Goal: Task Accomplishment & Management: Manage account settings

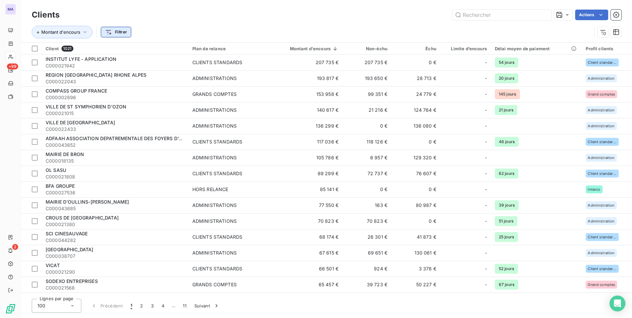
click at [121, 32] on html "MA +99 2 Clients Actions Montant d'encours Filtrer Client 1021 Plan de relance …" at bounding box center [316, 159] width 632 height 318
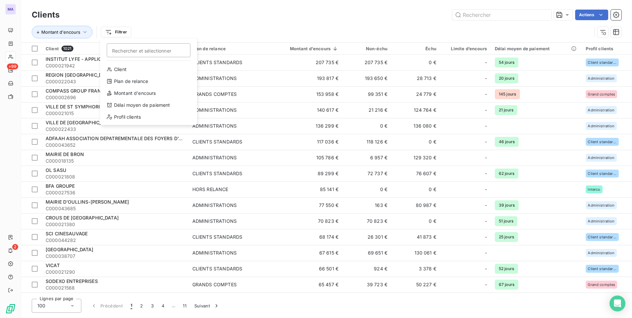
click at [188, 24] on html "MA +99 2 Clients Actions Montant d'encours Filtrer Rechercher et sélectionner C…" at bounding box center [316, 159] width 632 height 318
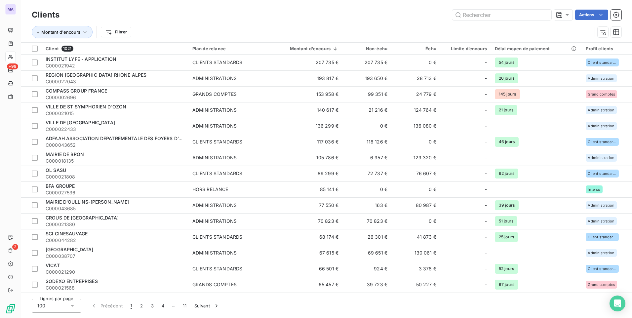
click at [182, 20] on div "Actions" at bounding box center [344, 15] width 554 height 11
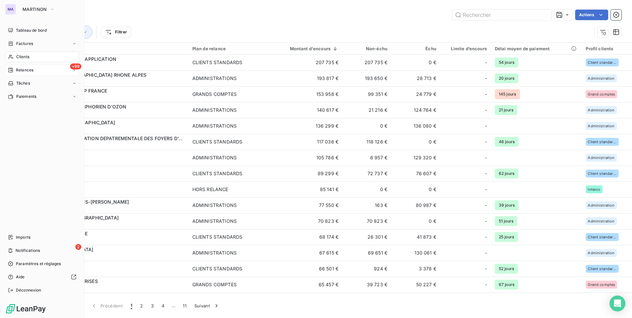
click at [25, 73] on div "+99 Relances" at bounding box center [42, 70] width 74 height 11
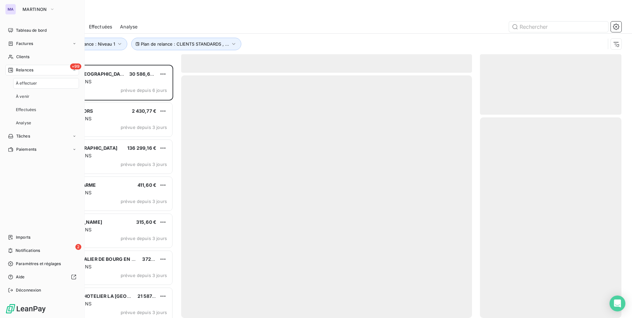
scroll to position [248, 137]
click at [29, 84] on span "À effectuer" at bounding box center [26, 83] width 21 height 6
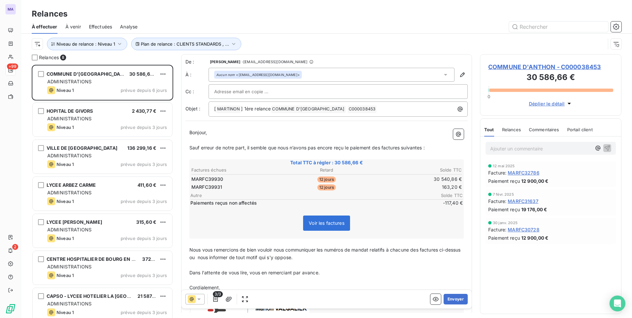
click at [209, 20] on div "Relances" at bounding box center [326, 14] width 611 height 12
click at [249, 21] on div "À effectuer À venir Effectuées Analyse" at bounding box center [326, 27] width 611 height 14
click at [206, 20] on div "À effectuer À venir Effectuées Analyse" at bounding box center [326, 27] width 611 height 14
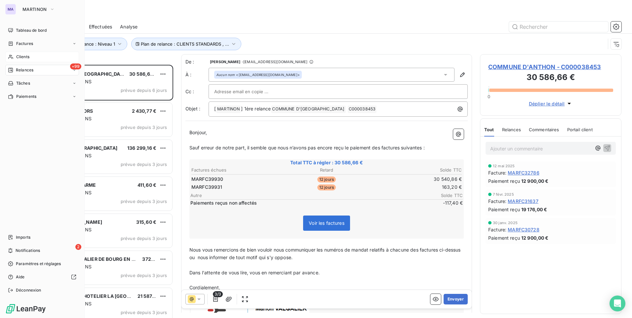
click at [29, 57] on span "Clients" at bounding box center [22, 57] width 13 height 6
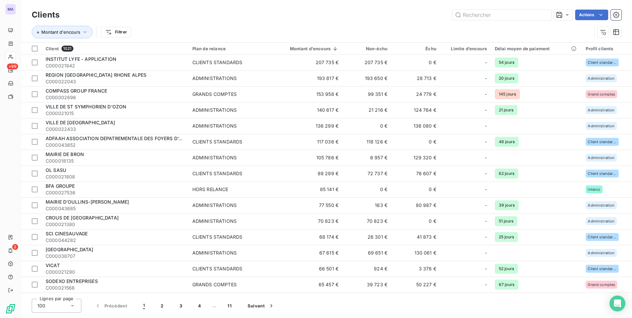
click at [254, 9] on div "Clients Actions" at bounding box center [327, 15] width 590 height 14
click at [204, 21] on div "Clients Actions" at bounding box center [327, 15] width 590 height 14
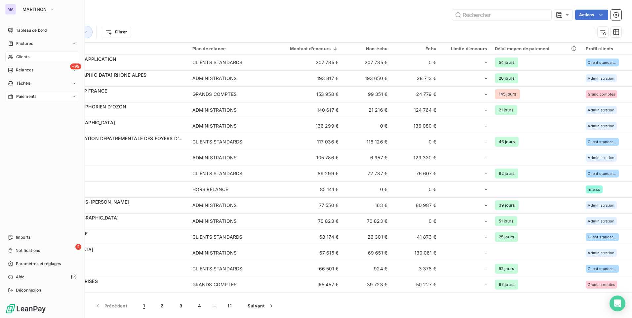
click at [16, 98] on div "Paiements" at bounding box center [22, 97] width 28 height 6
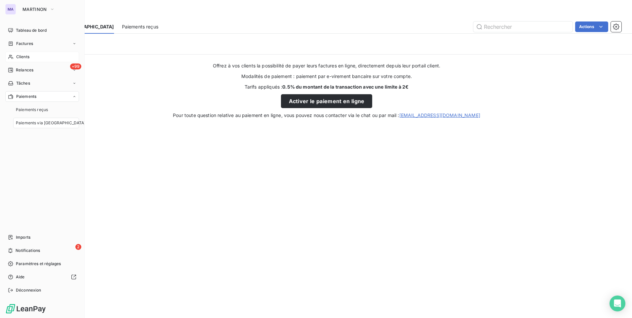
click at [16, 98] on div "Paiements" at bounding box center [22, 97] width 28 height 6
click at [42, 81] on div "Tâches" at bounding box center [42, 83] width 74 height 11
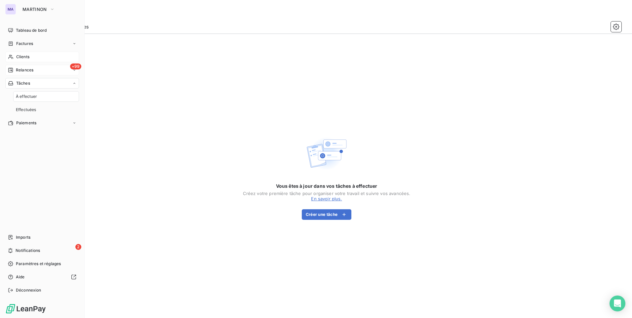
click at [31, 69] on span "Relances" at bounding box center [25, 70] width 18 height 6
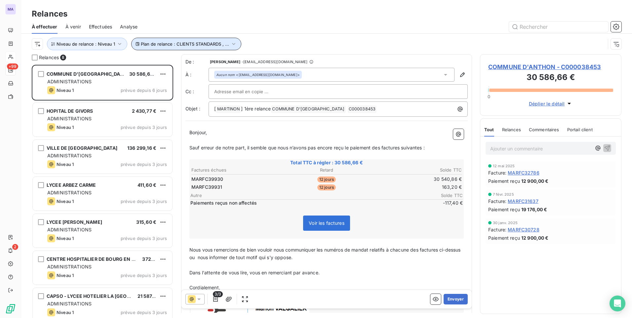
click at [193, 44] on span "Plan de relance : CLIENTS STANDARDS , ..." at bounding box center [185, 43] width 88 height 5
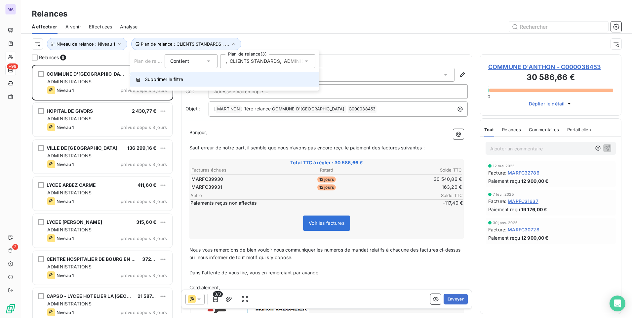
click at [164, 80] on span "Supprimer le filtre" at bounding box center [164, 79] width 38 height 7
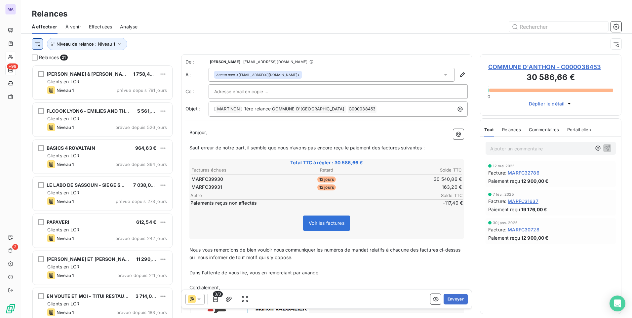
click at [37, 47] on html "MA +99 2 Relances À effectuer À venir Effectuées Analyse Niveau de relance : Ni…" at bounding box center [316, 159] width 632 height 318
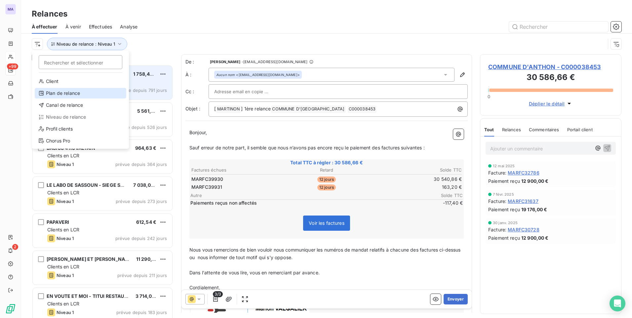
click at [83, 96] on div "Plan de relance" at bounding box center [81, 93] width 92 height 11
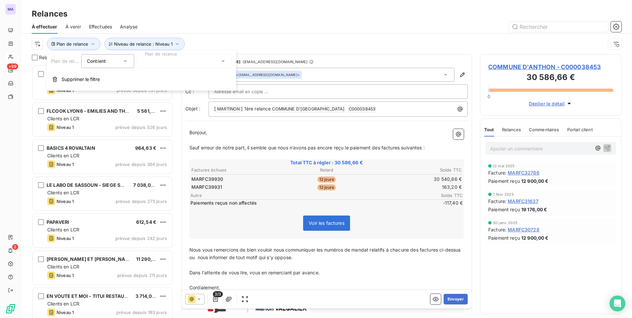
click at [160, 59] on div at bounding box center [184, 61] width 95 height 14
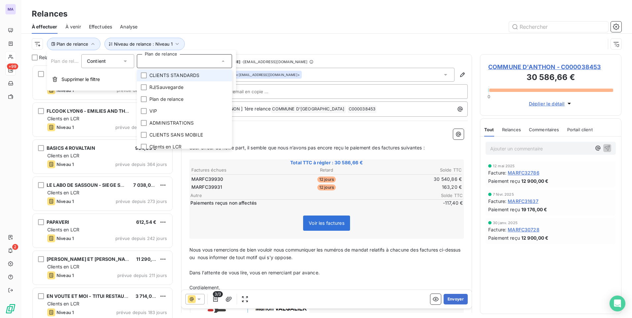
click at [173, 77] on span "CLIENTS STANDARDS" at bounding box center [174, 75] width 50 height 7
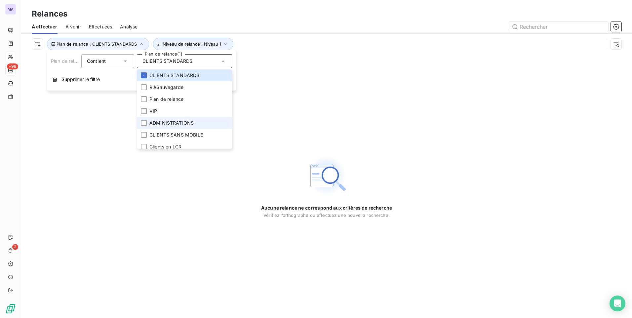
click at [167, 123] on span "ADMINISTRATIONS" at bounding box center [171, 123] width 44 height 7
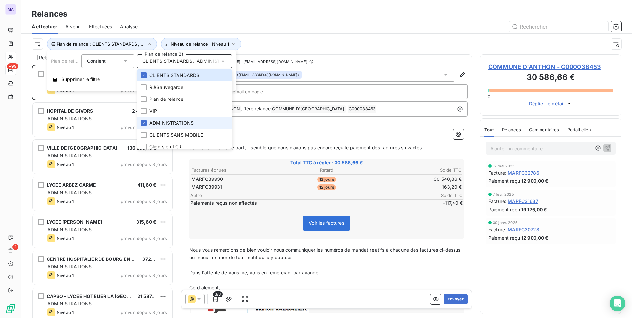
scroll to position [28, 0]
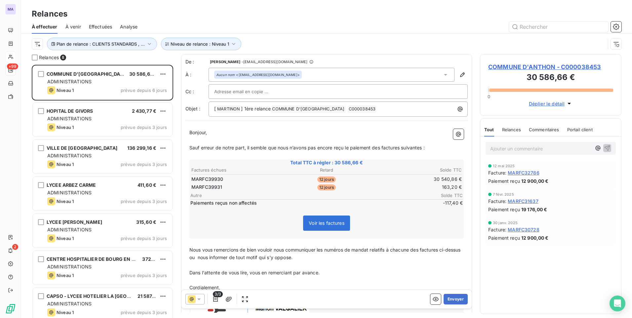
click at [311, 16] on div "Relances" at bounding box center [326, 14] width 611 height 12
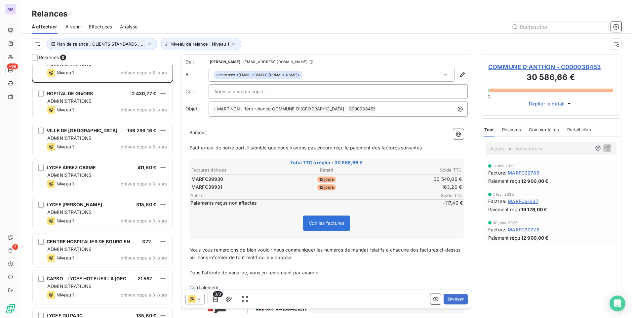
scroll to position [43, 0]
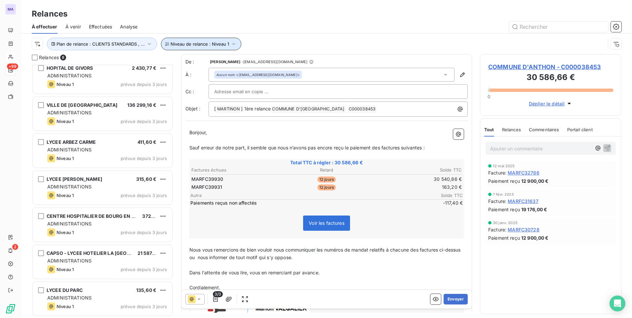
click at [194, 40] on button "Niveau de relance : Niveau 1" at bounding box center [201, 44] width 80 height 13
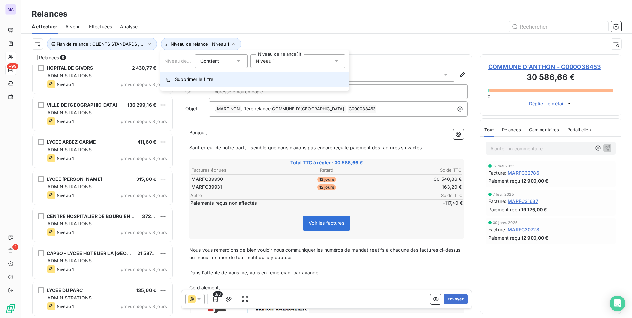
click at [207, 82] on span "Supprimer le filtre" at bounding box center [194, 79] width 38 height 7
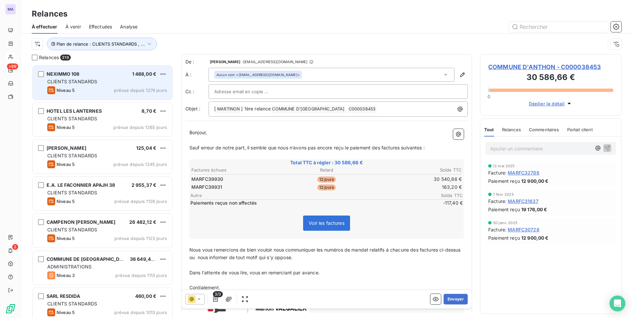
scroll to position [248, 137]
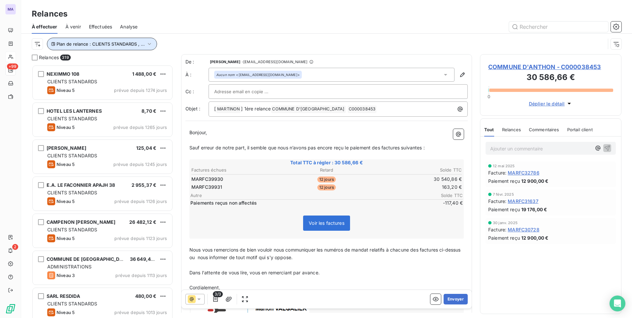
click at [72, 45] on span "Plan de relance : CLIENTS STANDARDS , ..." at bounding box center [101, 43] width 88 height 5
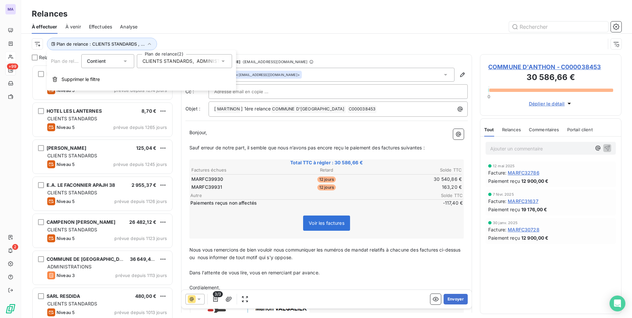
click at [186, 19] on div "Relances" at bounding box center [326, 14] width 611 height 12
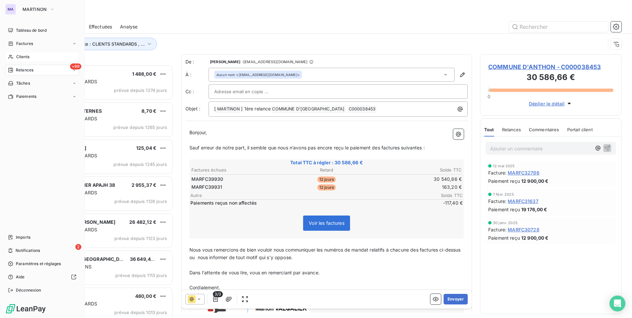
click at [17, 71] on span "Relances" at bounding box center [25, 70] width 18 height 6
click at [34, 82] on span "À effectuer" at bounding box center [26, 83] width 21 height 6
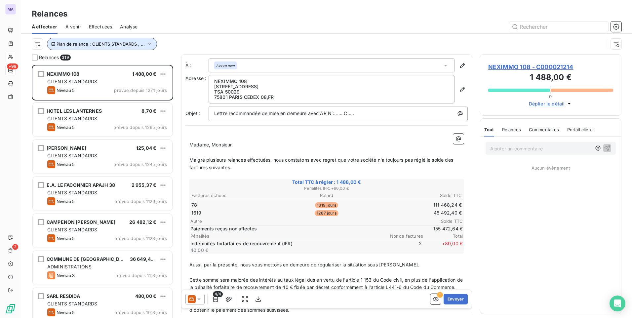
click at [146, 42] on icon "button" at bounding box center [149, 44] width 7 height 7
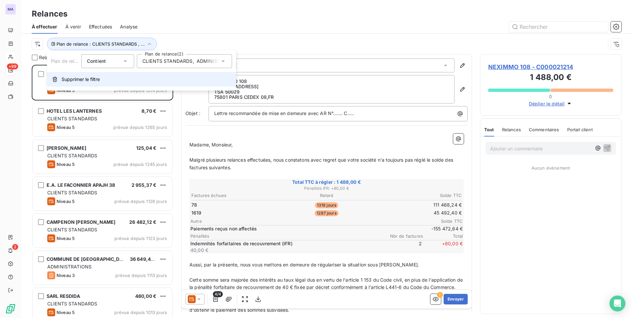
click at [97, 81] on span "Supprimer le filtre" at bounding box center [81, 79] width 38 height 7
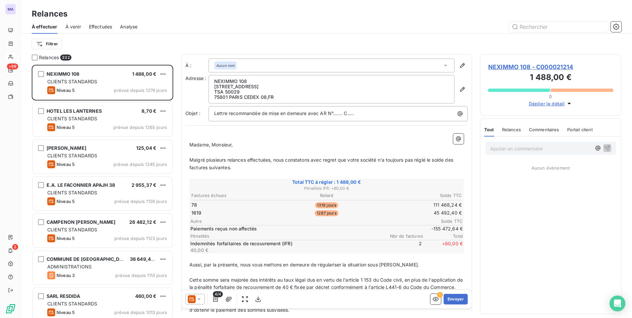
scroll to position [248, 137]
click at [52, 48] on html "MA +99 2 Relances À effectuer À venir Effectuées Analyse Filtrer Relances 332 N…" at bounding box center [316, 159] width 632 height 318
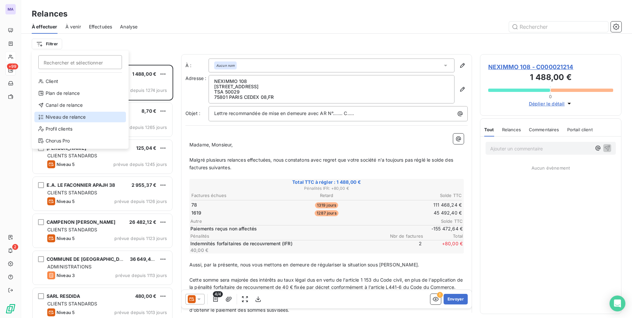
click at [69, 119] on div "Niveau de relance" at bounding box center [80, 117] width 92 height 11
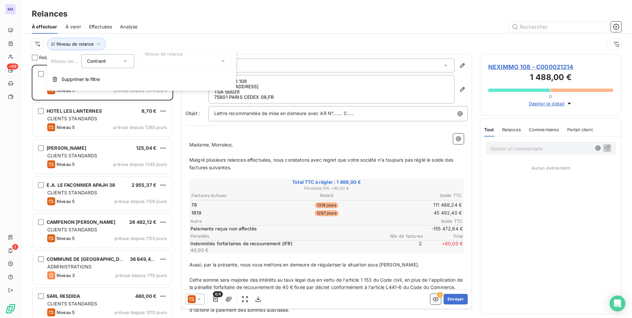
click at [139, 60] on div at bounding box center [184, 61] width 95 height 14
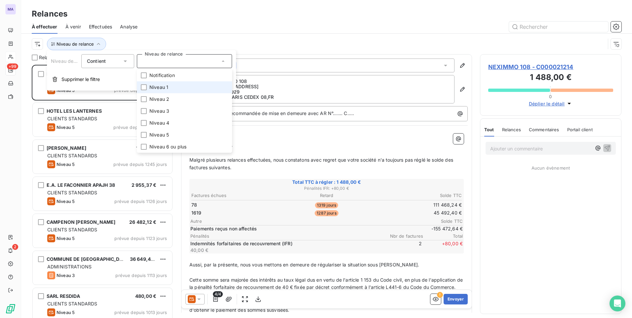
click at [149, 83] on li "Niveau 1" at bounding box center [184, 87] width 95 height 12
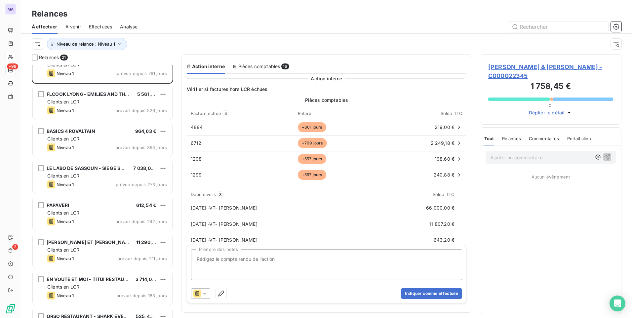
scroll to position [33, 0]
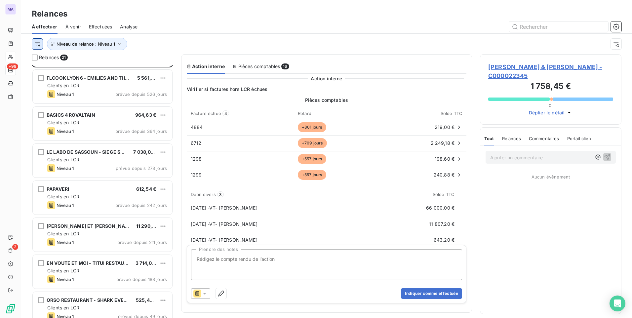
click at [40, 48] on html "MA +99 2 Relances À effectuer À venir Effectuées Analyse Niveau de relance : Ni…" at bounding box center [316, 159] width 632 height 318
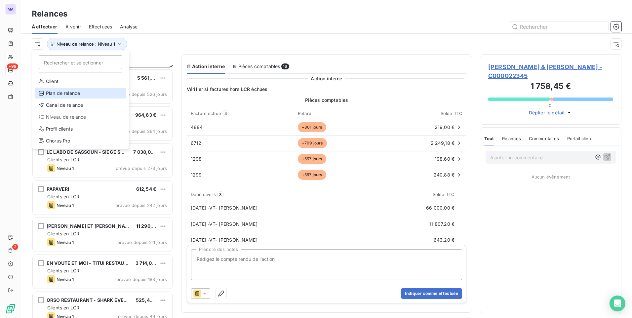
click at [80, 95] on div "Plan de relance" at bounding box center [81, 93] width 92 height 11
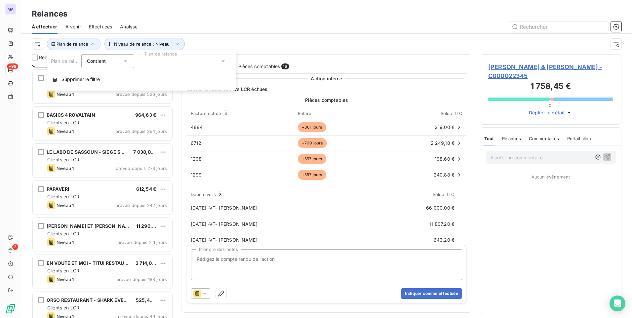
click at [179, 62] on div at bounding box center [184, 61] width 95 height 14
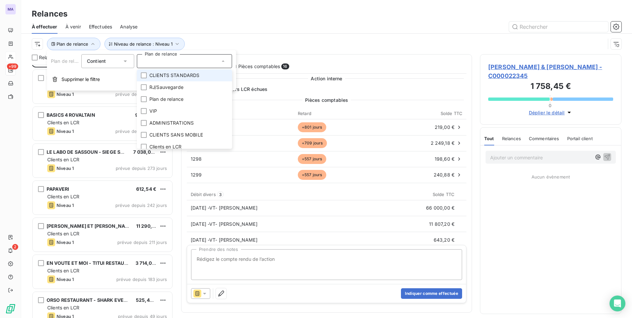
click at [175, 76] on span "CLIENTS STANDARDS" at bounding box center [174, 75] width 50 height 7
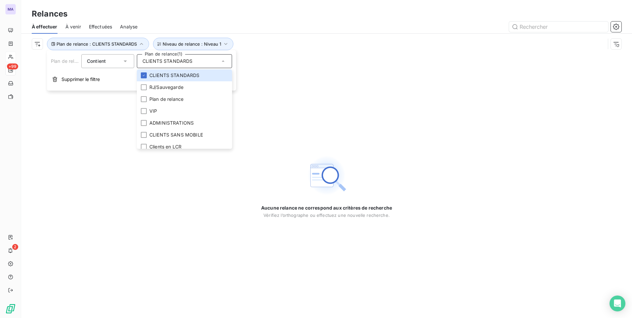
click at [349, 91] on div "Aucune relance ne correspond aux critères de recherche Vérifiez l’orthographe o…" at bounding box center [326, 186] width 611 height 264
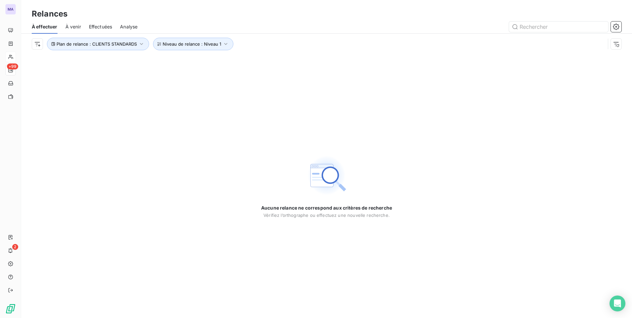
click at [103, 74] on div "Aucune relance ne correspond aux critères de recherche Vérifiez l’orthographe o…" at bounding box center [326, 186] width 611 height 264
click at [184, 46] on span "Niveau de relance : Niveau 1" at bounding box center [192, 43] width 59 height 5
click at [108, 49] on button "Plan de relance : CLIENTS STANDARDS" at bounding box center [98, 44] width 102 height 13
click at [188, 63] on span "CLIENTS STANDARDS" at bounding box center [168, 61] width 50 height 7
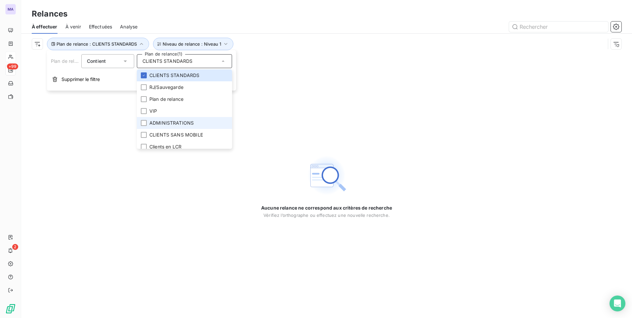
click at [173, 124] on span "ADMINISTRATIONS" at bounding box center [171, 123] width 44 height 7
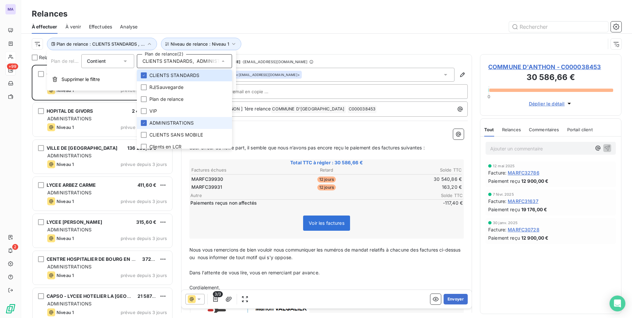
scroll to position [248, 137]
click at [378, 6] on div "Relances À effectuer À venir Effectuées Analyse Plan de relance : CLIENTS STAND…" at bounding box center [326, 27] width 611 height 54
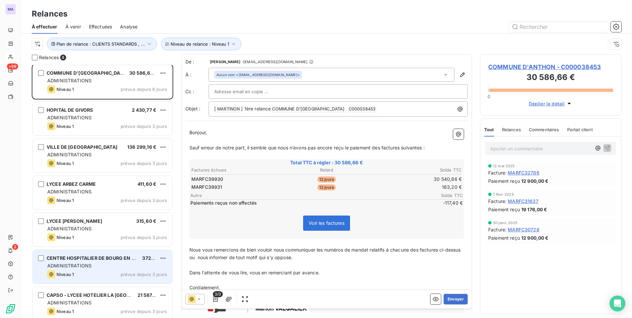
scroll to position [0, 0]
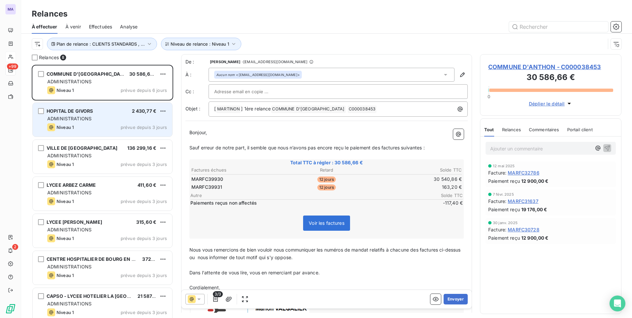
click at [101, 117] on div "ADMINISTRATIONS" at bounding box center [107, 118] width 120 height 7
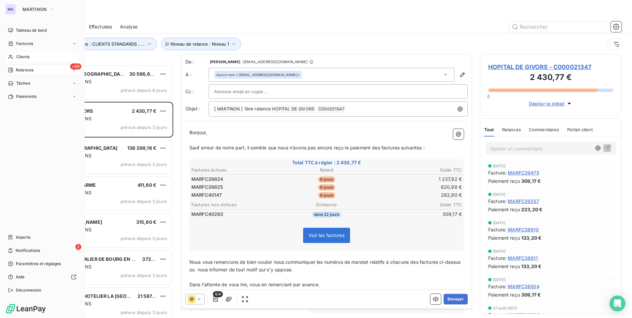
click at [33, 57] on div "Clients" at bounding box center [42, 57] width 74 height 11
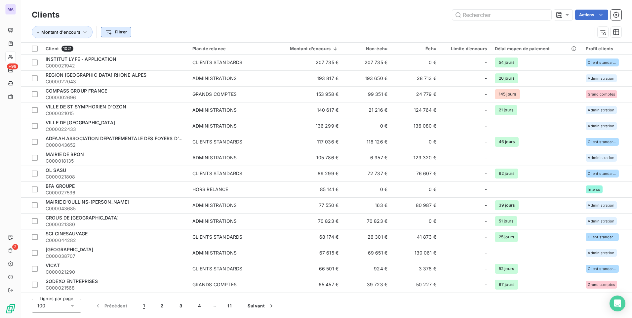
click at [116, 32] on html "MA +99 2 Clients Actions Montant d'encours Filtrer Client 1021 Plan de relance …" at bounding box center [316, 159] width 632 height 318
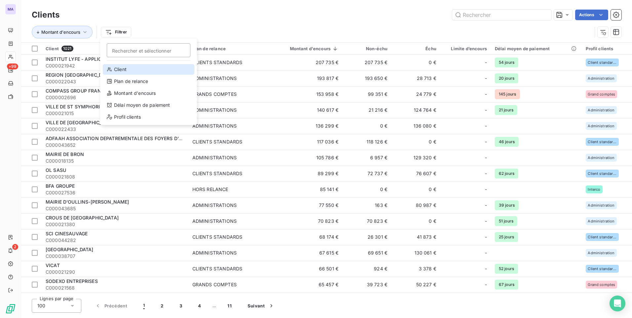
click at [162, 71] on div "Client" at bounding box center [149, 69] width 92 height 11
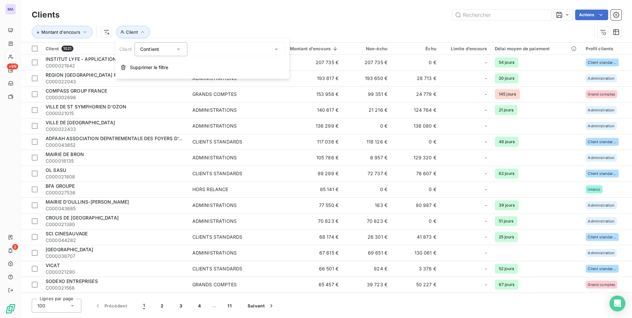
click at [181, 51] on icon at bounding box center [178, 49] width 7 height 7
click at [181, 75] on span "Ne contient pas" at bounding box center [166, 77] width 36 height 6
click at [223, 48] on div at bounding box center [237, 49] width 95 height 14
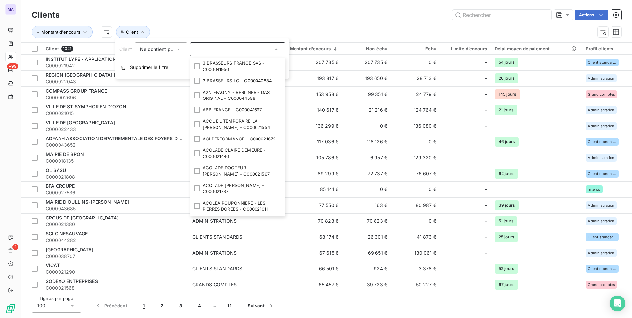
click at [232, 21] on div "Clients Actions" at bounding box center [327, 15] width 590 height 14
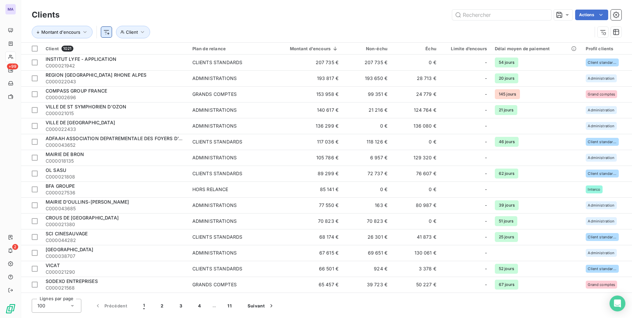
click at [109, 30] on html "MA +99 2 Clients Actions Montant d'encours Client Client 1021 Plan de relance M…" at bounding box center [316, 159] width 632 height 318
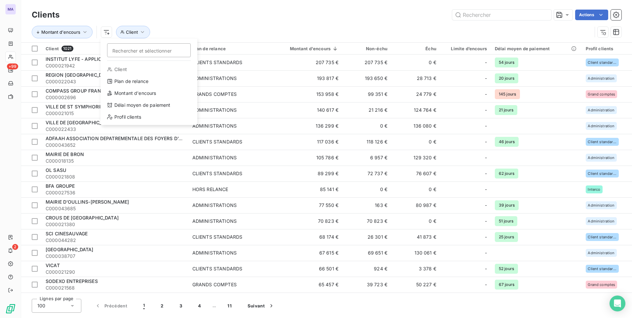
click at [141, 33] on html "MA +99 2 Clients Actions Montant d'encours Rechercher et sélectionner Client Pl…" at bounding box center [316, 159] width 632 height 318
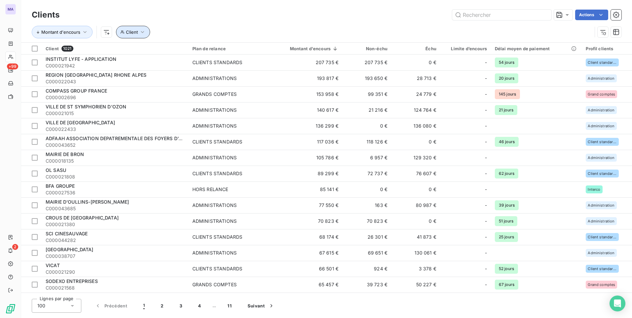
click at [141, 33] on icon "button" at bounding box center [142, 32] width 7 height 7
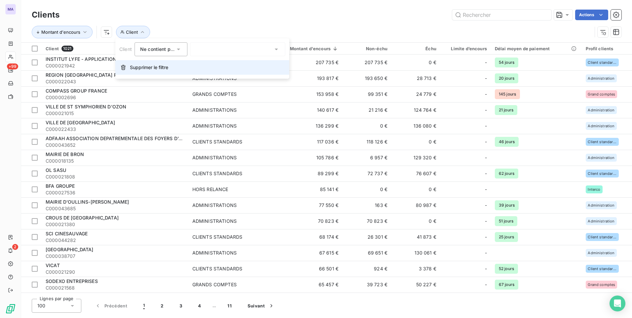
click at [159, 71] on button "Supprimer le filtre" at bounding box center [202, 67] width 174 height 15
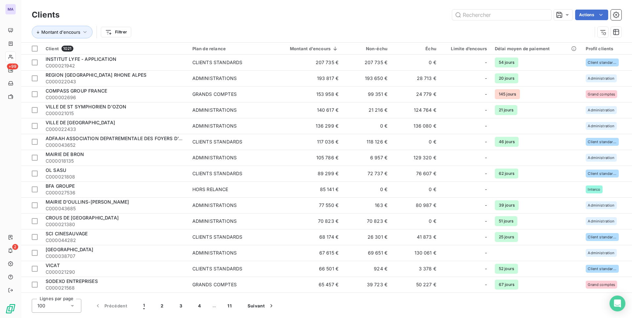
click at [185, 20] on div "Actions" at bounding box center [344, 15] width 554 height 11
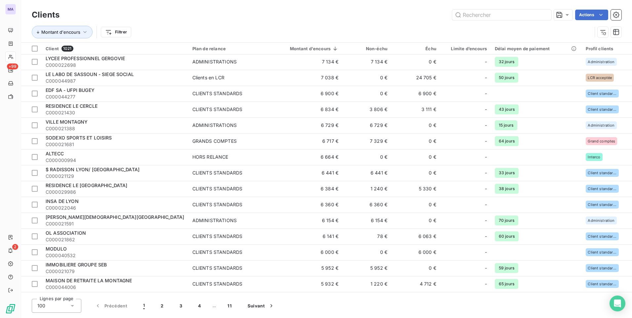
scroll to position [1348, 0]
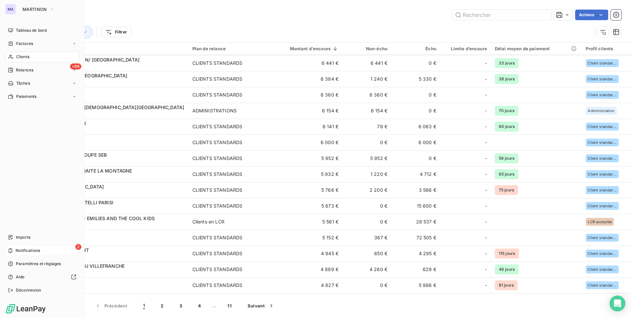
click at [23, 248] on span "Notifications" at bounding box center [28, 251] width 24 height 6
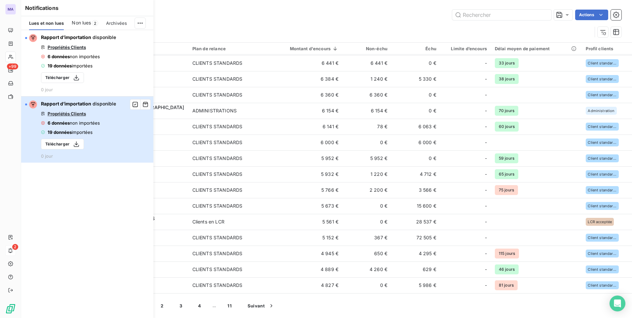
click at [58, 122] on span "6 données" at bounding box center [59, 122] width 22 height 5
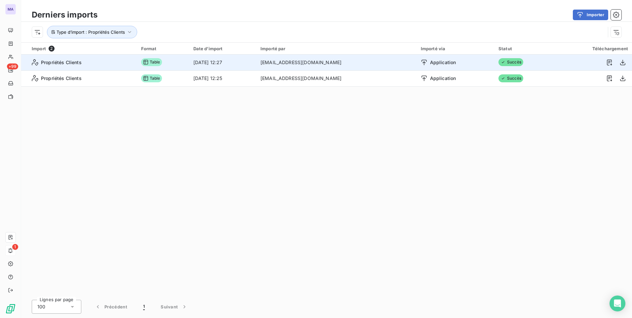
click at [59, 62] on span "Propriétés Clients" at bounding box center [61, 62] width 41 height 7
click at [609, 62] on icon "button" at bounding box center [609, 62] width 7 height 7
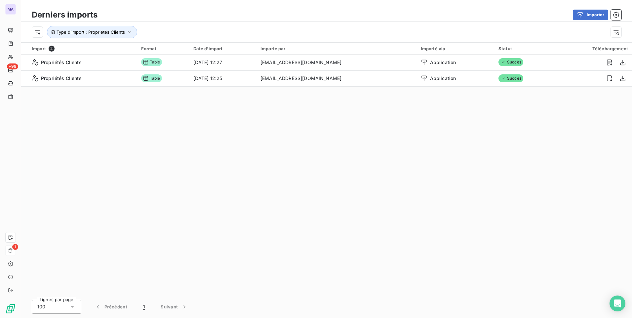
click at [431, 206] on div "Import 2 Format Date d’import Importé par Importé via Statut Téléchargement Pro…" at bounding box center [326, 169] width 611 height 253
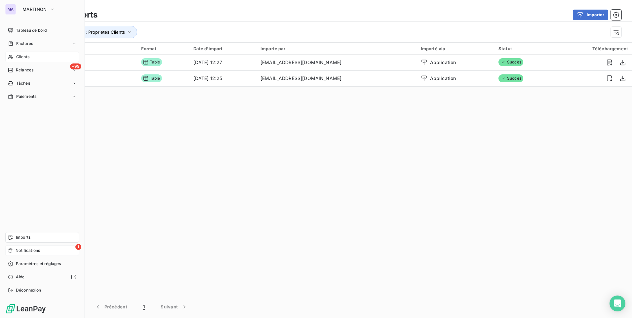
click at [36, 58] on div "Clients" at bounding box center [42, 57] width 74 height 11
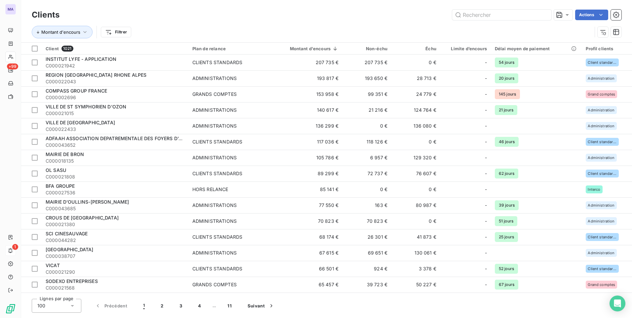
drag, startPoint x: 212, startPoint y: 26, endPoint x: 215, endPoint y: 26, distance: 3.4
click at [214, 26] on div "Montant d'encours Filtrer" at bounding box center [312, 32] width 560 height 13
click at [501, 14] on input "text" at bounding box center [501, 15] width 99 height 11
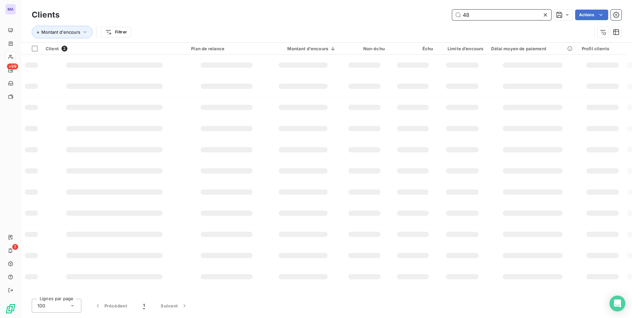
type input "4"
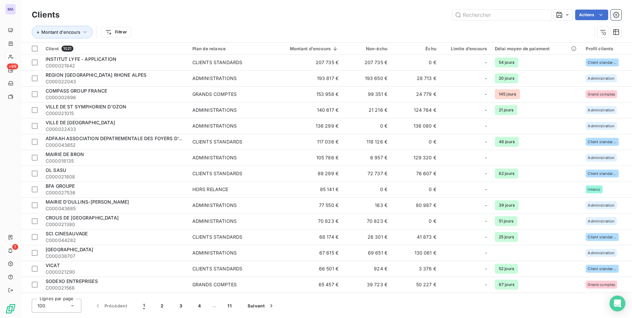
click at [287, 26] on div "Montant d'encours Filtrer" at bounding box center [312, 32] width 560 height 13
click at [259, 20] on div "Clients Actions" at bounding box center [327, 15] width 590 height 14
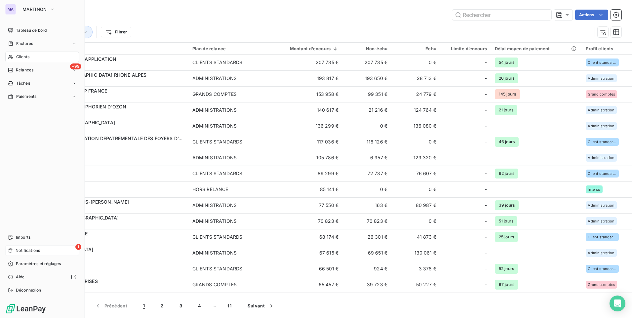
click at [17, 55] on span "Clients" at bounding box center [22, 57] width 13 height 6
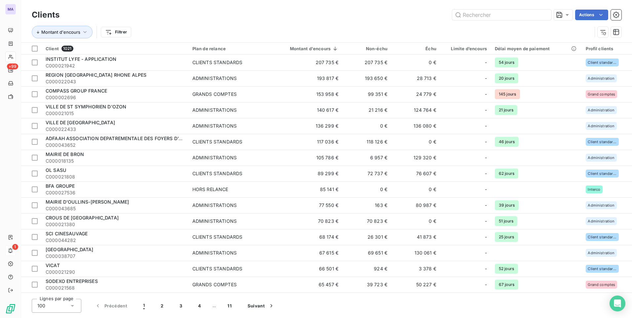
click at [199, 22] on div "Montant d'encours Filtrer" at bounding box center [327, 32] width 590 height 21
click at [617, 14] on icon "button" at bounding box center [616, 15] width 7 height 7
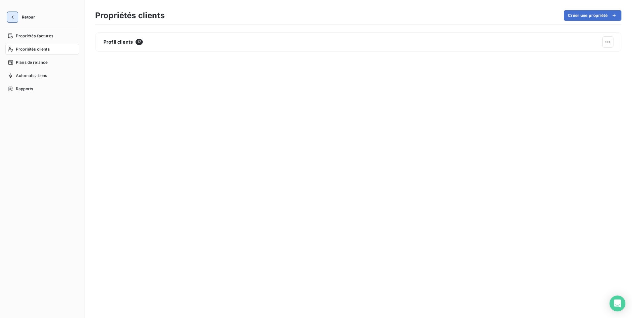
click at [10, 17] on icon "button" at bounding box center [12, 17] width 7 height 7
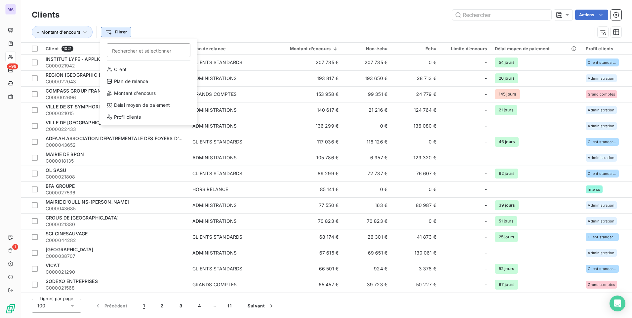
click at [124, 31] on html "MA +99 1 Clients Actions Montant d'encours Filtrer Rechercher et sélectionner C…" at bounding box center [316, 159] width 632 height 318
click at [199, 27] on html "MA +99 1 Clients Actions Montant d'encours Filtrer Rechercher et sélectionner C…" at bounding box center [316, 159] width 632 height 318
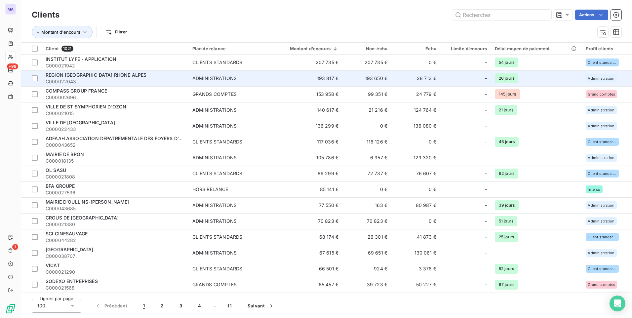
drag, startPoint x: 215, startPoint y: 25, endPoint x: 127, endPoint y: 72, distance: 100.1
click at [213, 25] on div "Montant d'encours Filtrer" at bounding box center [327, 32] width 590 height 21
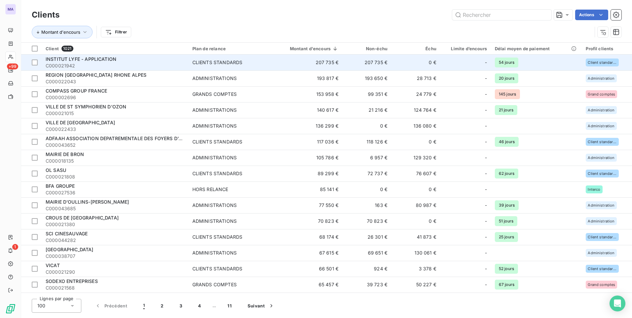
click at [237, 65] on div "CLIENTS STANDARDS" at bounding box center [217, 62] width 50 height 7
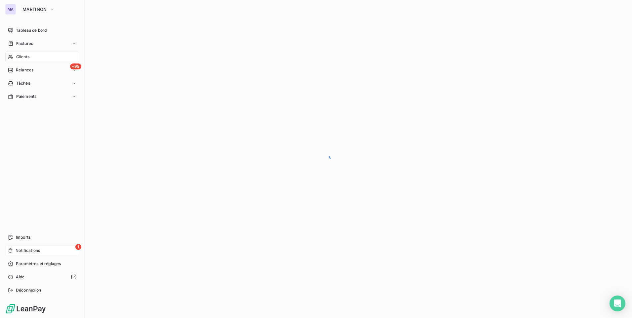
click at [47, 249] on div "1 Notifications" at bounding box center [42, 250] width 74 height 11
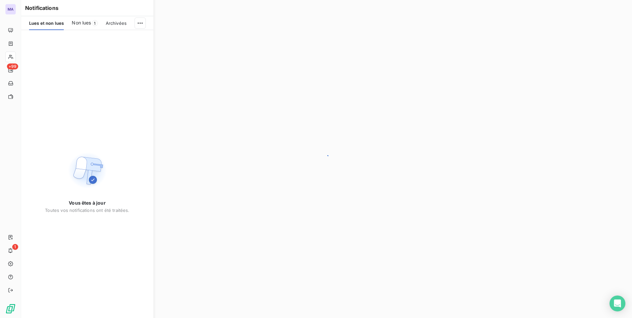
click at [89, 21] on span "Non lues" at bounding box center [81, 23] width 19 height 7
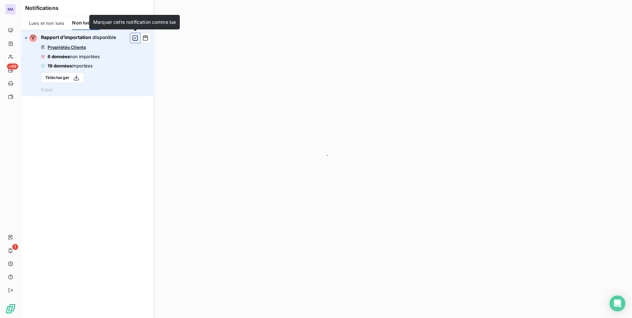
click at [133, 38] on icon "button" at bounding box center [135, 38] width 6 height 7
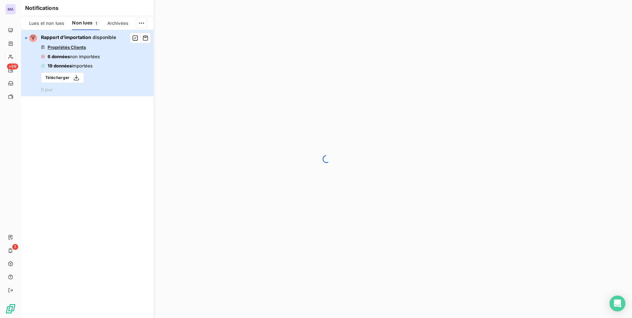
click at [76, 45] on span "Propriétés Clients" at bounding box center [67, 47] width 38 height 5
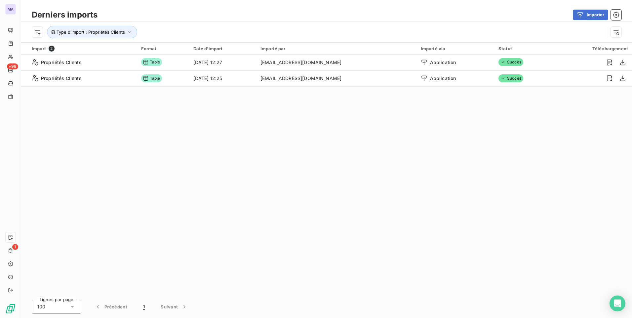
click at [451, 157] on div "Import 2 Format Date d’import Importé par Importé via Statut Téléchargement Pro…" at bounding box center [326, 169] width 611 height 253
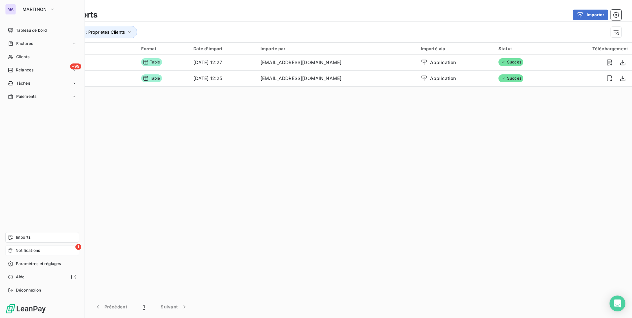
click at [44, 250] on div "1 Notifications" at bounding box center [42, 250] width 74 height 11
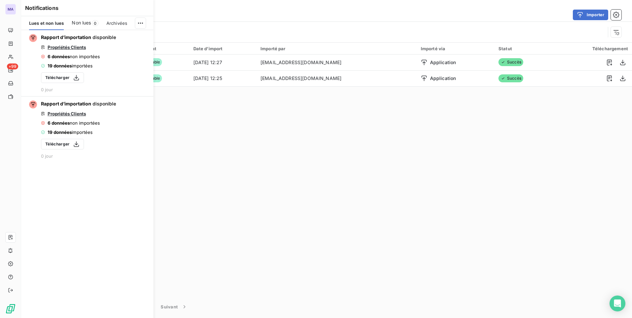
click at [78, 22] on span "Non lues" at bounding box center [81, 23] width 19 height 7
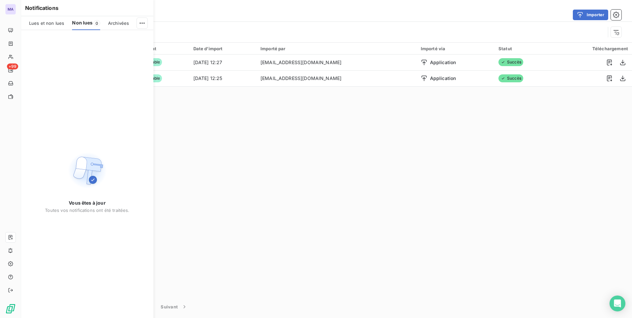
click at [45, 26] on div "Lues et non lues" at bounding box center [46, 23] width 35 height 14
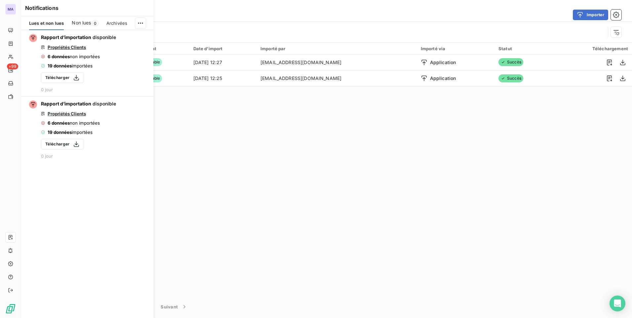
click at [118, 21] on span "Archivées" at bounding box center [116, 23] width 21 height 5
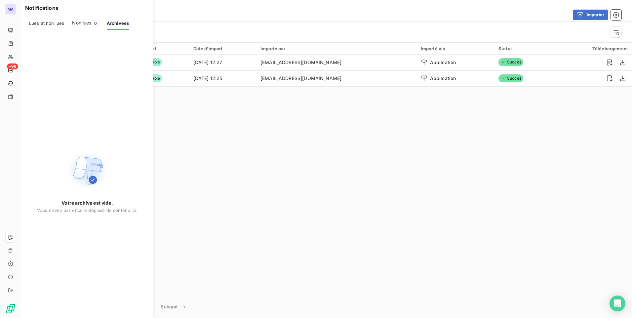
click at [51, 19] on div "Lues et non lues" at bounding box center [46, 23] width 35 height 14
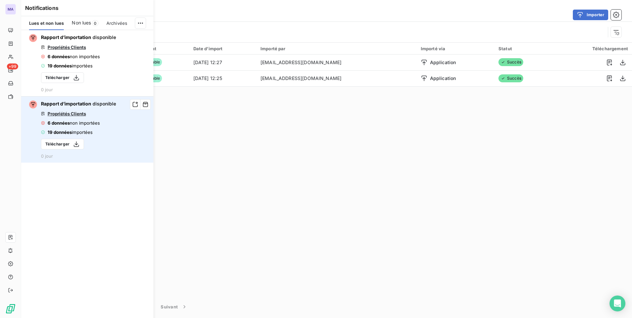
drag, startPoint x: 146, startPoint y: 39, endPoint x: 142, endPoint y: 51, distance: 12.9
click at [0, 0] on icon "button" at bounding box center [0, 0] width 0 height 0
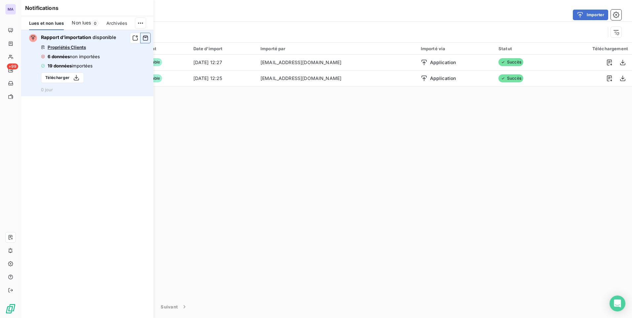
click at [144, 41] on icon "button" at bounding box center [146, 38] width 6 height 7
click at [145, 35] on icon "button" at bounding box center [146, 38] width 6 height 7
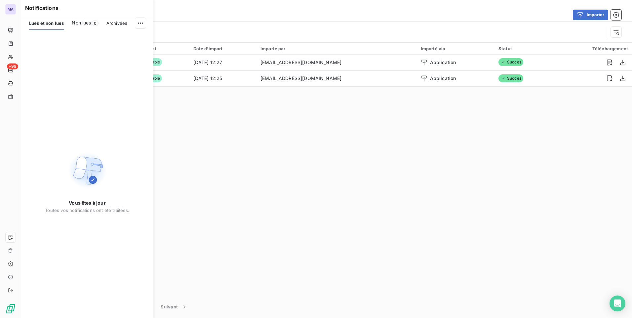
drag, startPoint x: 241, startPoint y: 230, endPoint x: 129, endPoint y: 131, distance: 149.9
click at [239, 226] on div "Import 2 Format Date d’import Importé par Importé via Statut Téléchargement Pro…" at bounding box center [326, 169] width 611 height 253
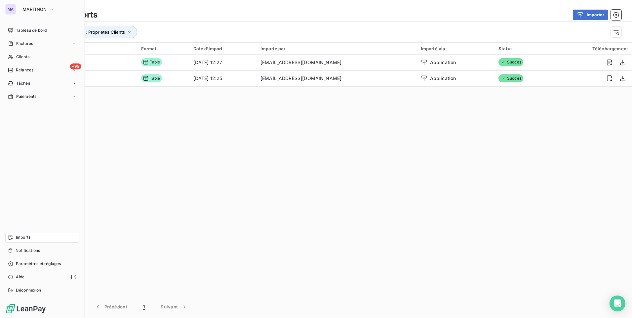
drag, startPoint x: 23, startPoint y: 144, endPoint x: 22, endPoint y: 107, distance: 36.0
click at [24, 134] on div "Tableau de bord Factures Clients +99 Relances Tâches Paiements Imports Notifica…" at bounding box center [42, 160] width 74 height 270
click at [30, 60] on div "Clients" at bounding box center [42, 57] width 74 height 11
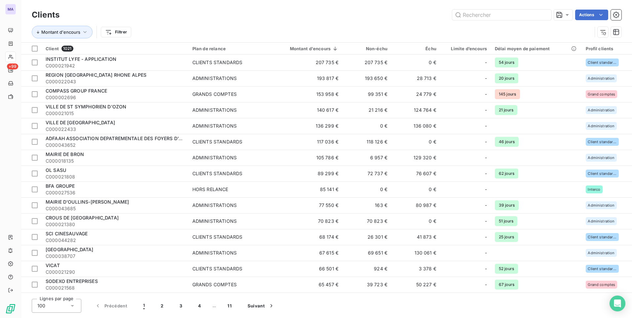
click at [209, 21] on div "Clients Actions" at bounding box center [327, 15] width 590 height 14
click at [212, 20] on div "Clients Actions" at bounding box center [327, 15] width 590 height 14
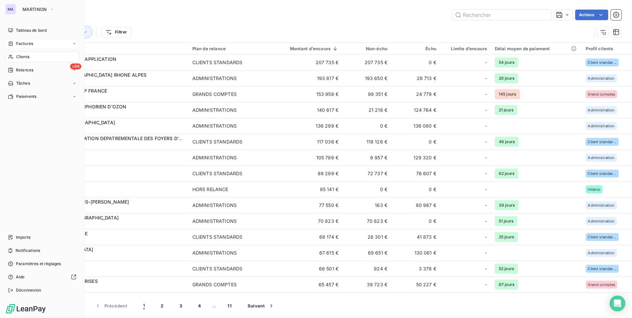
click at [22, 45] on span "Factures" at bounding box center [24, 44] width 17 height 6
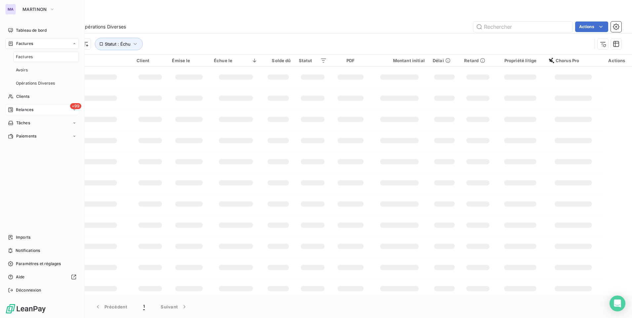
click at [33, 109] on span "Relances" at bounding box center [25, 110] width 18 height 6
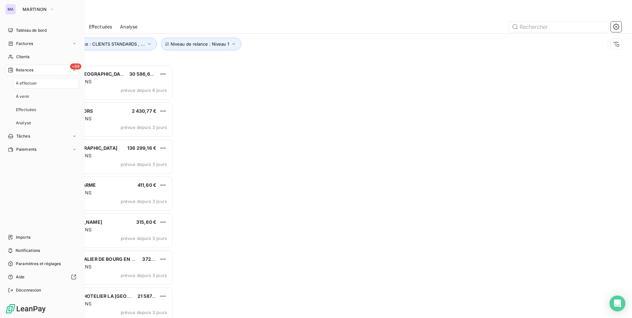
scroll to position [5, 5]
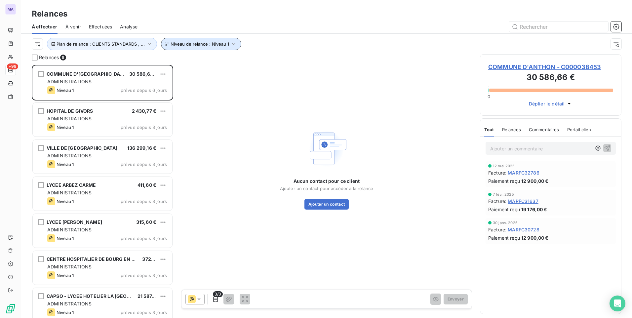
click at [205, 44] on span "Niveau de relance : Niveau 1" at bounding box center [200, 43] width 59 height 5
click at [258, 8] on div "Relances À effectuer À venir Effectuées Analyse Plan de relance : CLIENTS STAND…" at bounding box center [326, 27] width 611 height 54
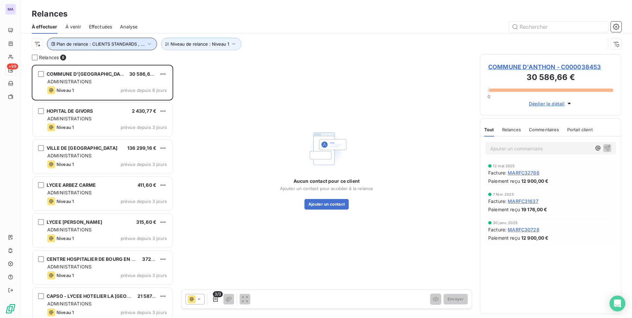
click at [127, 42] on span "Plan de relance : CLIENTS STANDARDS , ..." at bounding box center [101, 43] width 88 height 5
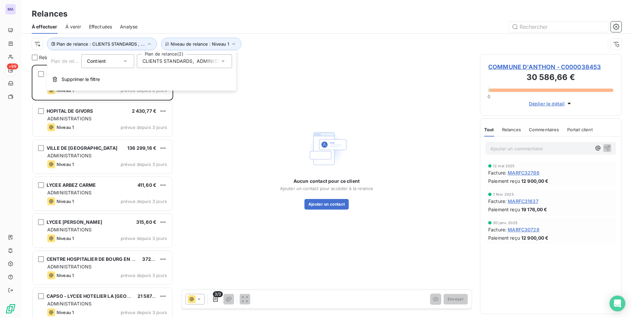
click at [173, 17] on div "MA +99 Relances À effectuer À venir Effectuées Analyse Plan de relance : CLIENT…" at bounding box center [316, 159] width 632 height 318
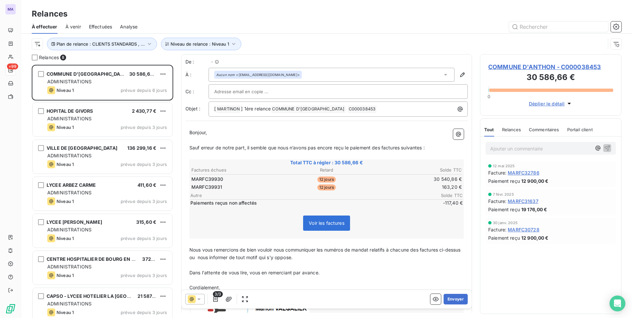
scroll to position [248, 137]
click at [147, 46] on icon "button" at bounding box center [149, 44] width 7 height 7
click at [217, 25] on div at bounding box center [383, 26] width 476 height 11
click at [201, 25] on div at bounding box center [383, 26] width 476 height 11
click at [125, 44] on span "Plan de relance : CLIENTS STANDARDS , ..." at bounding box center [101, 43] width 88 height 5
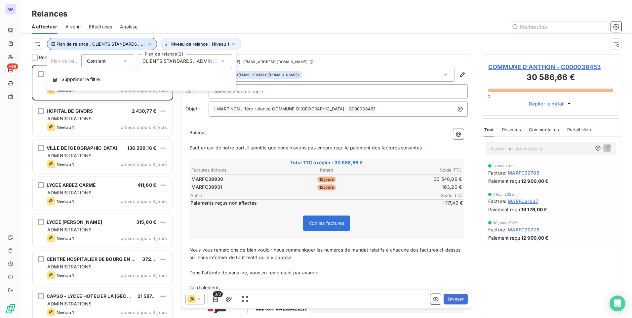
click at [125, 44] on span "Plan de relance : CLIENTS STANDARDS , ..." at bounding box center [101, 43] width 88 height 5
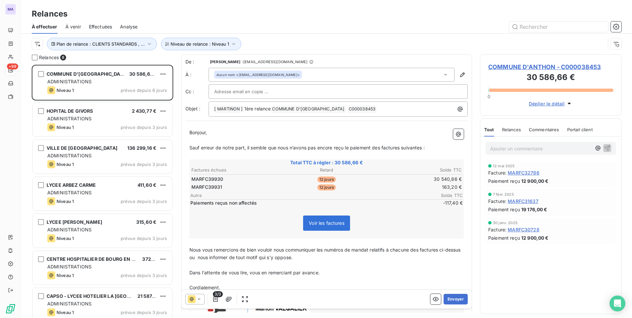
click at [258, 22] on div at bounding box center [383, 26] width 476 height 11
click at [309, 16] on div "Relances" at bounding box center [326, 14] width 611 height 12
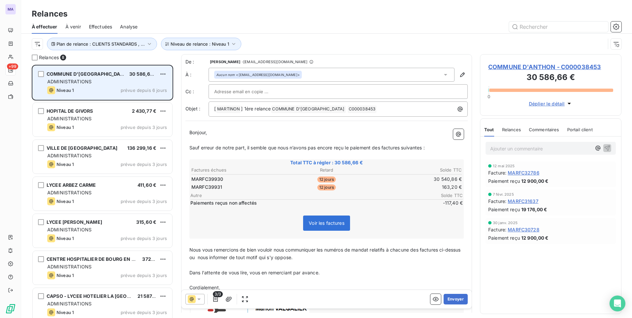
click at [42, 77] on div "grid" at bounding box center [41, 74] width 6 height 6
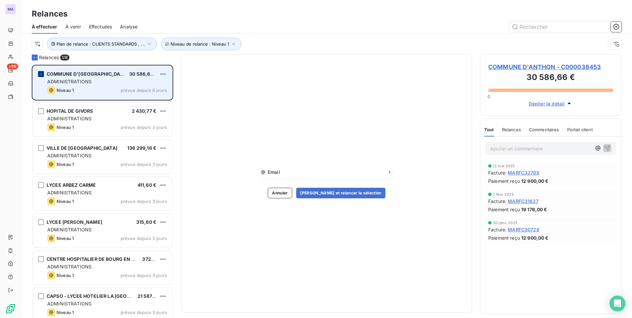
click at [43, 75] on div "grid" at bounding box center [41, 74] width 6 height 6
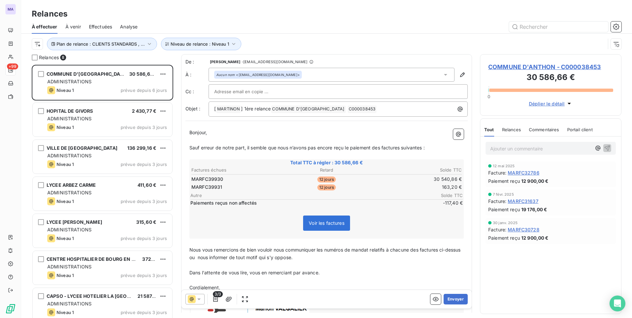
click at [336, 26] on div at bounding box center [383, 26] width 476 height 11
click at [300, 18] on div "Relances" at bounding box center [326, 14] width 611 height 12
click at [79, 46] on span "Plan de relance : CLIENTS STANDARDS , ..." at bounding box center [101, 43] width 88 height 5
click at [277, 16] on div "Relances" at bounding box center [326, 14] width 611 height 12
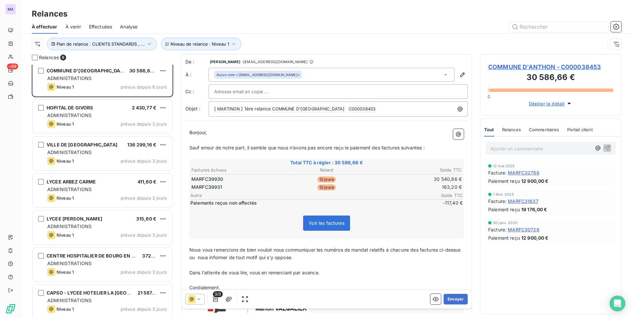
scroll to position [0, 0]
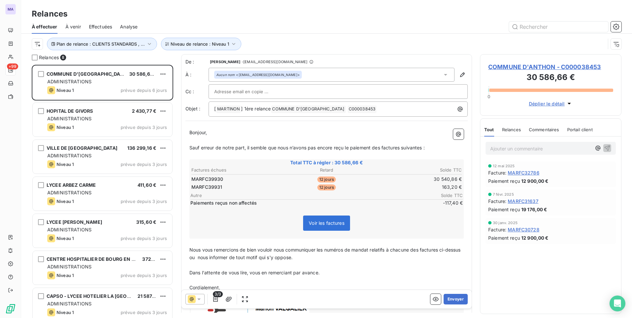
drag, startPoint x: 114, startPoint y: 1, endPoint x: 190, endPoint y: 5, distance: 75.8
click at [210, 17] on div "Relances" at bounding box center [326, 14] width 611 height 12
click at [137, 42] on span "Plan de relance : CLIENTS STANDARDS , ..." at bounding box center [101, 43] width 88 height 5
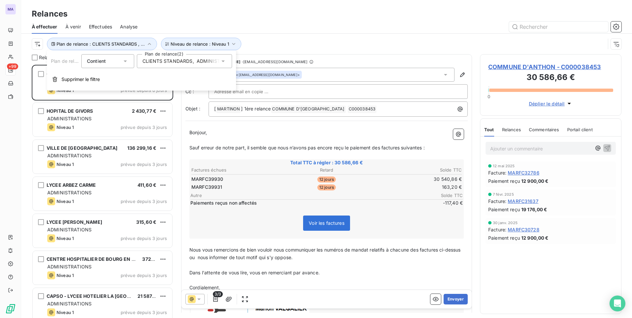
click at [156, 61] on span "CLIENTS STANDARDS" at bounding box center [168, 61] width 50 height 7
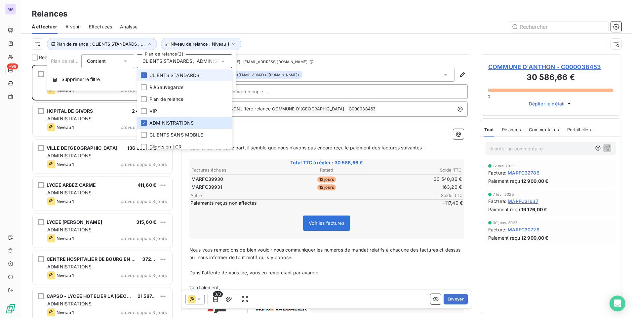
click at [170, 76] on span "CLIENTS STANDARDS" at bounding box center [174, 75] width 50 height 7
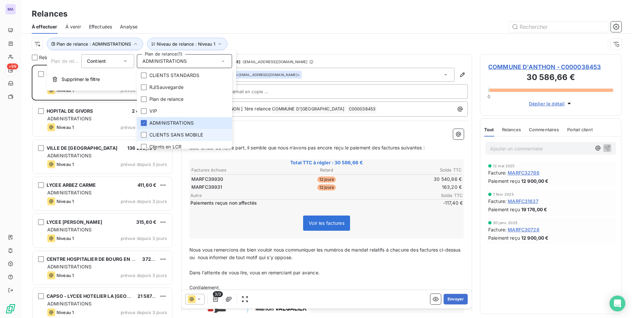
scroll to position [248, 137]
click at [178, 121] on span "ADMINISTRATIONS" at bounding box center [171, 123] width 44 height 7
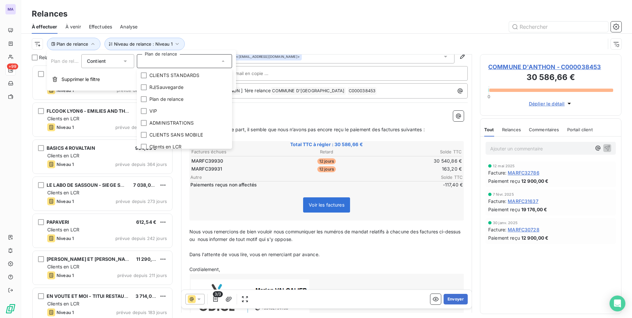
scroll to position [33, 0]
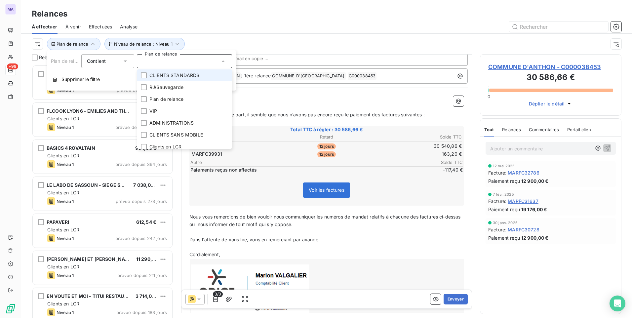
click at [178, 77] on span "CLIENTS STANDARDS" at bounding box center [174, 75] width 50 height 7
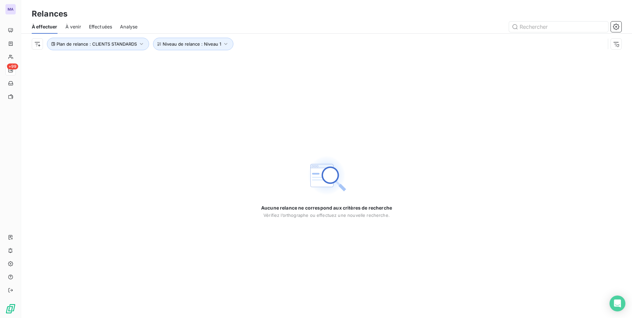
click at [353, 97] on div "Aucune relance ne correspond aux critères de recherche Vérifiez l’orthographe o…" at bounding box center [326, 186] width 611 height 264
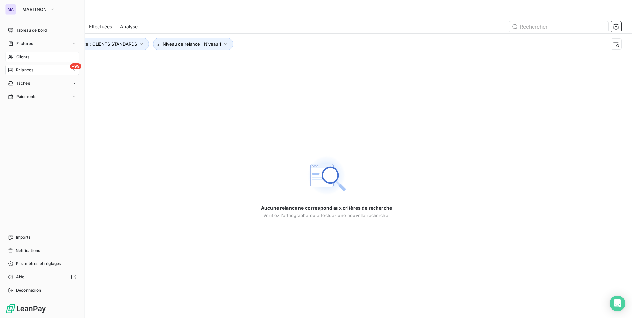
click at [26, 57] on span "Clients" at bounding box center [22, 57] width 13 height 6
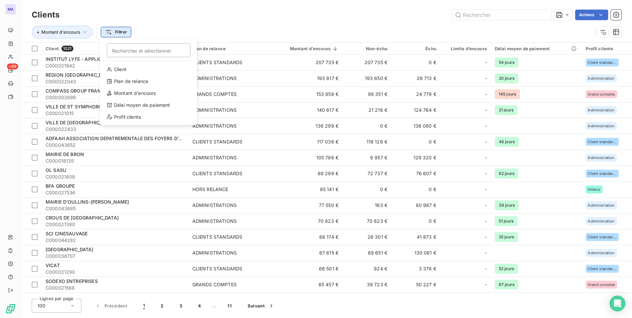
click at [123, 31] on html "MA +99 Clients Actions Montant d'encours Filtrer Rechercher et sélectionner Cli…" at bounding box center [316, 159] width 632 height 318
click at [144, 80] on div "Plan de relance" at bounding box center [149, 81] width 92 height 11
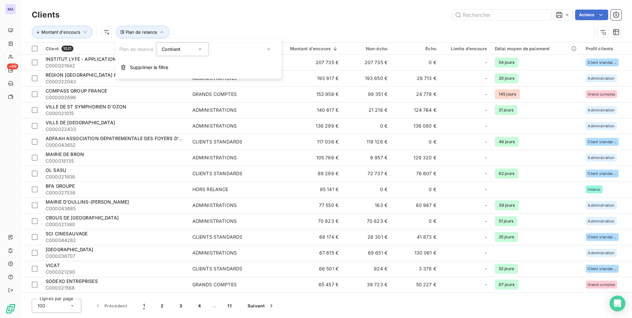
click at [195, 52] on div "Contient" at bounding box center [179, 49] width 35 height 9
drag, startPoint x: 183, startPoint y: 73, endPoint x: 185, endPoint y: 70, distance: 3.7
click at [183, 73] on li "Ne contient pas" at bounding box center [183, 77] width 54 height 12
click at [223, 54] on div at bounding box center [245, 49] width 66 height 14
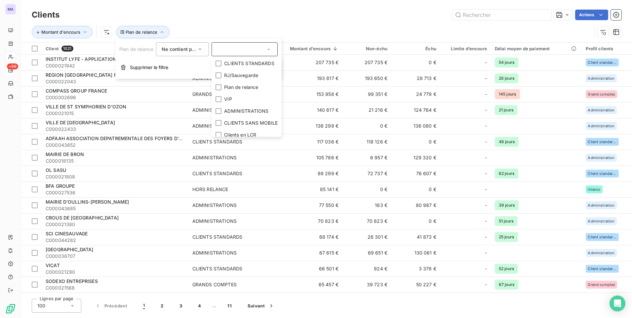
click at [273, 13] on div "Actions" at bounding box center [344, 15] width 554 height 11
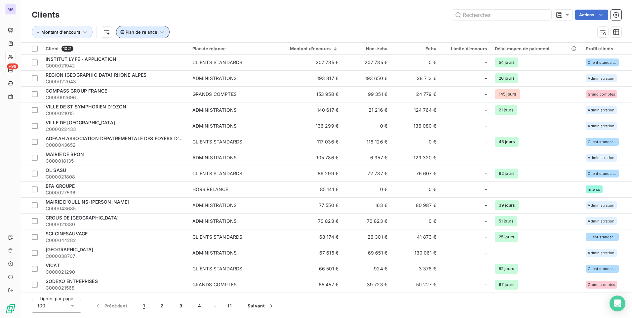
click at [146, 33] on span "Plan de relance" at bounding box center [142, 31] width 32 height 5
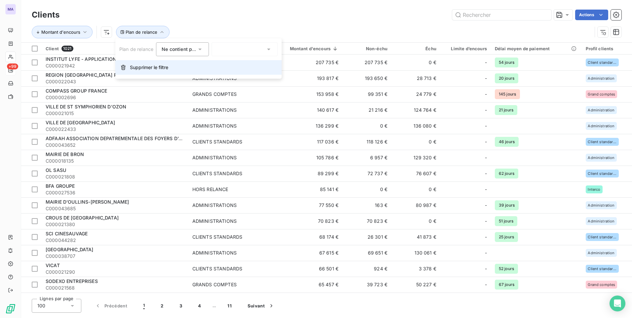
click at [144, 69] on span "Supprimer le filtre" at bounding box center [149, 67] width 38 height 7
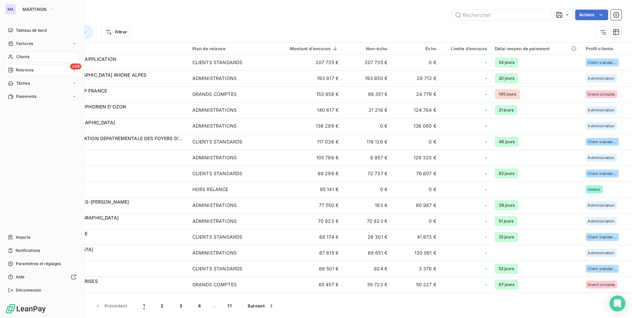
click at [19, 70] on span "Relances" at bounding box center [25, 70] width 18 height 6
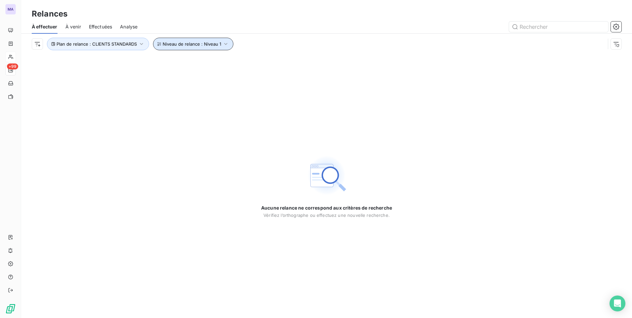
click at [172, 47] on button "Niveau de relance : Niveau 1" at bounding box center [193, 44] width 80 height 13
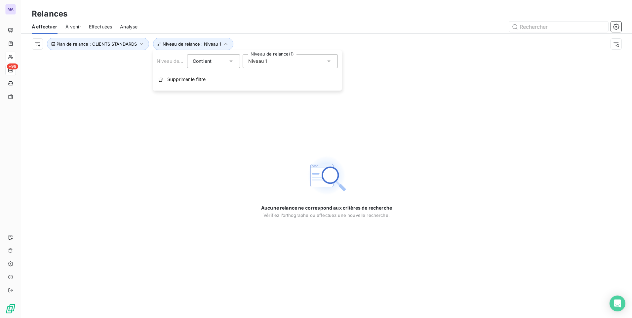
click at [292, 67] on div "Niveau 1" at bounding box center [290, 61] width 95 height 14
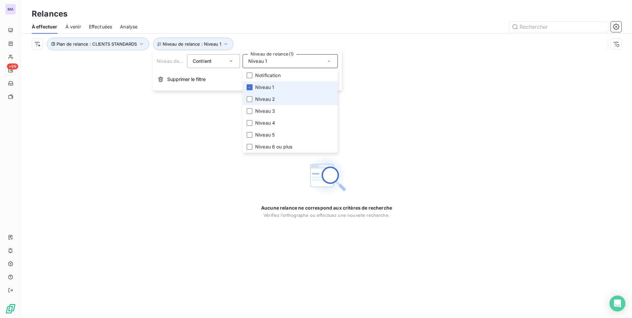
click at [277, 95] on li "Niveau 2" at bounding box center [290, 99] width 95 height 12
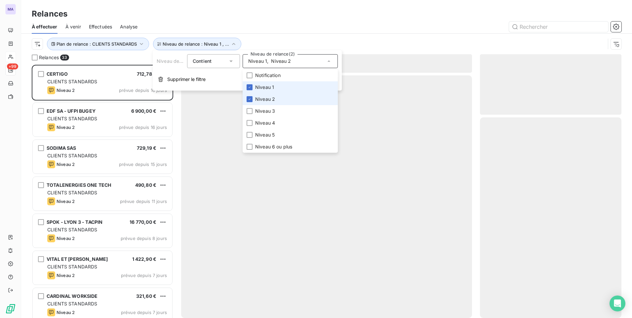
scroll to position [248, 137]
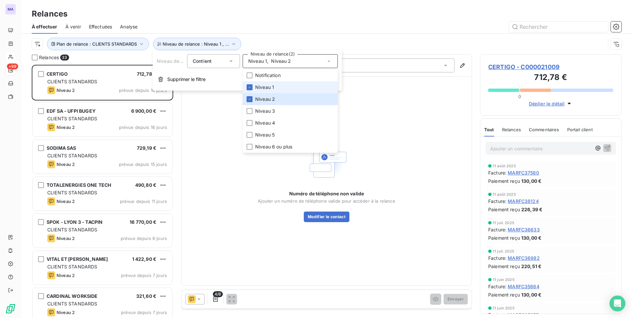
click at [269, 88] on span "Niveau 1" at bounding box center [264, 87] width 19 height 7
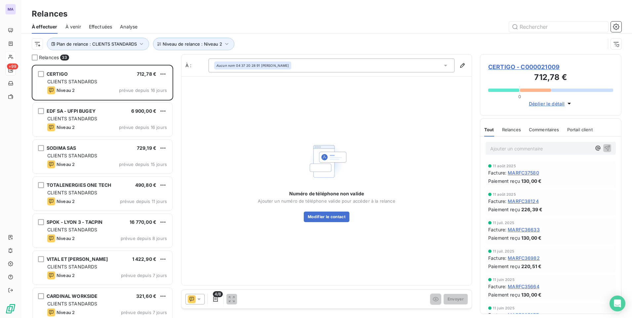
click at [270, 27] on div at bounding box center [383, 26] width 476 height 11
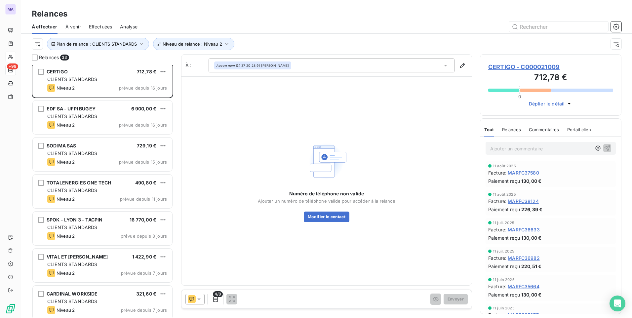
scroll to position [0, 0]
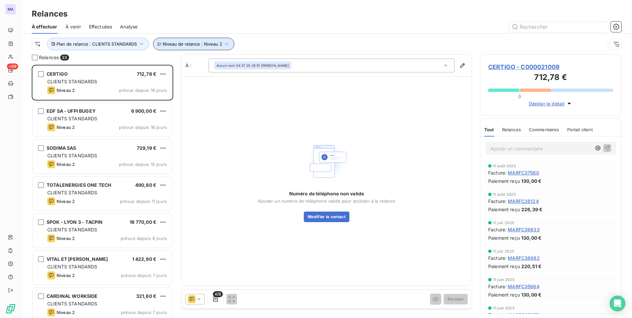
click at [166, 43] on span "Niveau de relance : Niveau 2" at bounding box center [193, 43] width 60 height 5
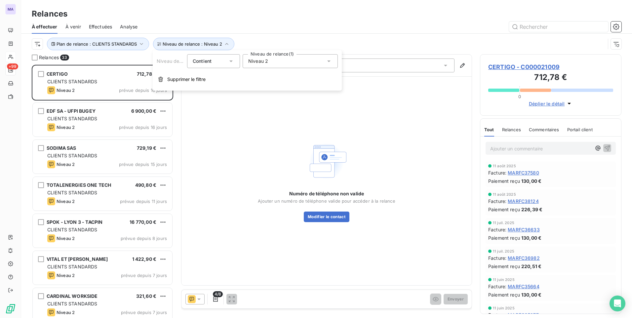
click at [267, 62] on span "Niveau 2" at bounding box center [258, 61] width 20 height 7
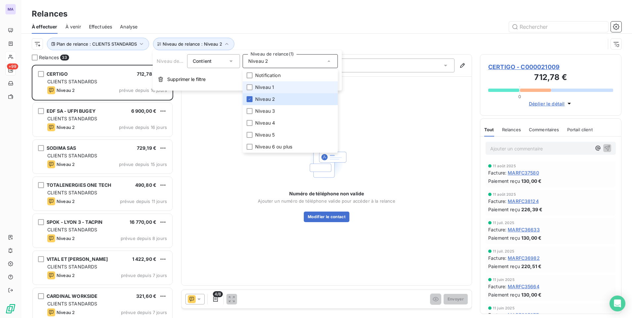
click at [258, 88] on span "Niveau 1" at bounding box center [264, 87] width 19 height 7
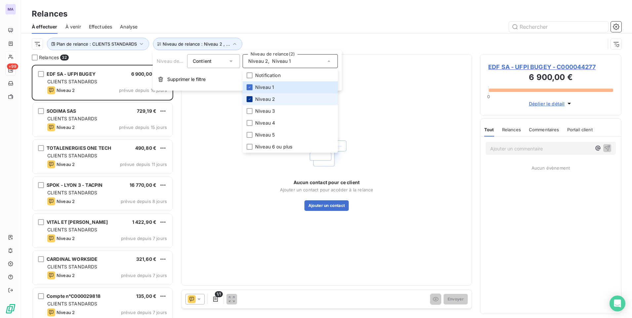
scroll to position [248, 137]
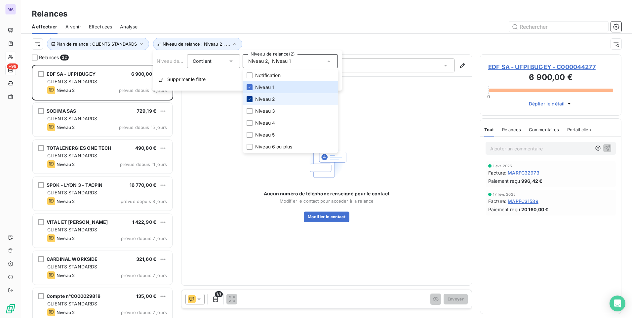
click at [247, 102] on div at bounding box center [250, 99] width 6 height 6
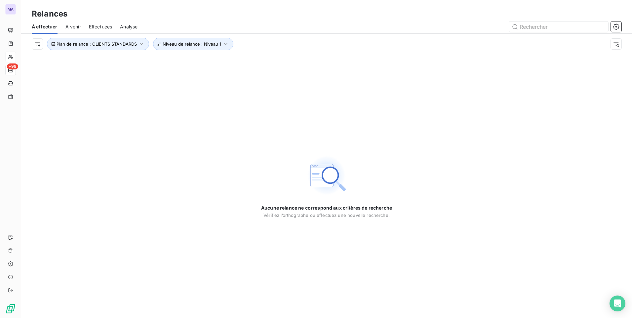
click at [184, 12] on div "Relances" at bounding box center [326, 14] width 611 height 12
click at [124, 47] on button "Plan de relance : CLIENTS STANDARDS" at bounding box center [98, 44] width 102 height 13
click at [171, 63] on span "CLIENTS STANDARDS" at bounding box center [168, 61] width 50 height 7
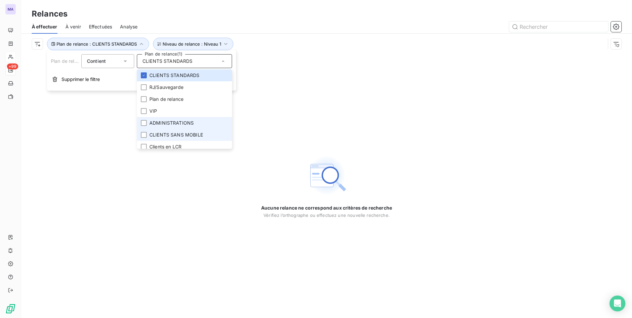
click at [167, 124] on span "ADMINISTRATIONS" at bounding box center [171, 123] width 44 height 7
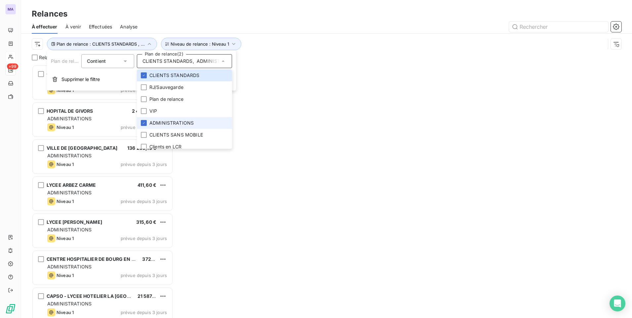
scroll to position [248, 137]
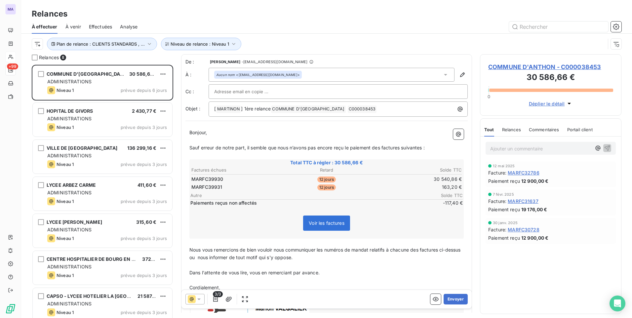
click at [194, 21] on div at bounding box center [383, 26] width 476 height 11
click at [219, 298] on button "button" at bounding box center [215, 299] width 11 height 11
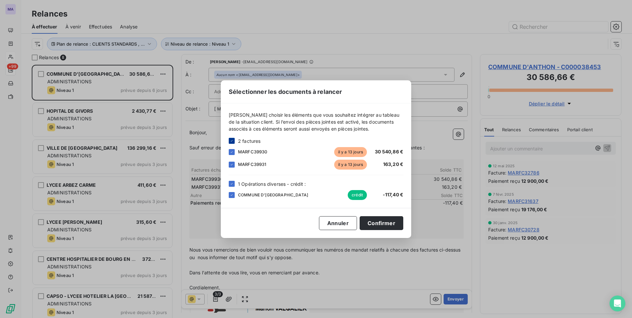
click at [233, 143] on div at bounding box center [232, 141] width 6 height 6
click at [233, 165] on div at bounding box center [232, 165] width 6 height 6
click at [232, 185] on icon at bounding box center [232, 184] width 4 height 4
click at [371, 222] on button "Confirmer" at bounding box center [382, 223] width 44 height 14
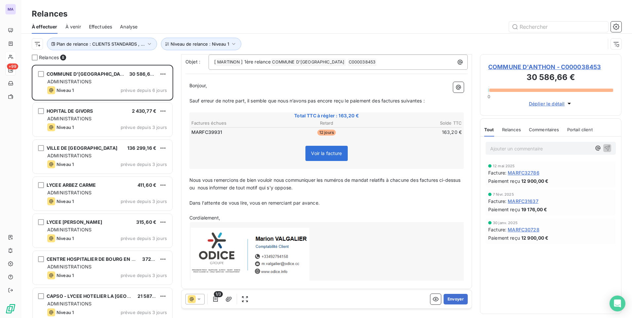
scroll to position [51, 0]
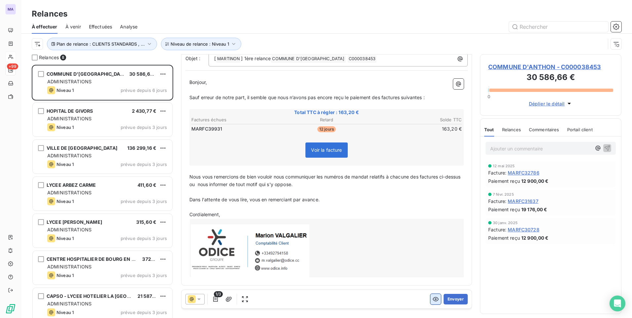
click at [434, 302] on button "button" at bounding box center [436, 299] width 11 height 11
click at [433, 301] on icon "button" at bounding box center [436, 299] width 7 height 7
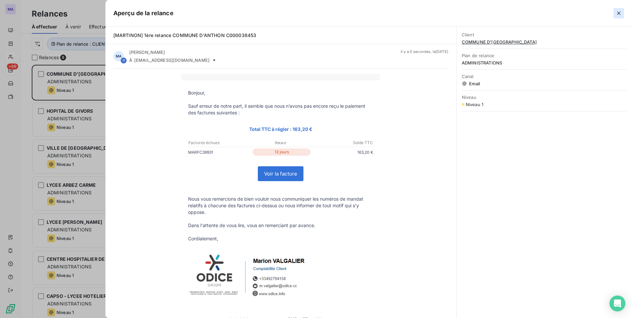
click at [620, 14] on icon "button" at bounding box center [619, 13] width 7 height 7
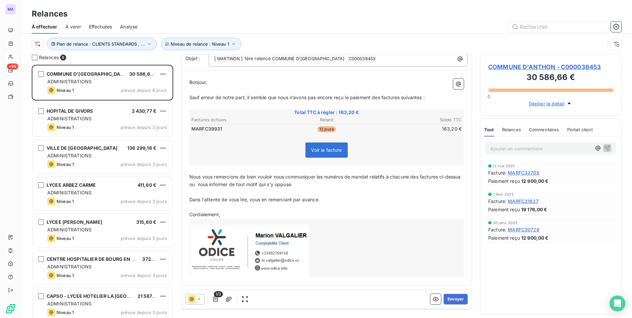
scroll to position [0, 0]
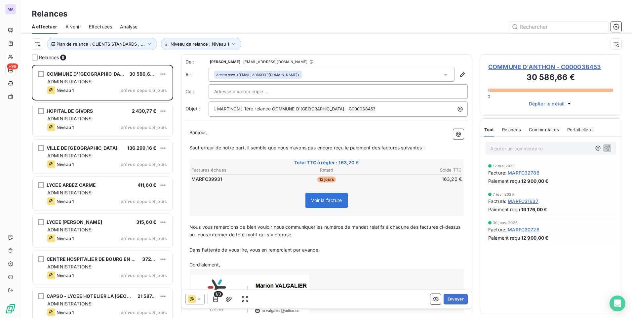
click at [282, 21] on div "À effectuer À venir Effectuées Analyse" at bounding box center [326, 27] width 611 height 14
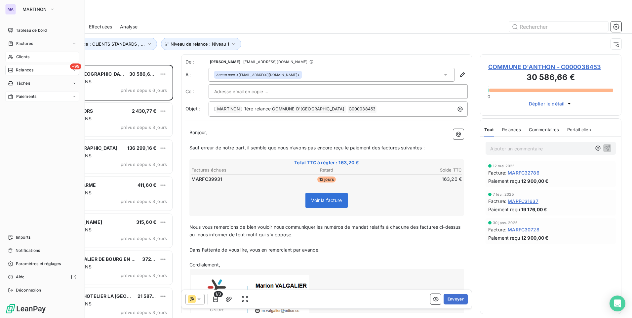
click at [51, 99] on div "Paiements" at bounding box center [42, 96] width 74 height 11
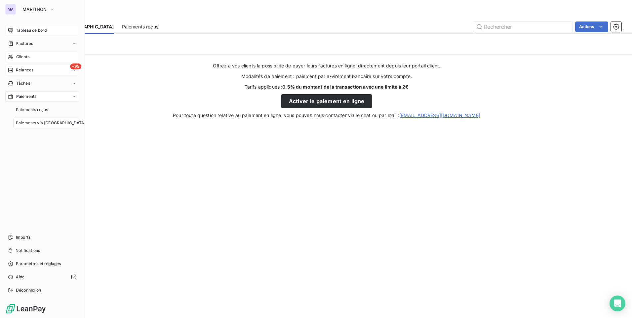
click at [36, 30] on span "Tableau de bord" at bounding box center [31, 30] width 31 height 6
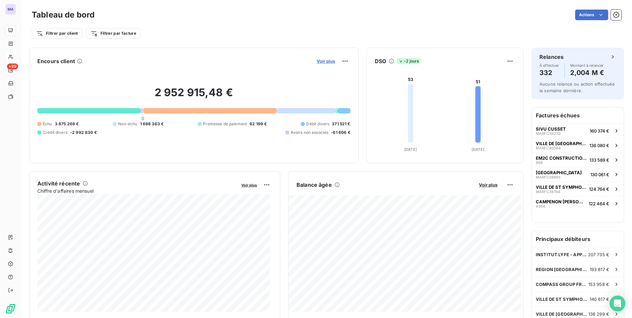
click at [324, 63] on span "Voir plus" at bounding box center [326, 61] width 19 height 5
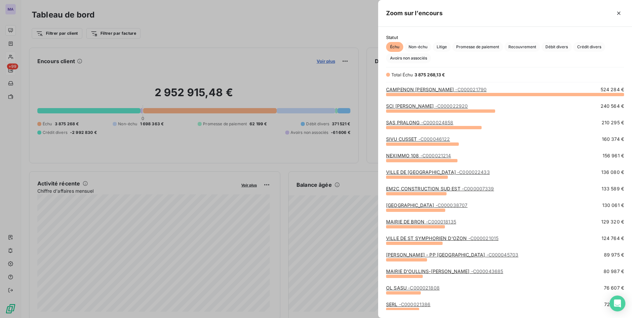
scroll to position [219, 249]
click at [494, 47] on span "Promesse de paiement" at bounding box center [477, 47] width 51 height 10
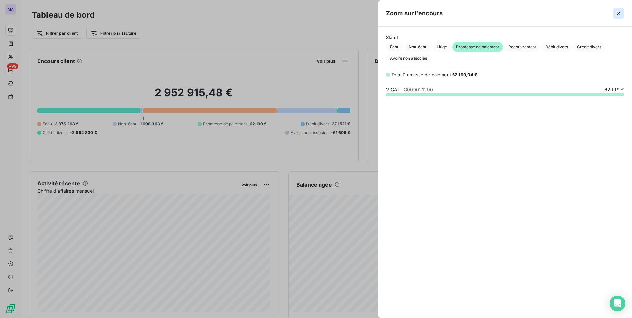
click at [621, 13] on icon "button" at bounding box center [619, 13] width 7 height 7
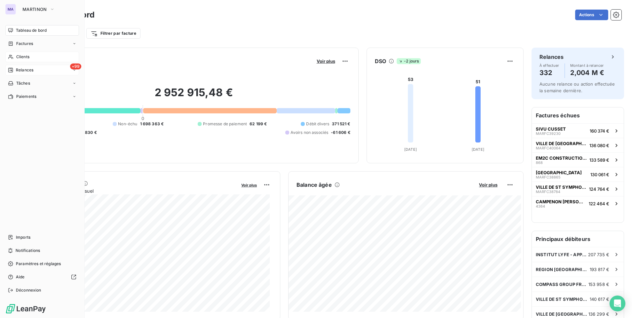
click at [20, 57] on span "Clients" at bounding box center [22, 57] width 13 height 6
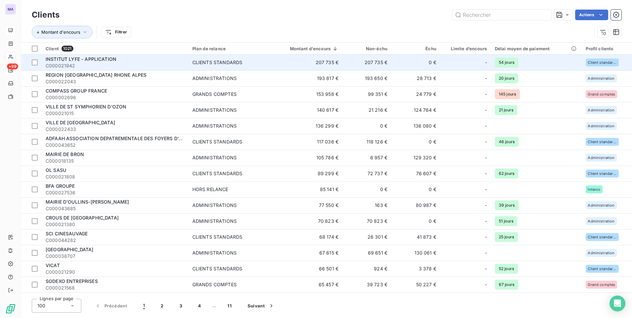
click at [229, 64] on div "CLIENTS STANDARDS" at bounding box center [217, 62] width 50 height 7
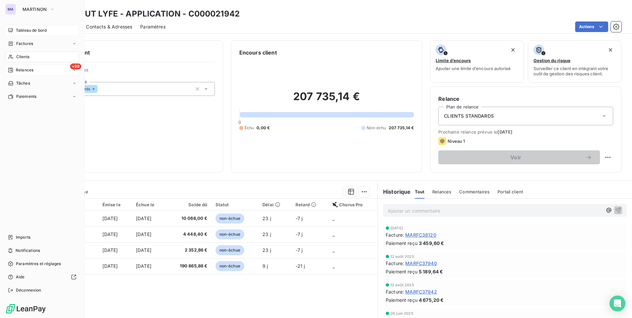
click at [40, 57] on div "Clients" at bounding box center [42, 57] width 74 height 11
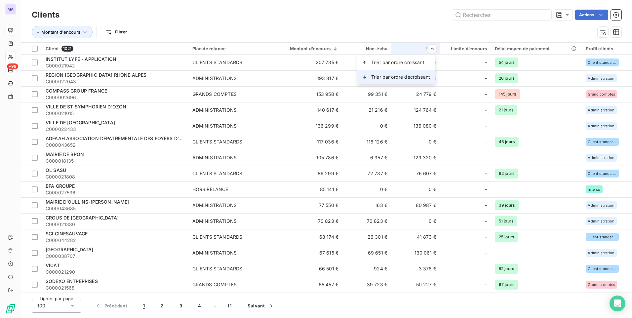
click at [423, 78] on span "Trier par ordre décroissant" at bounding box center [400, 77] width 59 height 7
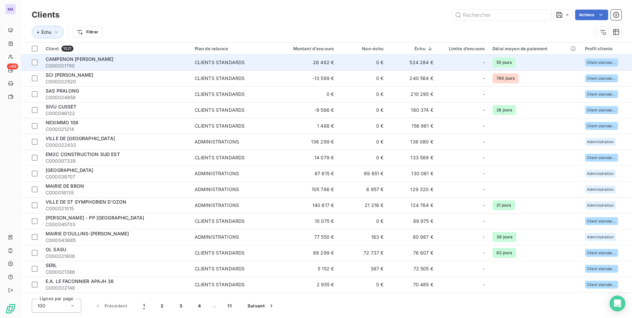
click at [421, 64] on td "524 284 €" at bounding box center [413, 63] width 50 height 16
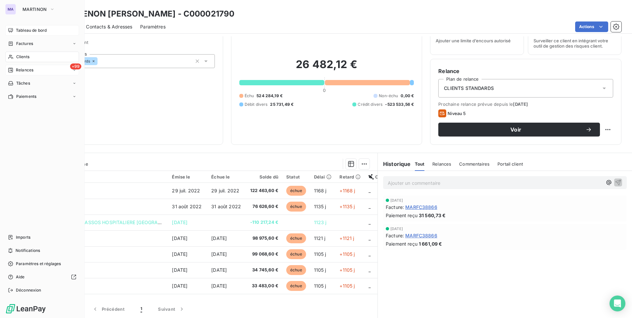
click at [19, 61] on div "Clients" at bounding box center [42, 57] width 74 height 11
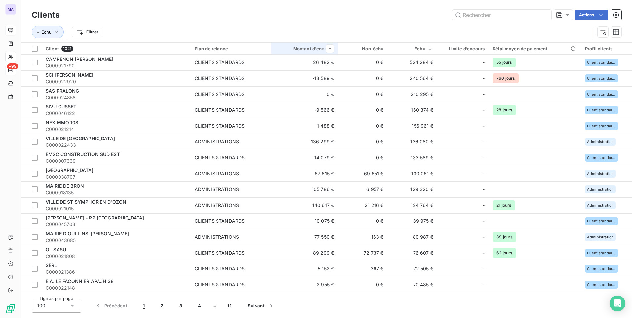
click at [303, 48] on div "Montant d'encours" at bounding box center [304, 48] width 59 height 5
click at [316, 80] on span "Trier par ordre décroissant" at bounding box center [298, 77] width 59 height 7
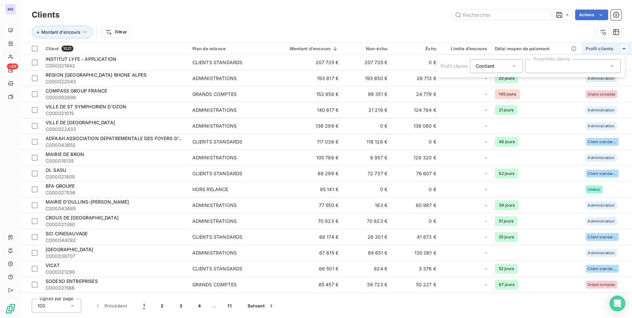
click at [600, 69] on div at bounding box center [573, 66] width 95 height 14
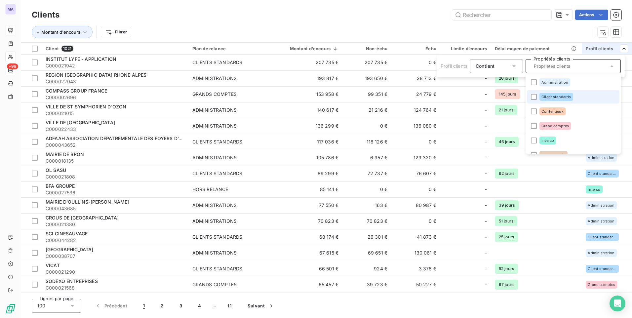
click at [551, 102] on li "Client standards" at bounding box center [573, 96] width 93 height 13
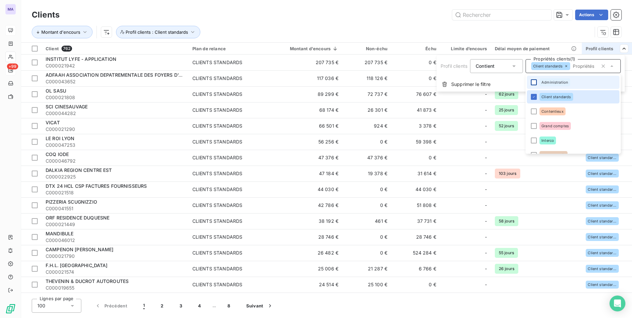
drag, startPoint x: 551, startPoint y: 102, endPoint x: 537, endPoint y: 83, distance: 23.1
click at [537, 83] on div at bounding box center [534, 82] width 6 height 6
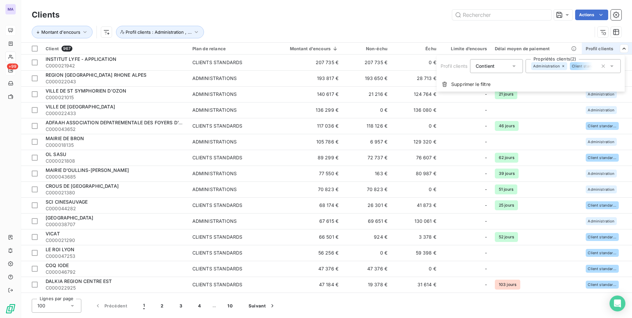
click at [370, 20] on html "MA +99 Clients Actions Montant d'encours Profil clients : Administration , ... …" at bounding box center [316, 159] width 632 height 318
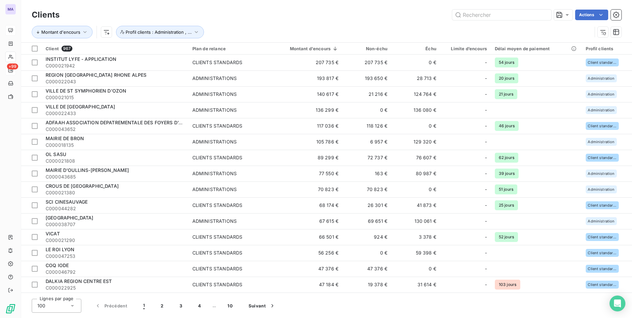
click at [295, 26] on div "Montant d'encours Profil clients : Administration , ..." at bounding box center [312, 32] width 560 height 13
click at [226, 21] on div "Clients Actions" at bounding box center [327, 15] width 590 height 14
click at [476, 16] on input "text" at bounding box center [501, 15] width 99 height 11
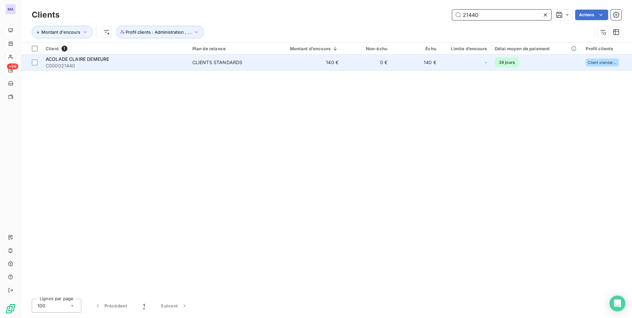
type input "21440"
click at [92, 60] on span "ACOLADE CLAIRE DEMEURE" at bounding box center [77, 59] width 63 height 6
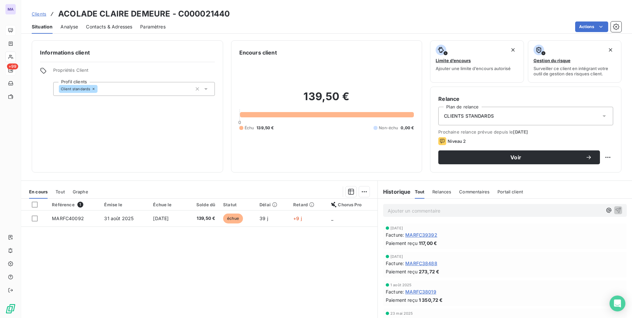
click at [97, 23] on div "Contacts & Adresses" at bounding box center [109, 27] width 46 height 14
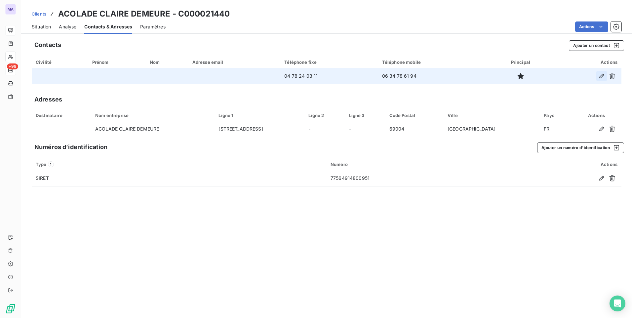
click at [601, 78] on icon "button" at bounding box center [601, 76] width 7 height 7
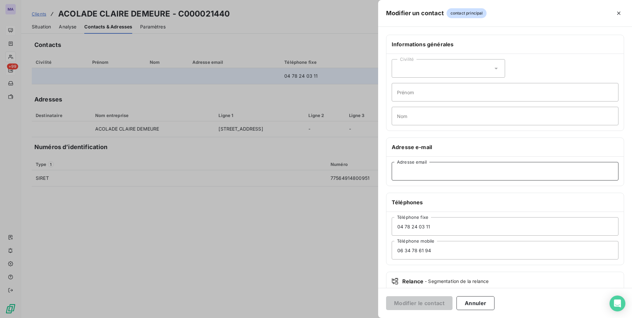
click at [431, 175] on input "Adresse email" at bounding box center [505, 171] width 227 height 19
paste input "comptabilite.siege@acolea-asso.fr"
type input "comptabilite.siege@acolea-asso.fr"
click at [431, 302] on button "Modifier le contact" at bounding box center [419, 303] width 66 height 14
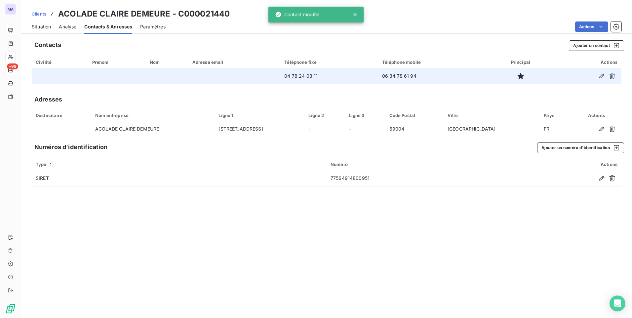
click at [397, 259] on div "Contacts Ajouter un contact Civilité Prénom Nom Adresse email Téléphone fixe Té…" at bounding box center [326, 177] width 611 height 282
click at [401, 77] on td "06 34 78 61 94" at bounding box center [433, 76] width 110 height 16
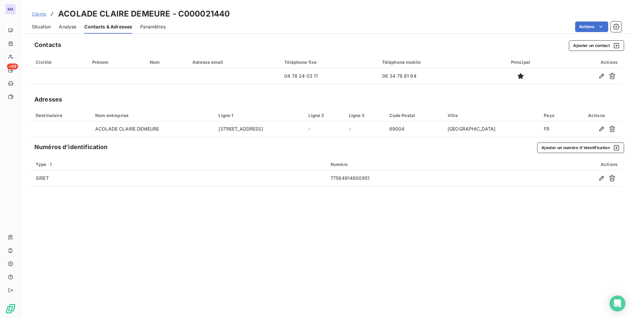
click at [395, 95] on div "Adresses" at bounding box center [327, 99] width 590 height 9
click at [37, 14] on span "Clients" at bounding box center [39, 13] width 15 height 5
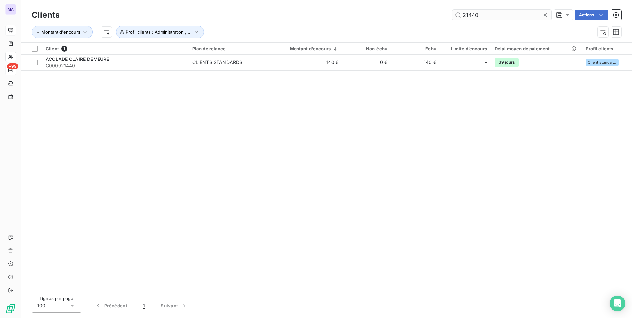
click at [545, 13] on icon at bounding box center [545, 15] width 7 height 7
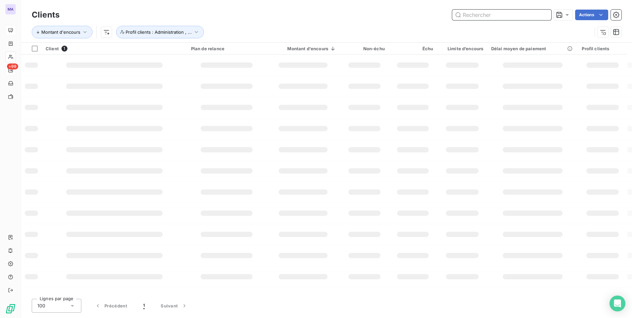
click at [521, 15] on input "text" at bounding box center [501, 15] width 99 height 11
paste input "C000043652"
type input "C000043652"
click at [168, 34] on span "Profil clients : Administration , ..." at bounding box center [159, 31] width 66 height 5
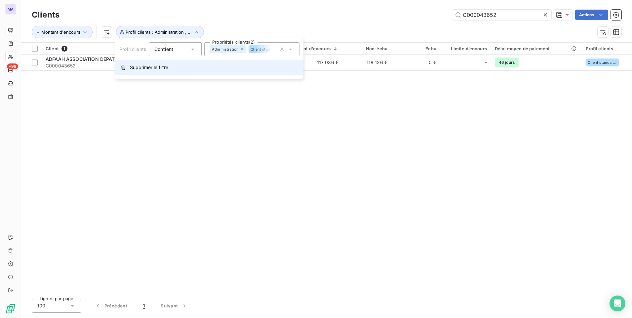
click at [176, 69] on button "Supprimer le filtre" at bounding box center [209, 67] width 188 height 15
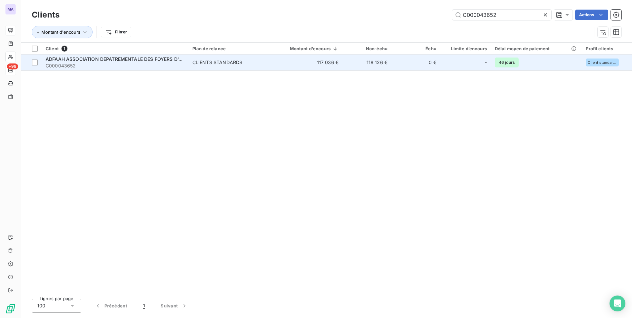
click at [158, 59] on span "ADFAAH ASSOCIATION DEPATREMENTALE DES FOYERS D'ACC" at bounding box center [117, 59] width 143 height 6
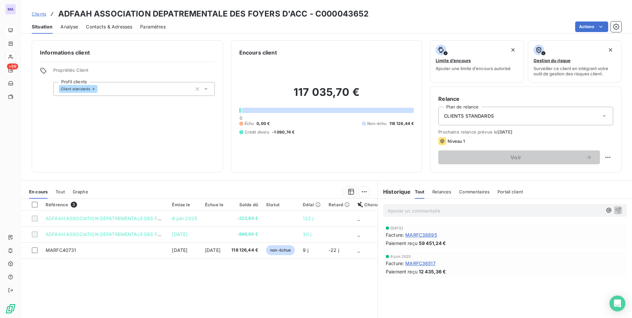
click at [113, 27] on span "Contacts & Adresses" at bounding box center [109, 26] width 46 height 7
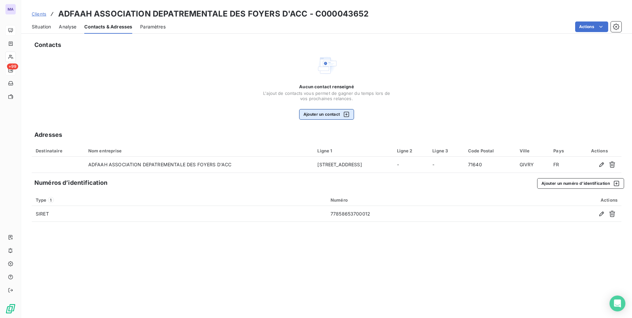
click at [349, 112] on icon "button" at bounding box center [346, 114] width 5 height 5
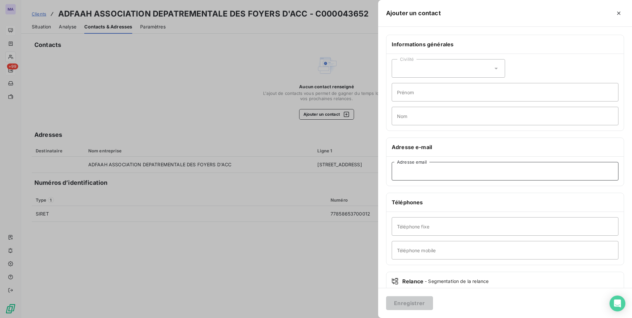
click at [430, 175] on input "Adresse email" at bounding box center [505, 171] width 227 height 19
paste input "lacouche.michel@adfaah.fr"
type input "lacouche.michel@adfaah.fr"
click at [424, 228] on input "Téléphone fixe" at bounding box center [505, 226] width 227 height 19
paste input "03 85 42 44 85"
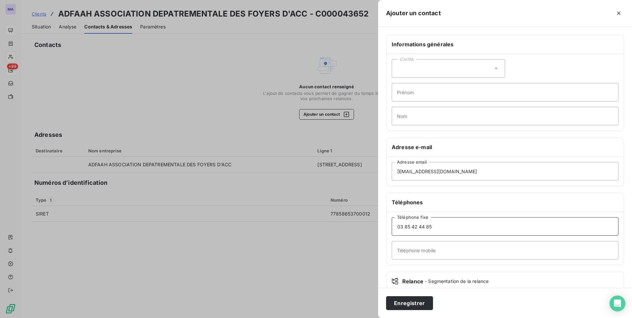
type input "03 85 42 44 85"
click at [417, 250] on input "Téléphone mobile" at bounding box center [505, 250] width 227 height 19
paste input "07 86 55 73 22"
type input "07 86 55 73 22"
click at [407, 306] on button "Enregistrer" at bounding box center [409, 303] width 47 height 14
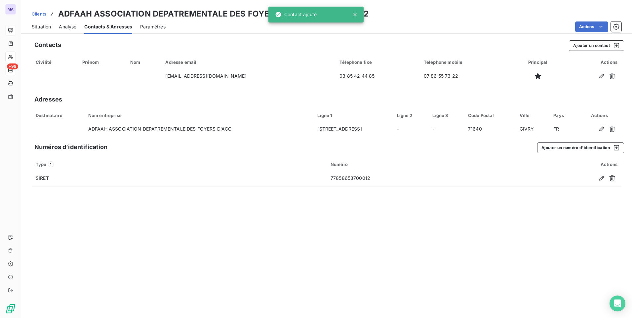
drag, startPoint x: 397, startPoint y: 275, endPoint x: 414, endPoint y: 276, distance: 16.9
click at [397, 275] on div "Contacts Ajouter un contact Civilité Prénom Nom Adresse email Téléphone fixe Té…" at bounding box center [326, 177] width 611 height 282
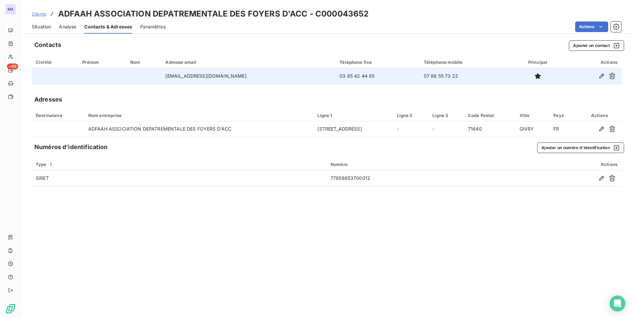
click at [488, 76] on td "07 86 55 73 22" at bounding box center [466, 76] width 92 height 16
click at [602, 76] on icon "button" at bounding box center [601, 76] width 5 height 5
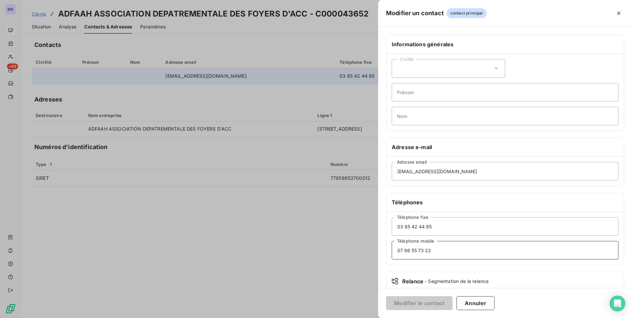
click at [436, 251] on input "07 86 55 73 22" at bounding box center [505, 250] width 227 height 19
click at [415, 307] on button "Modifier le contact" at bounding box center [419, 303] width 66 height 14
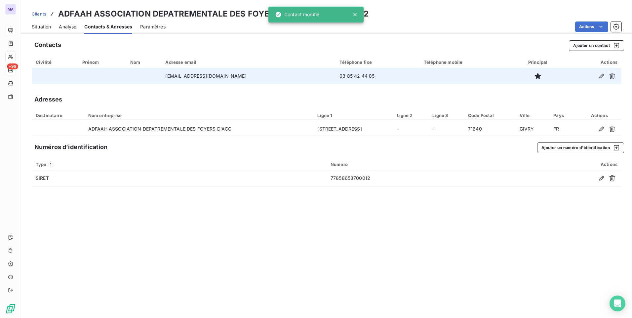
drag, startPoint x: 442, startPoint y: 283, endPoint x: 444, endPoint y: 289, distance: 6.1
click at [442, 282] on div "Contacts Ajouter un contact Civilité Prénom Nom Adresse email Téléphone fixe Té…" at bounding box center [326, 177] width 611 height 282
click at [40, 28] on span "Situation" at bounding box center [41, 26] width 19 height 7
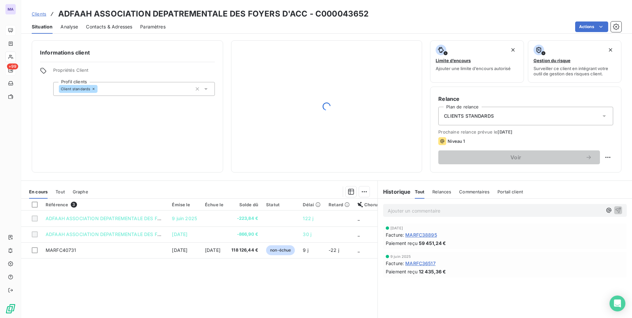
click at [483, 117] on span "CLIENTS STANDARDS" at bounding box center [469, 116] width 50 height 7
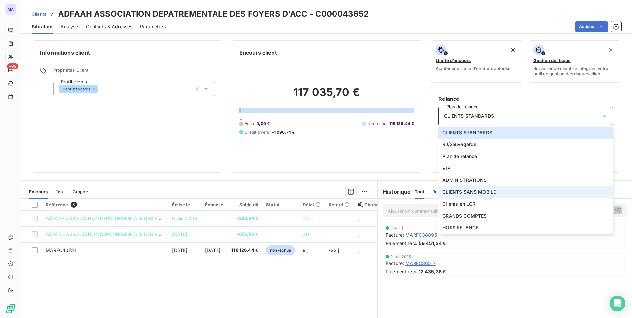
click at [483, 195] on span "CLIENTS SANS MOBILE" at bounding box center [469, 192] width 54 height 7
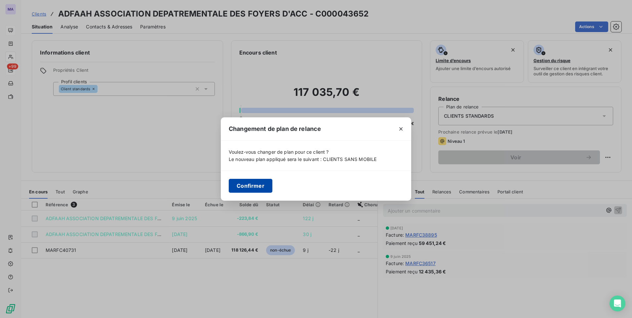
click at [248, 187] on button "Confirmer" at bounding box center [251, 186] width 44 height 14
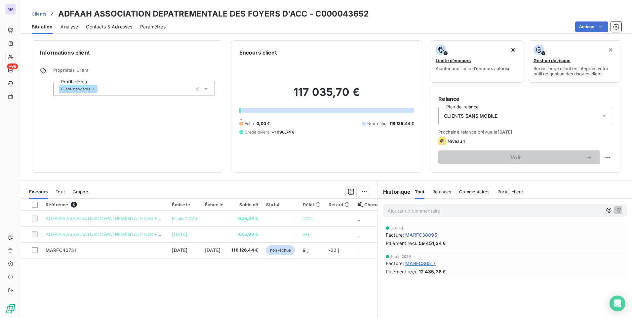
drag, startPoint x: 173, startPoint y: 149, endPoint x: 168, endPoint y: 154, distance: 7.5
click at [173, 149] on div "Informations client Propriétés Client Profil clients Client standards" at bounding box center [127, 106] width 191 height 132
click at [41, 14] on span "Clients" at bounding box center [39, 13] width 15 height 5
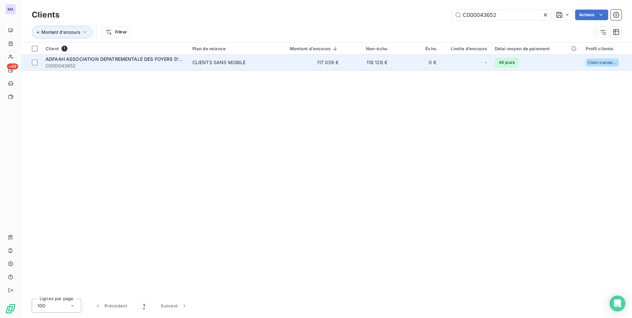
click at [85, 60] on span "ADFAAH ASSOCIATION DEPATREMENTALE DES FOYERS D'ACC" at bounding box center [117, 59] width 143 height 6
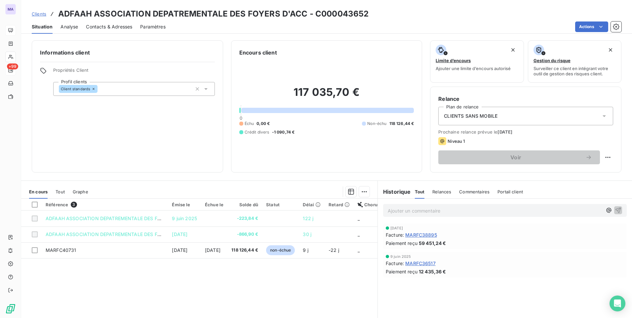
click at [119, 22] on div "Contacts & Adresses" at bounding box center [109, 27] width 46 height 14
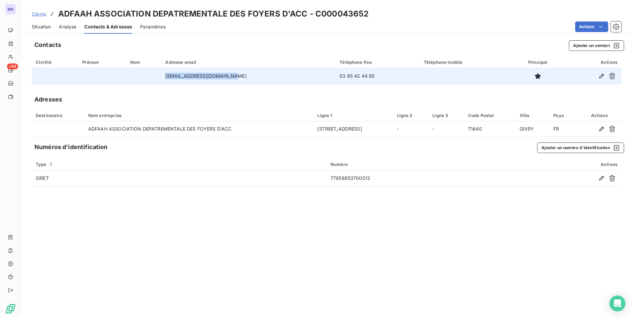
drag, startPoint x: 263, startPoint y: 78, endPoint x: 168, endPoint y: 76, distance: 95.2
click at [168, 76] on tr "lacouche.michel@adfaah.fr 03 85 42 44 85" at bounding box center [327, 76] width 590 height 16
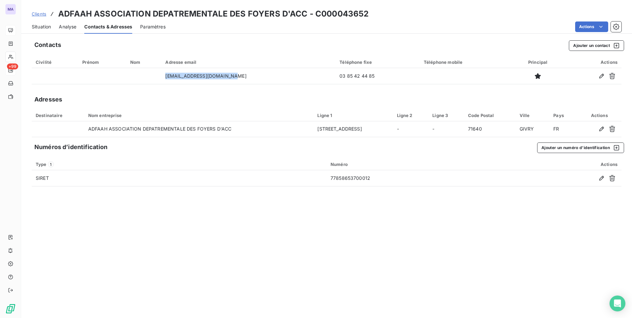
copy tr "lacouche.michel@adfaah.fr"
click at [41, 14] on span "Clients" at bounding box center [39, 13] width 15 height 5
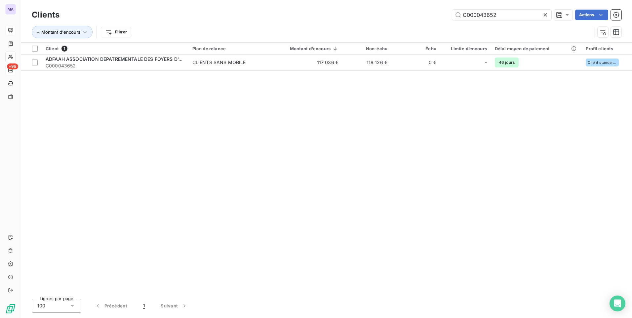
click at [546, 14] on icon at bounding box center [545, 14] width 3 height 3
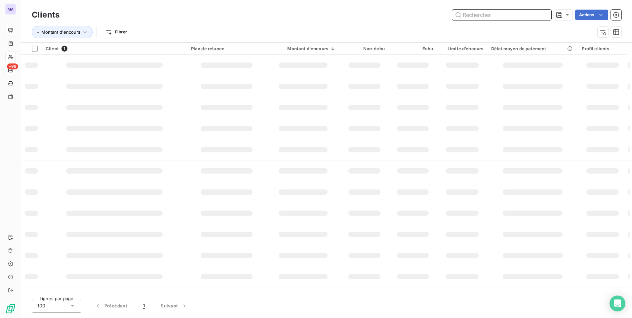
click at [508, 16] on input "text" at bounding box center [501, 15] width 99 height 11
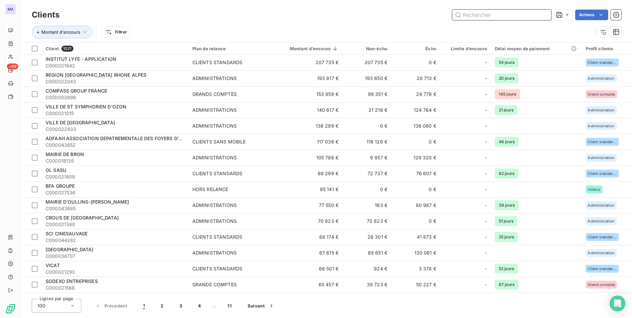
paste input "C000009741"
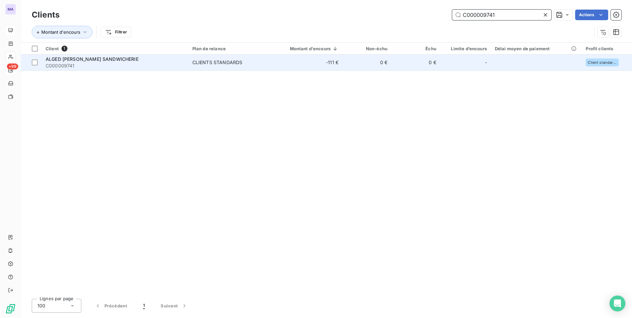
type input "C000009741"
click at [114, 57] on span "ALGED HELENE RIVET SANDWICHERIE" at bounding box center [92, 59] width 93 height 6
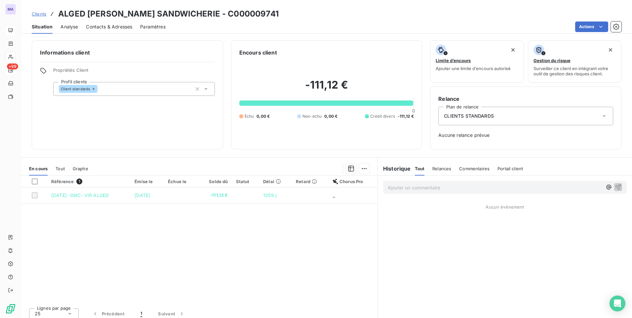
drag, startPoint x: 115, startPoint y: 21, endPoint x: 115, endPoint y: 25, distance: 3.6
click at [114, 21] on div "Contacts & Adresses" at bounding box center [109, 27] width 46 height 14
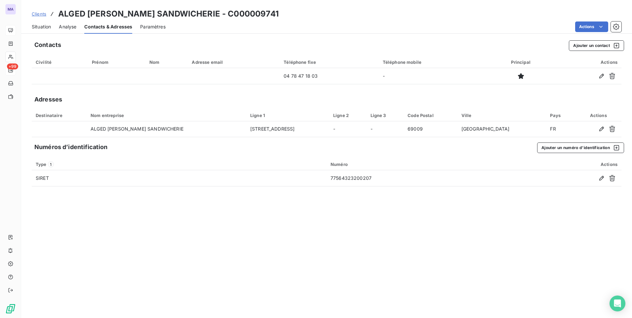
click at [70, 27] on span "Analyse" at bounding box center [68, 26] width 18 height 7
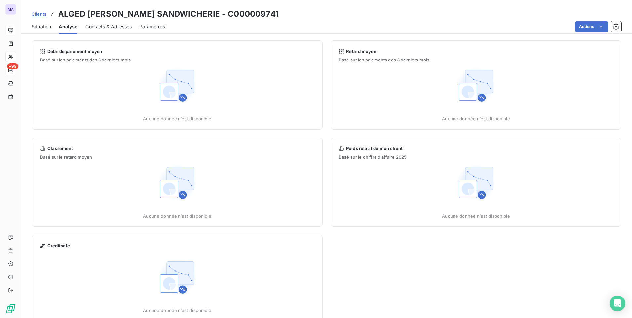
click at [47, 24] on span "Situation" at bounding box center [41, 26] width 19 height 7
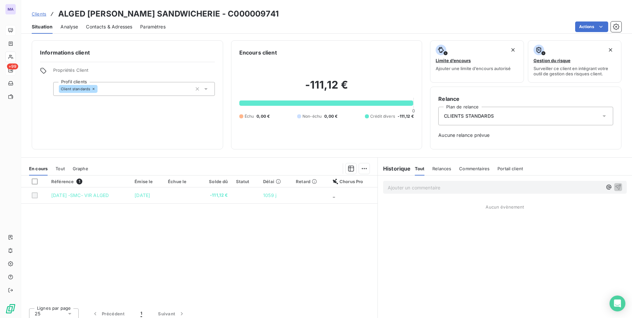
click at [488, 119] on span "CLIENTS STANDARDS" at bounding box center [469, 116] width 50 height 7
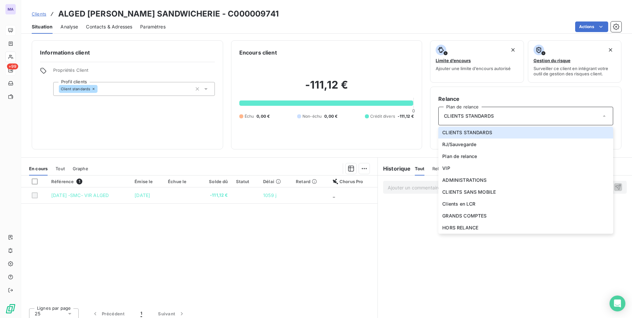
click at [244, 277] on div "Référence 1 Émise le Échue le Solde dû Statut Délai Retard Chorus Pro 15/11/202…" at bounding box center [199, 239] width 356 height 127
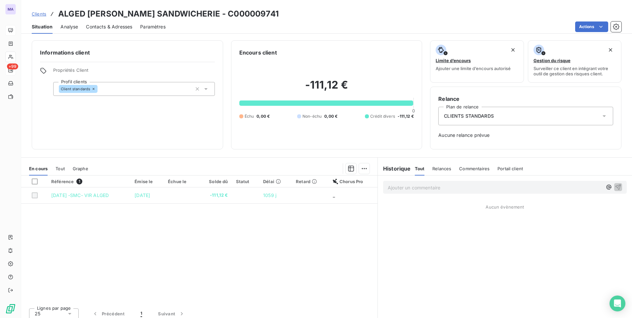
click at [172, 115] on div "Informations client Propriétés Client Profil clients Client standards" at bounding box center [127, 94] width 191 height 109
click at [36, 14] on span "Clients" at bounding box center [39, 13] width 15 height 5
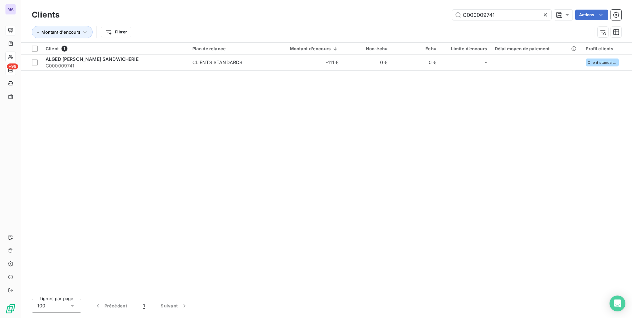
click at [546, 16] on icon at bounding box center [545, 15] width 7 height 7
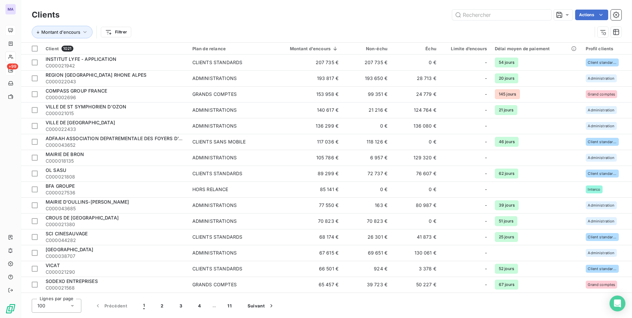
click at [476, 21] on div "Clients Actions" at bounding box center [327, 15] width 590 height 14
click at [476, 17] on input "text" at bounding box center [501, 15] width 99 height 11
paste input "C000039468"
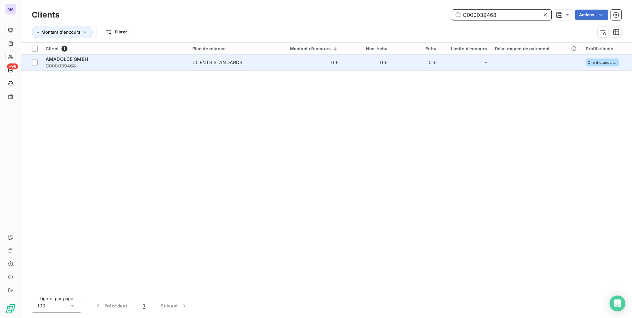
type input "C000039468"
click at [115, 66] on span "C000039468" at bounding box center [115, 65] width 139 height 7
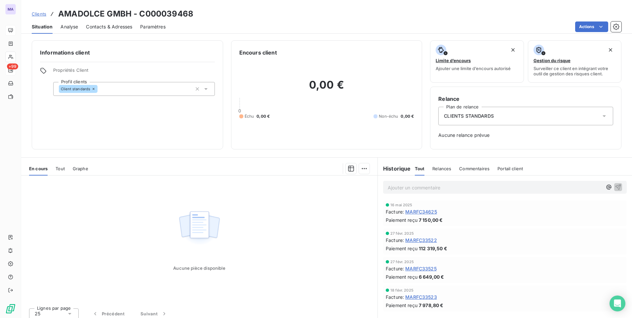
drag, startPoint x: 114, startPoint y: 28, endPoint x: 128, endPoint y: 35, distance: 16.0
click at [113, 28] on span "Contacts & Adresses" at bounding box center [109, 26] width 46 height 7
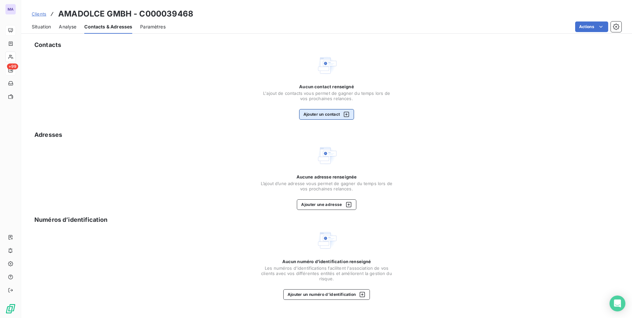
click at [331, 116] on button "Ajouter un contact" at bounding box center [326, 114] width 55 height 11
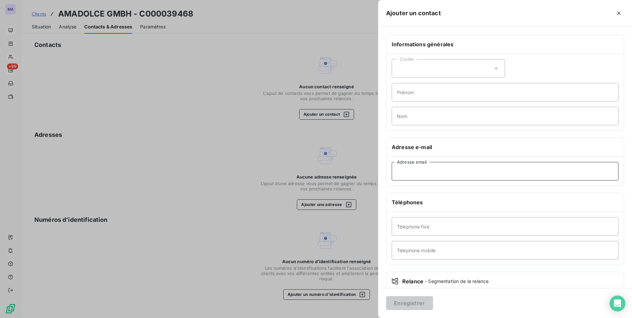
click at [440, 174] on input "Adresse email" at bounding box center [505, 171] width 227 height 19
paste input "b.belpaume@rivertechgroup.com; s.reiset@rivergroup.com"
drag, startPoint x: 544, startPoint y: 170, endPoint x: 471, endPoint y: 178, distance: 73.2
click at [471, 178] on input "b.belpaume@rivertechgroup.com; s.reiset@rivergroup.com" at bounding box center [505, 171] width 227 height 19
type input "b.belpaume@rivertechgroup.com"
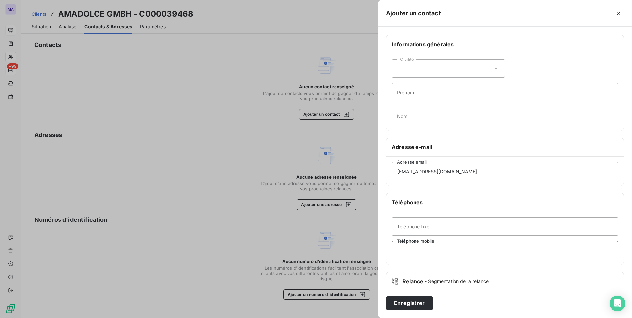
click at [421, 250] on input "Téléphone mobile" at bounding box center [505, 250] width 227 height 19
paste input "06 09 10 52 33"
type input "06 09 10 52 33"
click at [412, 303] on button "Enregistrer" at bounding box center [409, 303] width 47 height 14
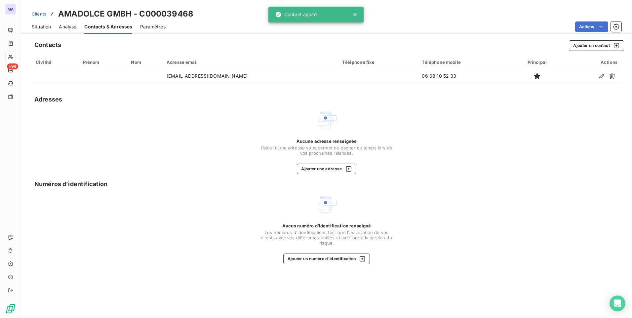
click at [33, 30] on span "Situation" at bounding box center [41, 26] width 19 height 7
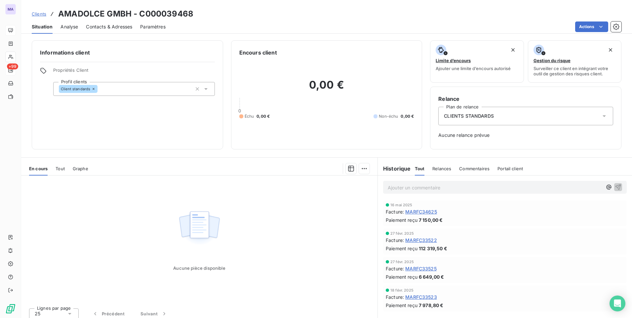
click at [40, 14] on span "Clients" at bounding box center [39, 13] width 15 height 5
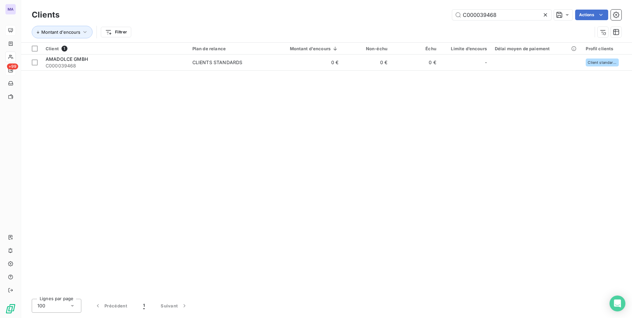
click at [548, 13] on icon at bounding box center [545, 15] width 7 height 7
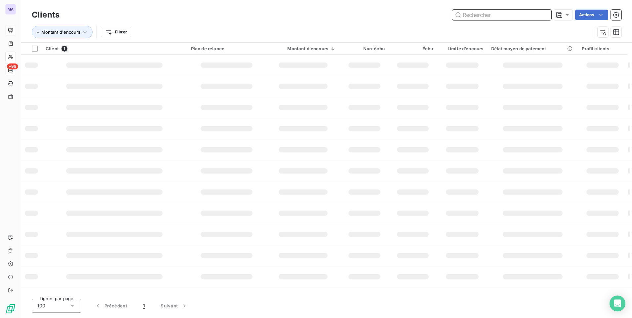
click at [503, 13] on input "text" at bounding box center [501, 15] width 99 height 11
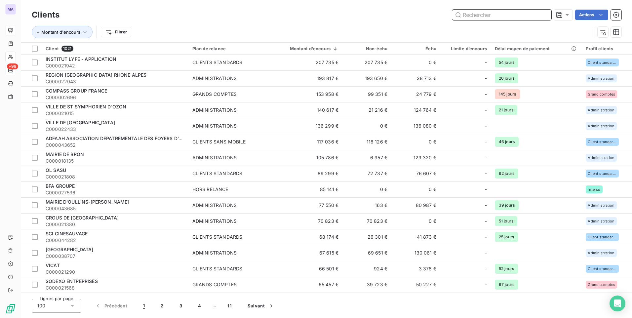
paste input "C000037149"
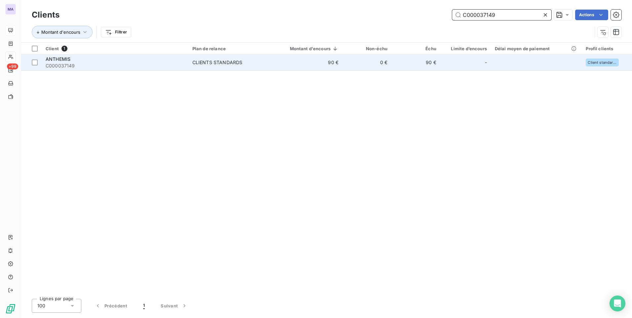
type input "C000037149"
click at [198, 62] on div "CLIENTS STANDARDS" at bounding box center [217, 62] width 50 height 7
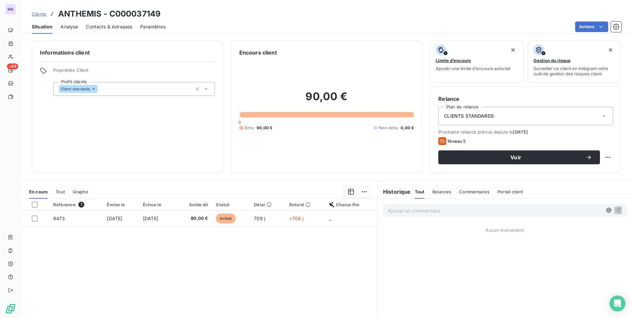
scroll to position [28, 0]
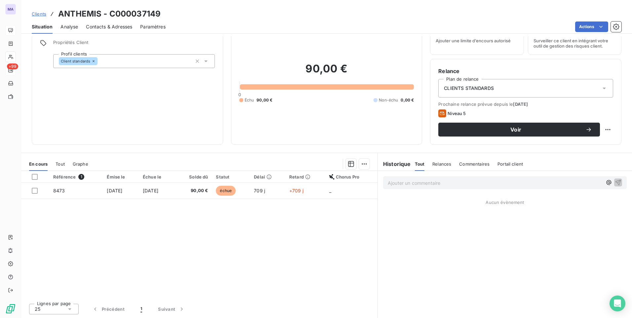
drag, startPoint x: 109, startPoint y: 21, endPoint x: 110, endPoint y: 25, distance: 3.7
click at [109, 22] on div "Contacts & Adresses" at bounding box center [109, 27] width 46 height 14
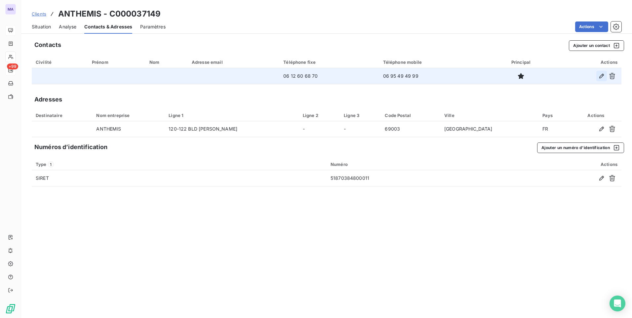
click at [601, 78] on icon "button" at bounding box center [601, 76] width 7 height 7
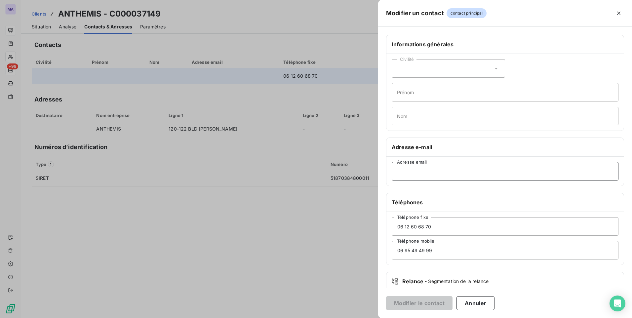
click at [451, 176] on input "Adresse email" at bounding box center [505, 171] width 227 height 19
paste input "lallemeesch@constructa.fr"
type input "lallemeesch@constructa.fr"
click at [435, 305] on button "Modifier le contact" at bounding box center [419, 303] width 66 height 14
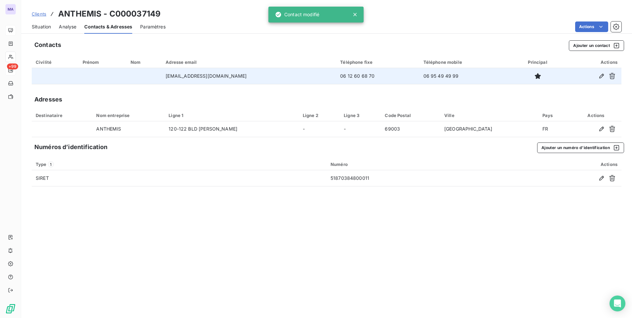
click at [377, 273] on div "Contacts Ajouter un contact Civilité Prénom Nom Adresse email Téléphone fixe Té…" at bounding box center [326, 177] width 611 height 282
click at [36, 28] on span "Situation" at bounding box center [41, 26] width 19 height 7
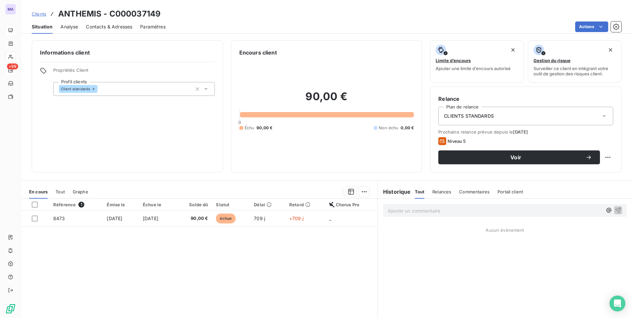
click at [38, 16] on span "Clients" at bounding box center [39, 13] width 15 height 5
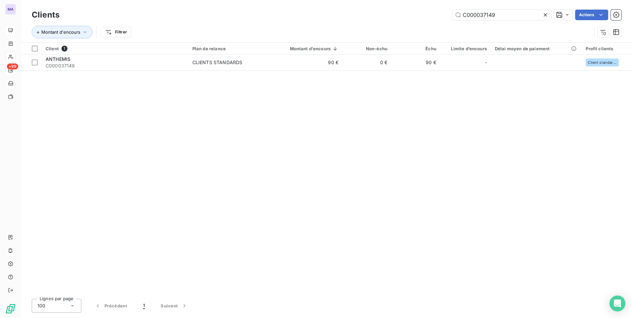
click at [229, 141] on div "Client 1 Plan de relance Montant d'encours Non-échu Échu Limite d’encours Délai…" at bounding box center [326, 168] width 611 height 251
drag, startPoint x: 68, startPoint y: 120, endPoint x: 73, endPoint y: 111, distance: 9.5
click at [70, 120] on div "Client 1 Plan de relance Montant d'encours Non-échu Échu Limite d’encours Délai…" at bounding box center [326, 168] width 611 height 251
click at [543, 13] on icon at bounding box center [545, 15] width 7 height 7
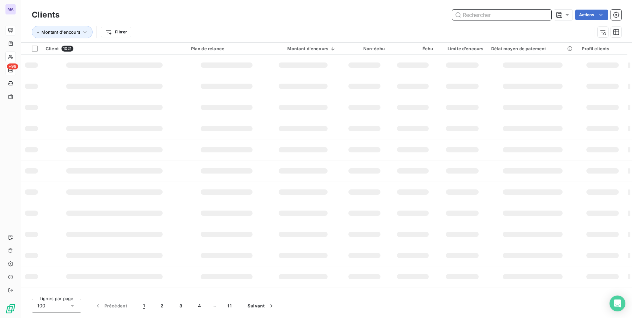
click at [525, 17] on input "text" at bounding box center [501, 15] width 99 height 11
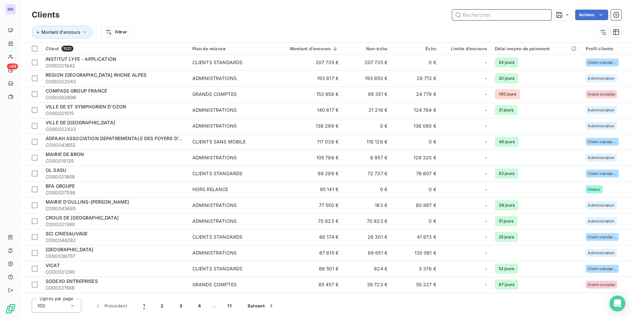
paste input "C000000667"
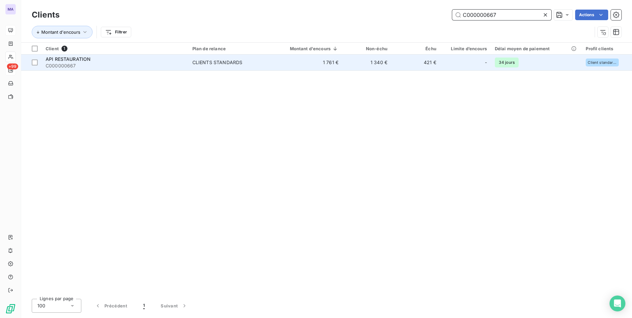
type input "C000000667"
click at [212, 62] on div "CLIENTS STANDARDS" at bounding box center [217, 62] width 50 height 7
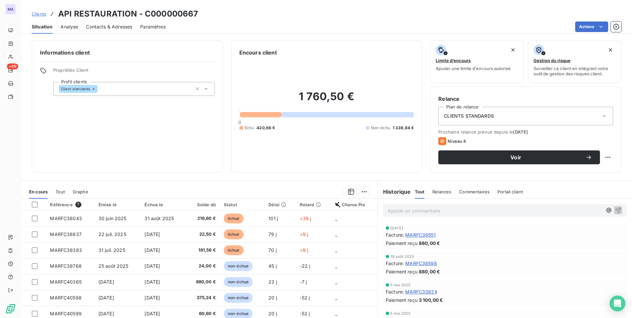
click at [110, 28] on span "Contacts & Adresses" at bounding box center [109, 26] width 46 height 7
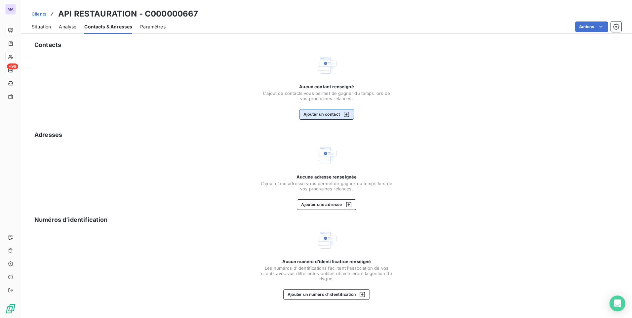
click at [326, 114] on button "Ajouter un contact" at bounding box center [326, 114] width 55 height 11
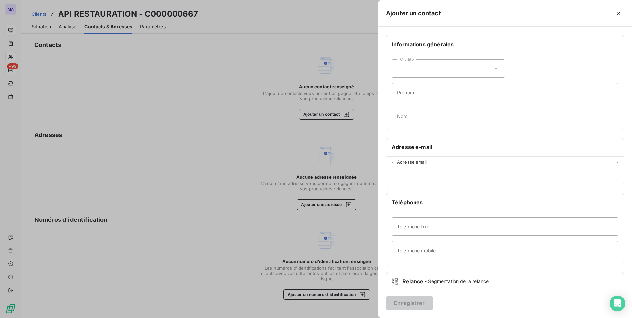
click at [449, 171] on input "Adresse email" at bounding box center [505, 171] width 227 height 19
paste input "C000000667"
type input "C000000667"
drag, startPoint x: 439, startPoint y: 174, endPoint x: 370, endPoint y: 183, distance: 70.3
click at [370, 318] on div "Ajouter un contact Informations générales Civilité Prénom Nom Adresse e-mail C0…" at bounding box center [316, 318] width 632 height 0
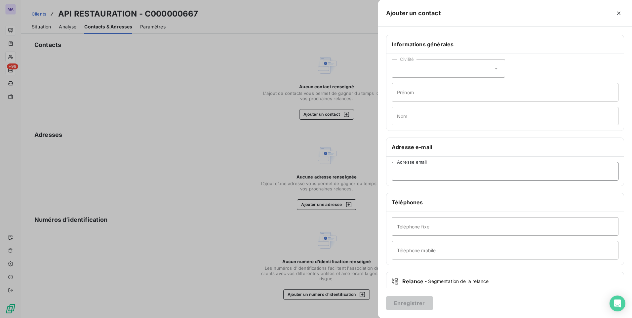
click at [439, 174] on input "Adresse email" at bounding box center [505, 171] width 227 height 19
paste input "comptabilite.sg@api-restauration.com"
type input "comptabilite.sg@api-restauration.com"
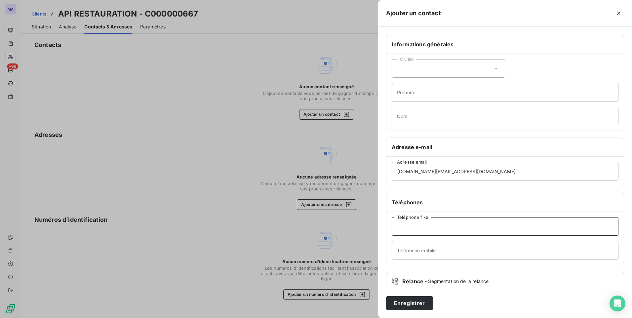
click at [429, 228] on input "Téléphone fixe" at bounding box center [505, 226] width 227 height 19
paste input "03 20 43 95 04"
type input "03 20 43 95 04"
click at [416, 305] on button "Enregistrer" at bounding box center [409, 303] width 47 height 14
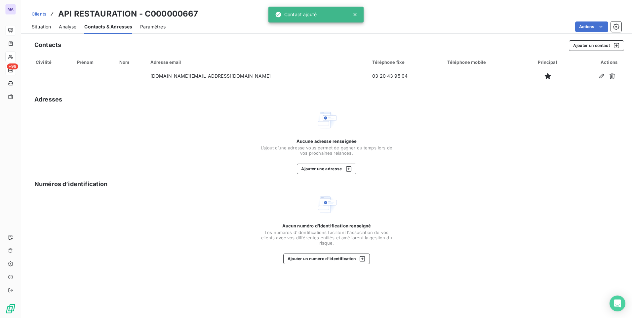
click at [255, 49] on div "Contacts Ajouter un contact" at bounding box center [329, 45] width 590 height 11
click at [40, 26] on span "Situation" at bounding box center [41, 26] width 19 height 7
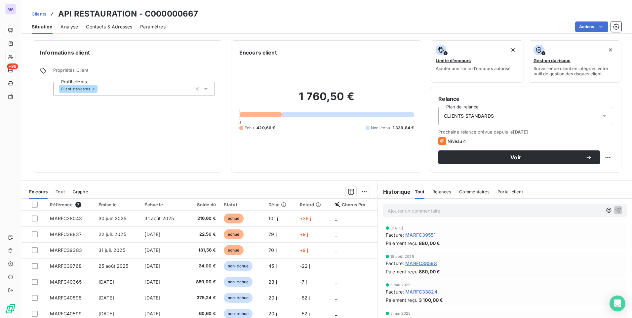
click at [36, 14] on span "Clients" at bounding box center [39, 13] width 15 height 5
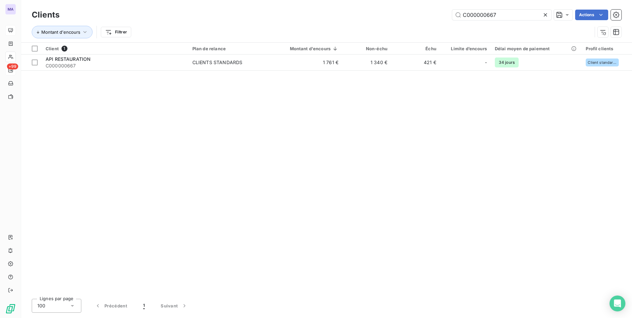
click at [545, 17] on icon at bounding box center [545, 15] width 7 height 7
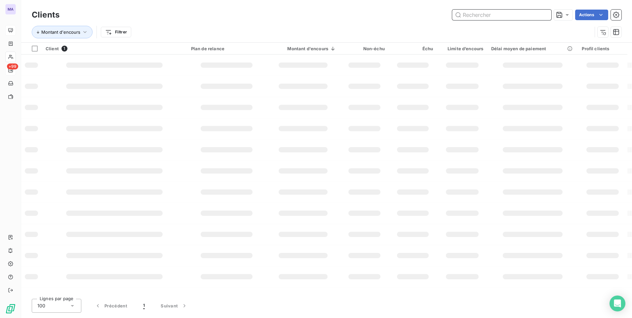
click at [511, 14] on input "text" at bounding box center [501, 15] width 99 height 11
paste input "C000003977"
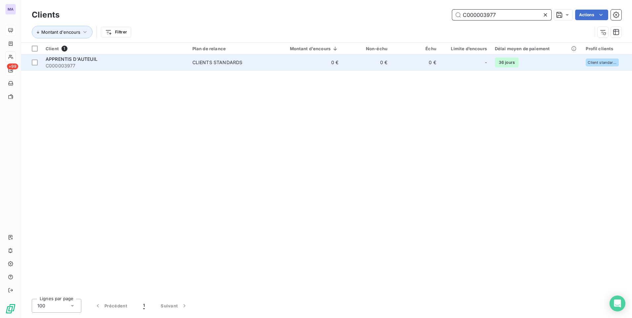
type input "C000003977"
click at [202, 64] on div "CLIENTS STANDARDS" at bounding box center [217, 62] width 50 height 7
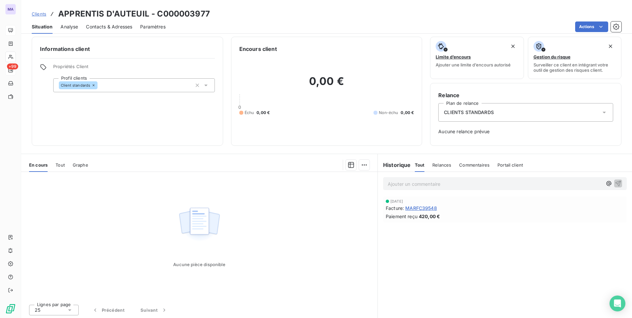
scroll to position [5, 0]
click at [126, 26] on span "Contacts & Adresses" at bounding box center [109, 26] width 46 height 7
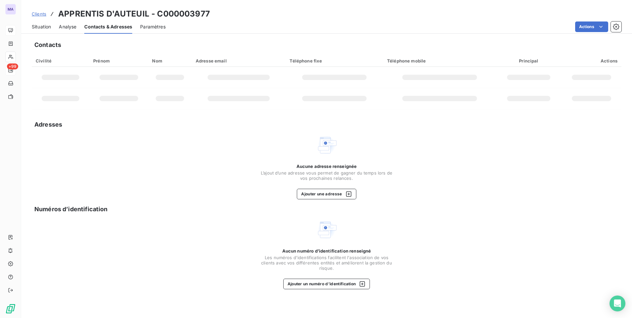
click at [516, 99] on div at bounding box center [528, 98] width 43 height 5
click at [105, 25] on span "Contacts & Adresses" at bounding box center [108, 26] width 48 height 7
click at [190, 90] on td at bounding box center [169, 98] width 43 height 21
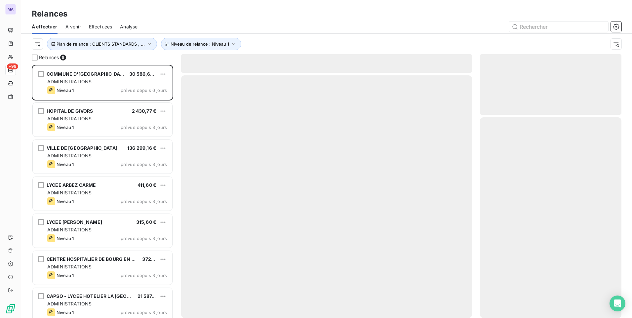
scroll to position [248, 137]
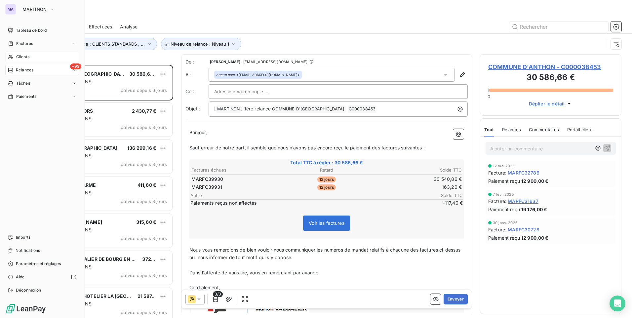
click at [23, 60] on div "Clients" at bounding box center [42, 57] width 74 height 11
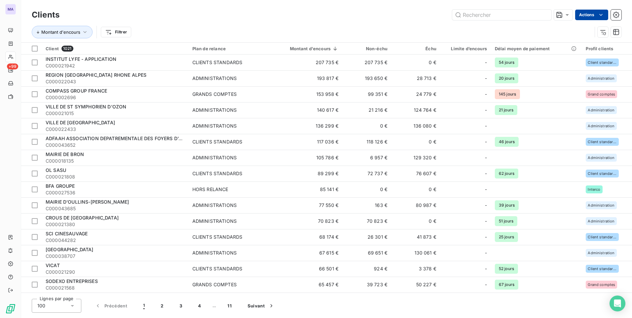
click at [591, 13] on html "MA +99 Clients Actions Montant d'encours Filtrer Client 1021 Plan de relance Mo…" at bounding box center [316, 159] width 632 height 318
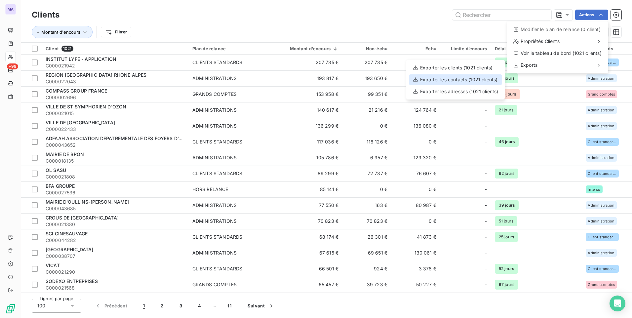
click at [482, 80] on div "Exporter les contacts (1021 clients)" at bounding box center [455, 79] width 93 height 11
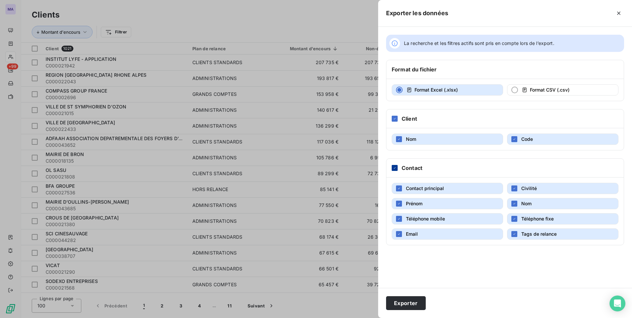
click at [396, 168] on icon at bounding box center [395, 168] width 4 height 4
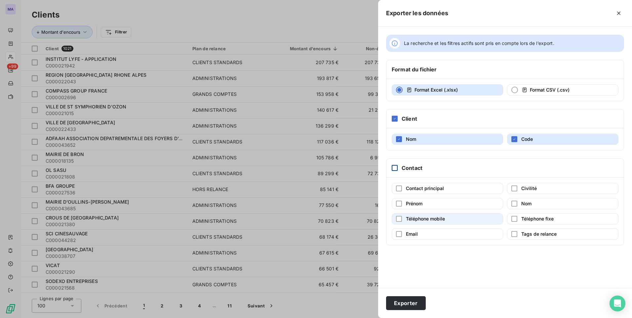
click at [402, 222] on button "Téléphone mobile" at bounding box center [447, 218] width 111 height 11
click at [425, 231] on button "Email" at bounding box center [447, 233] width 111 height 11
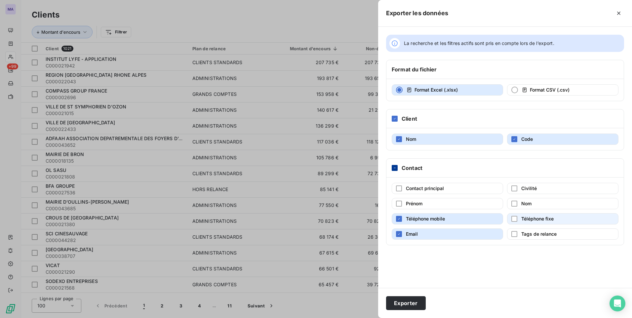
click at [521, 219] on button "Téléphone fixe" at bounding box center [562, 218] width 111 height 11
click at [417, 304] on button "Exporter" at bounding box center [406, 303] width 40 height 14
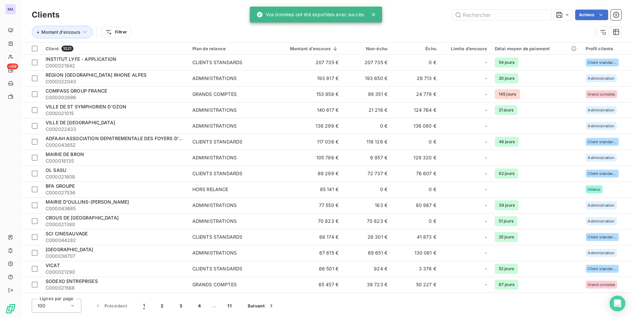
drag, startPoint x: 155, startPoint y: 20, endPoint x: 139, endPoint y: 32, distance: 19.8
click at [155, 20] on div "Actions" at bounding box center [344, 15] width 554 height 11
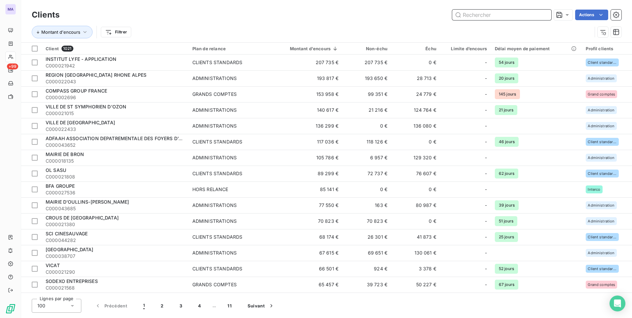
click at [479, 17] on input "text" at bounding box center [501, 15] width 99 height 11
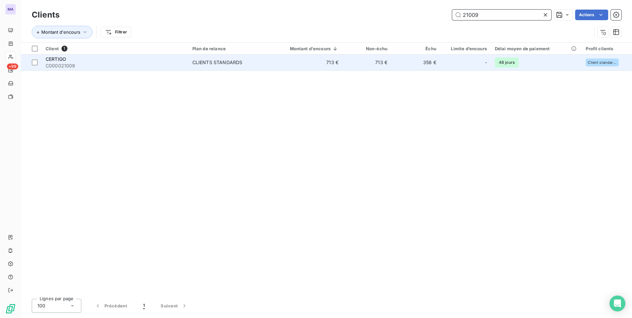
type input "21009"
click at [214, 62] on div "CLIENTS STANDARDS" at bounding box center [217, 62] width 50 height 7
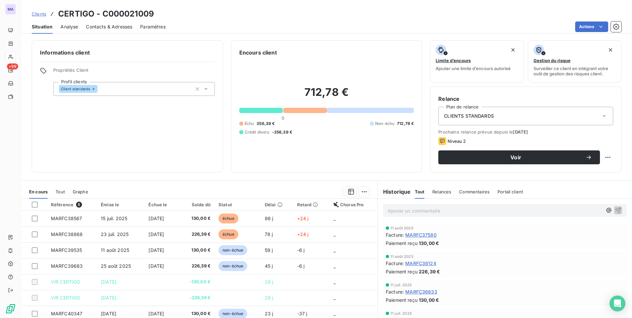
click at [115, 28] on span "Contacts & Adresses" at bounding box center [109, 26] width 46 height 7
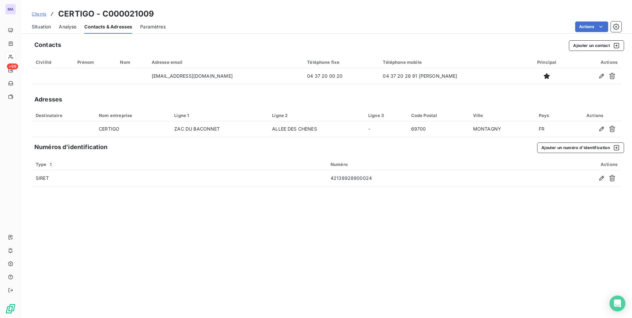
click at [41, 20] on div "Situation" at bounding box center [41, 27] width 19 height 14
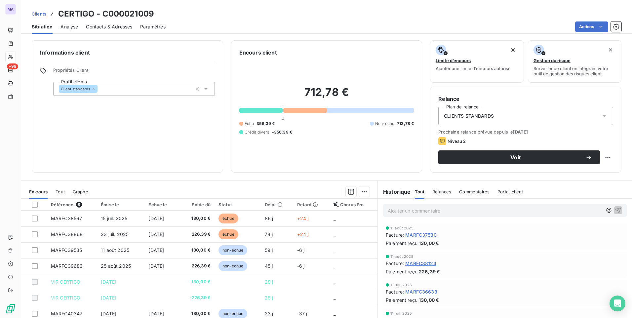
click at [498, 119] on div "CLIENTS STANDARDS" at bounding box center [525, 116] width 175 height 19
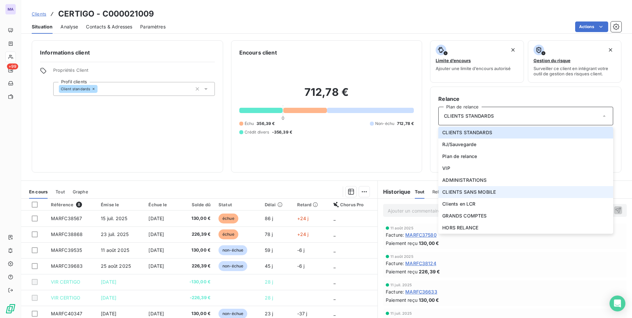
click at [461, 193] on span "CLIENTS SANS MOBILE" at bounding box center [469, 192] width 54 height 7
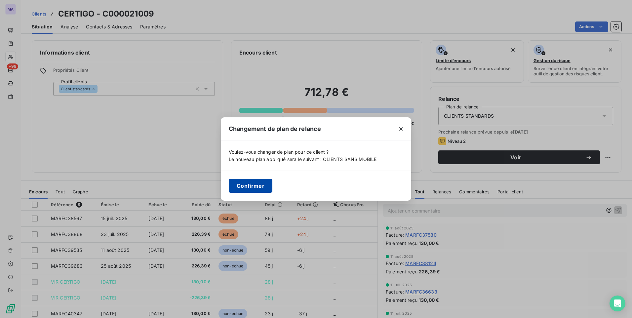
click at [262, 188] on button "Confirmer" at bounding box center [251, 186] width 44 height 14
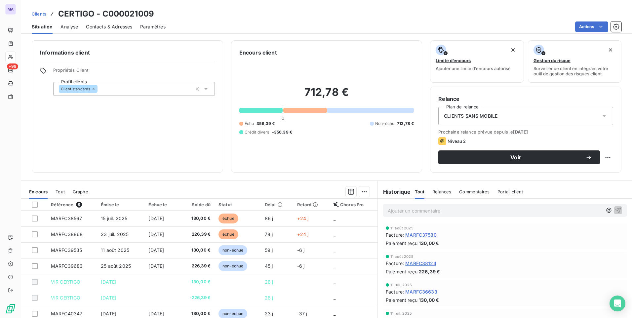
click at [42, 12] on span "Clients" at bounding box center [39, 13] width 15 height 5
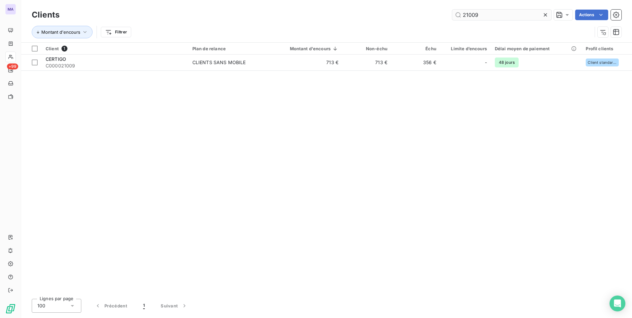
click at [499, 15] on input "21009" at bounding box center [501, 15] width 99 height 11
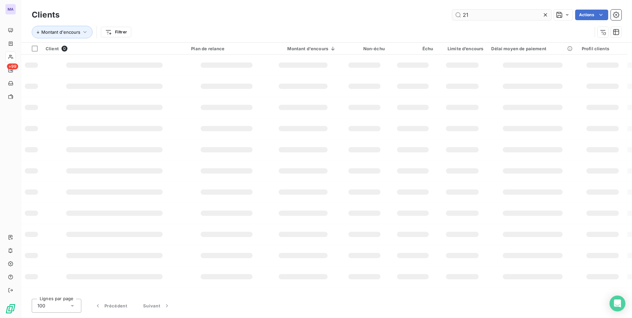
type input "2"
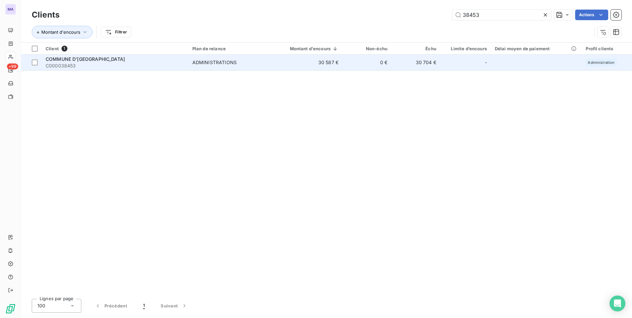
type input "38453"
click at [222, 61] on div "ADMINISTRATIONS" at bounding box center [214, 62] width 44 height 7
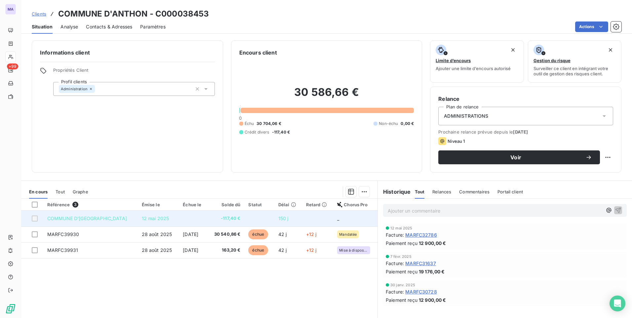
click at [228, 219] on span "-117,40 €" at bounding box center [226, 218] width 29 height 7
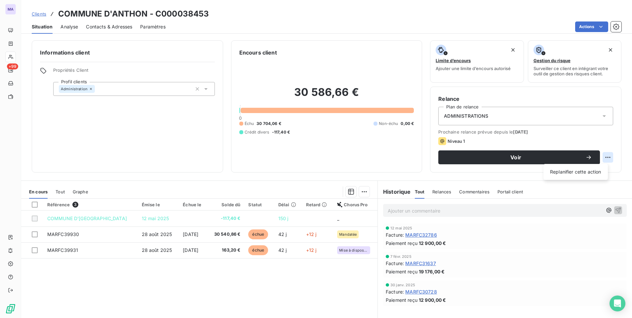
click at [602, 158] on html "MA +99 Clients COMMUNE D'ANTHON - C000038453 Situation Analyse Contacts & Adres…" at bounding box center [316, 159] width 632 height 318
click at [590, 173] on div "Replanifier cette action" at bounding box center [575, 172] width 59 height 11
select select "9"
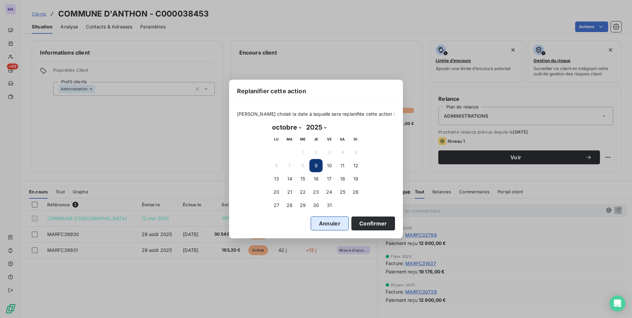
click at [326, 223] on button "Annuler" at bounding box center [330, 224] width 38 height 14
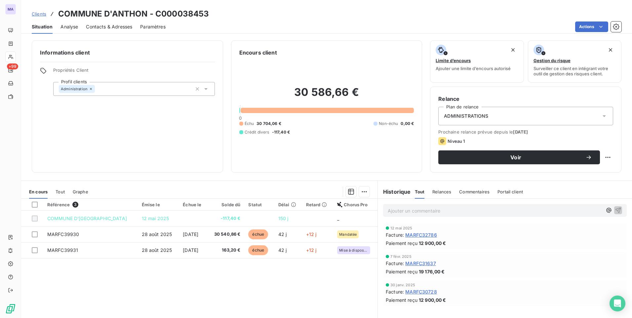
click at [320, 288] on div "Référence 3 Émise le Échue le Solde dû Statut Délai Retard Chorus Pro COMMUNE D…" at bounding box center [199, 262] width 356 height 127
click at [618, 29] on icon "button" at bounding box center [616, 26] width 7 height 7
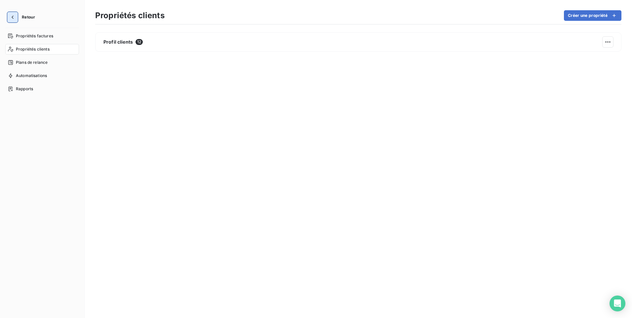
click at [12, 20] on icon "button" at bounding box center [12, 17] width 7 height 7
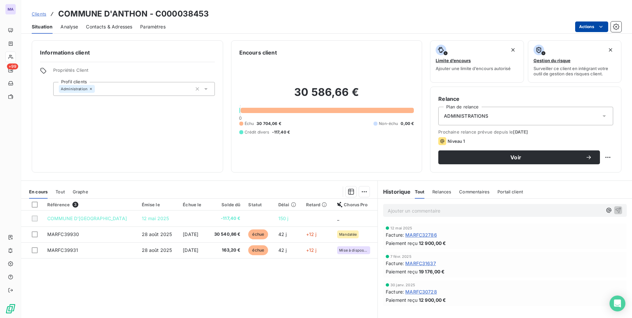
click at [594, 28] on html "MA +99 Clients COMMUNE D'ANTHON - C000038453 Situation Analyse Contacts & Adres…" at bounding box center [316, 159] width 632 height 318
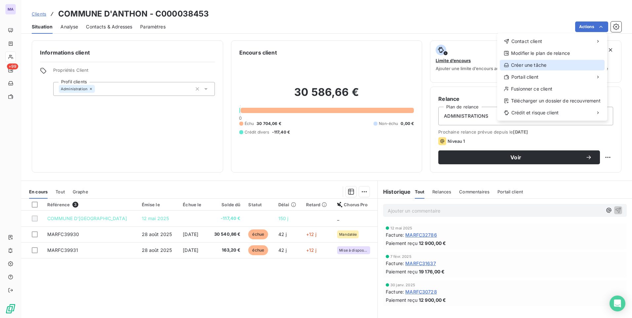
click at [554, 69] on div "Créer une tâche" at bounding box center [552, 65] width 105 height 11
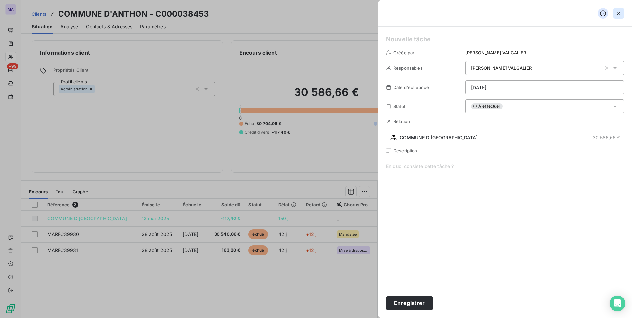
click at [621, 15] on icon "button" at bounding box center [619, 13] width 7 height 7
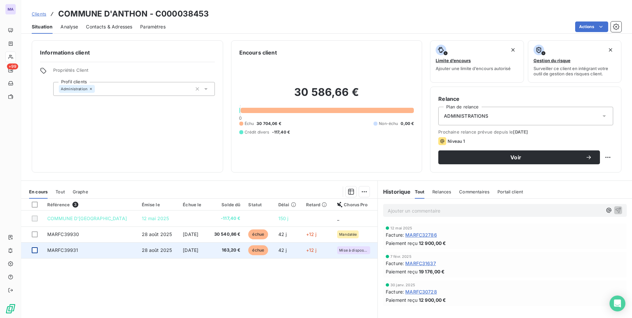
click at [35, 249] on div at bounding box center [35, 250] width 6 height 6
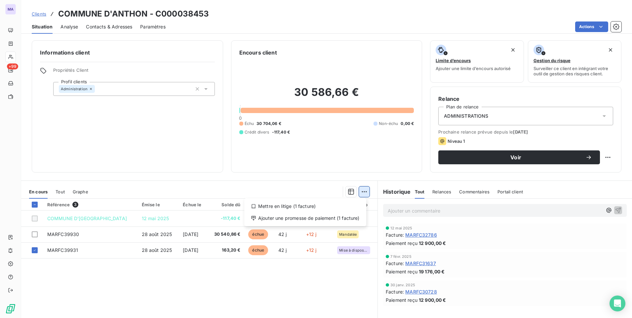
click at [362, 192] on html "MA +99 Clients COMMUNE D'ANTHON - C000038453 Situation Analyse Contacts & Adres…" at bounding box center [316, 159] width 632 height 318
click at [290, 293] on html "MA +99 Clients COMMUNE D'ANTHON - C000038453 Situation Analyse Contacts & Adres…" at bounding box center [316, 159] width 632 height 318
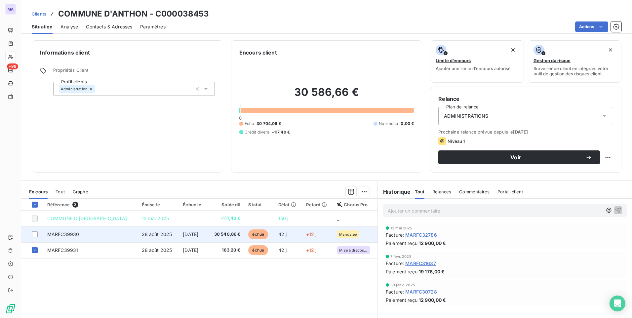
drag, startPoint x: 33, startPoint y: 204, endPoint x: 41, endPoint y: 227, distance: 24.3
click at [33, 204] on icon at bounding box center [35, 205] width 4 height 4
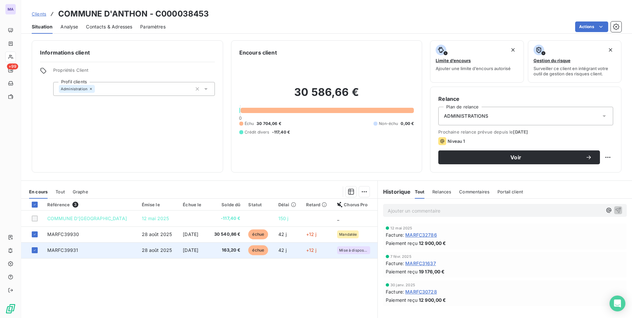
drag, startPoint x: 35, startPoint y: 206, endPoint x: 58, endPoint y: 246, distance: 45.2
click at [35, 207] on div at bounding box center [35, 205] width 6 height 6
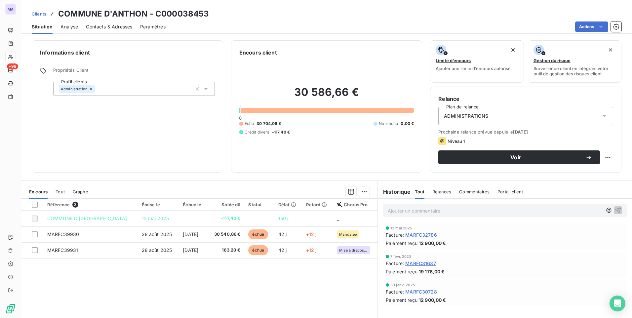
drag, startPoint x: 127, startPoint y: 272, endPoint x: 133, endPoint y: 274, distance: 6.8
click at [128, 272] on div "Référence 3 Émise le Échue le Solde dû Statut Délai Retard Chorus Pro COMMUNE D…" at bounding box center [199, 262] width 356 height 127
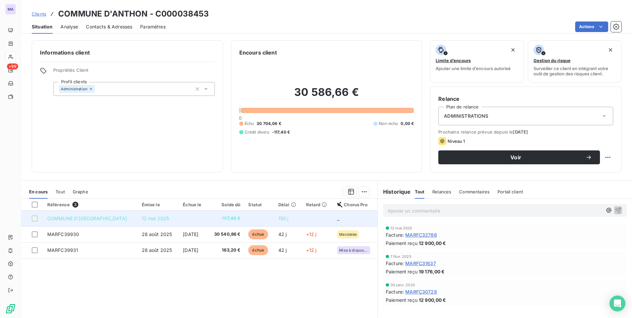
click at [36, 217] on div at bounding box center [35, 219] width 6 height 6
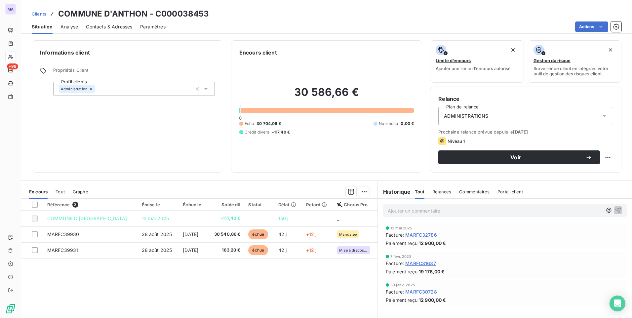
click at [39, 15] on span "Clients" at bounding box center [39, 13] width 15 height 5
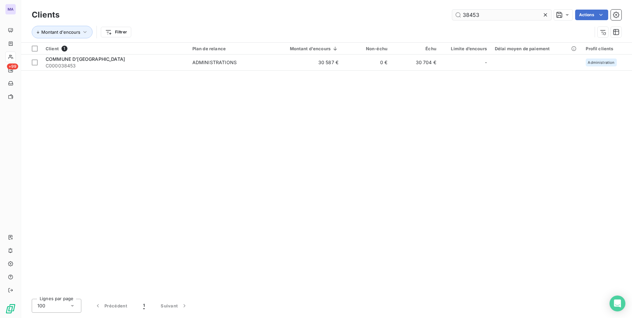
click at [486, 13] on input "38453" at bounding box center [501, 15] width 99 height 11
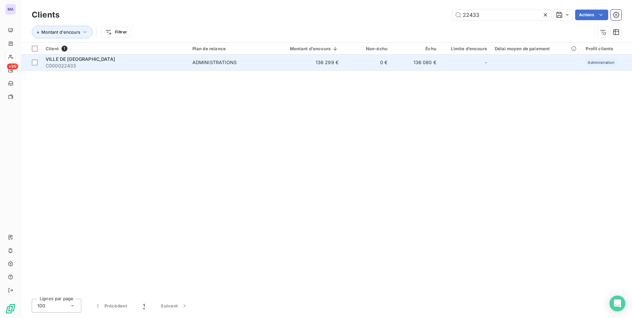
type input "22433"
click at [99, 59] on span "VILLE DE VILLEURBANNE" at bounding box center [80, 59] width 69 height 6
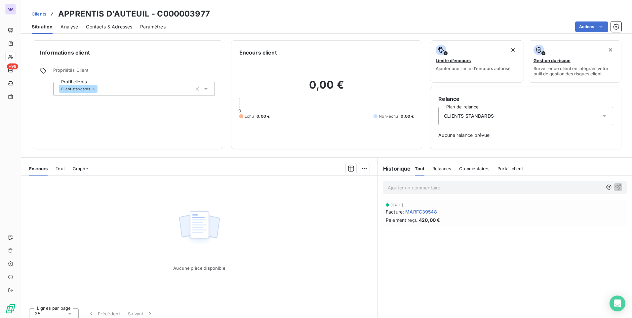
click at [123, 24] on span "Contacts & Adresses" at bounding box center [109, 26] width 46 height 7
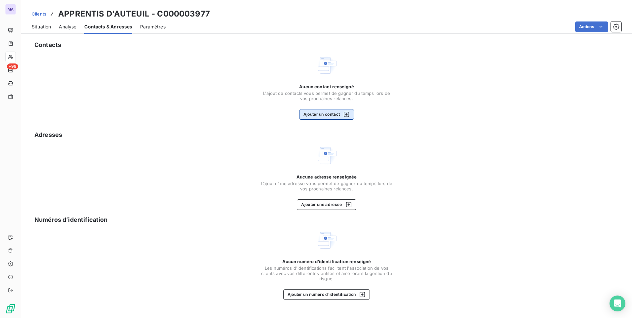
click at [334, 117] on button "Ajouter un contact" at bounding box center [326, 114] width 55 height 11
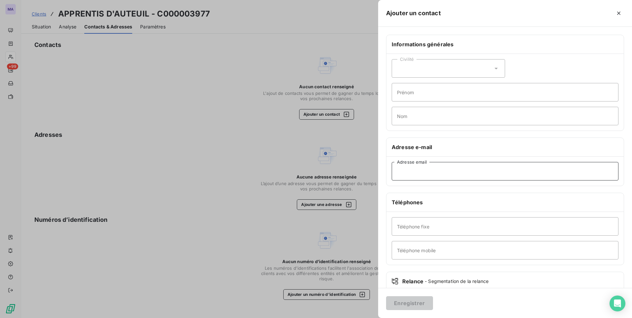
click at [433, 173] on input "Adresse email" at bounding box center [505, 171] width 227 height 19
paste input "[EMAIL_ADDRESS][DOMAIN_NAME]"
type input "[EMAIL_ADDRESS][DOMAIN_NAME]"
click at [397, 307] on button "Enregistrer" at bounding box center [409, 303] width 47 height 14
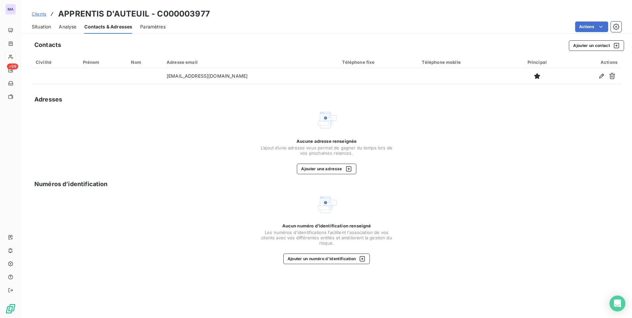
click at [40, 15] on span "Clients" at bounding box center [39, 13] width 15 height 5
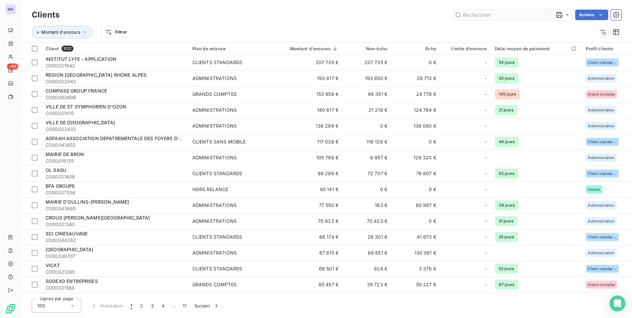
click at [465, 12] on input "text" at bounding box center [501, 15] width 99 height 11
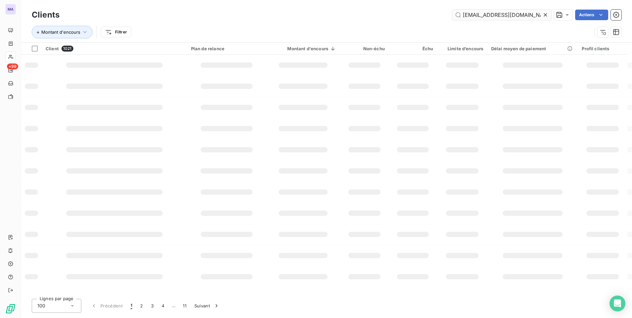
scroll to position [0, 21]
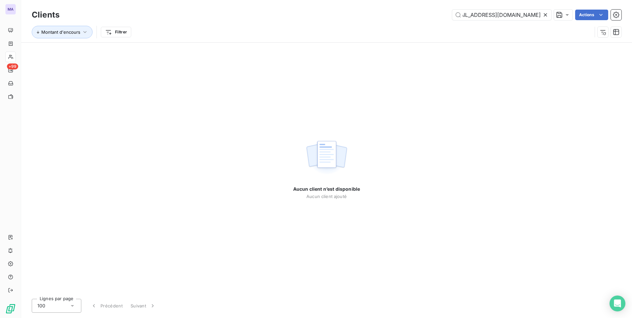
type input "[EMAIL_ADDRESS][DOMAIN_NAME]"
click at [546, 16] on icon at bounding box center [545, 14] width 3 height 3
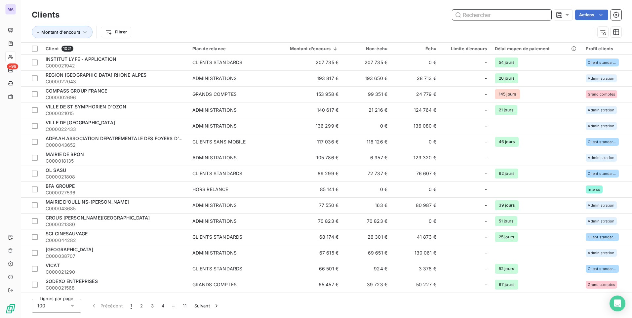
click at [522, 16] on input "text" at bounding box center [501, 15] width 99 height 11
paste input "C000003977"
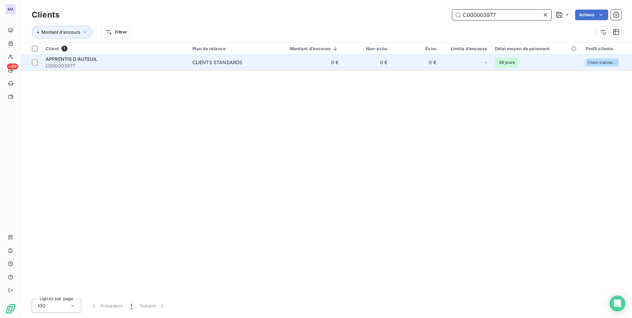
type input "C000003977"
click at [207, 64] on div "CLIENTS STANDARDS" at bounding box center [217, 62] width 50 height 7
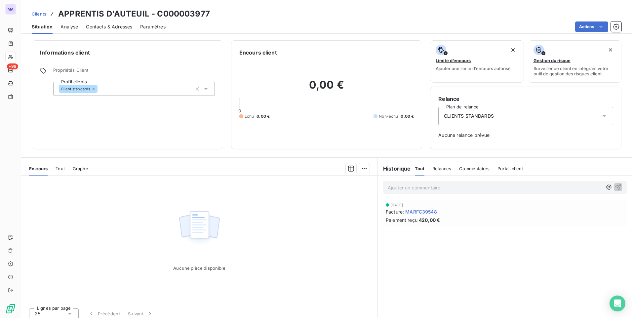
click at [475, 117] on span "CLIENTS STANDARDS" at bounding box center [469, 116] width 50 height 7
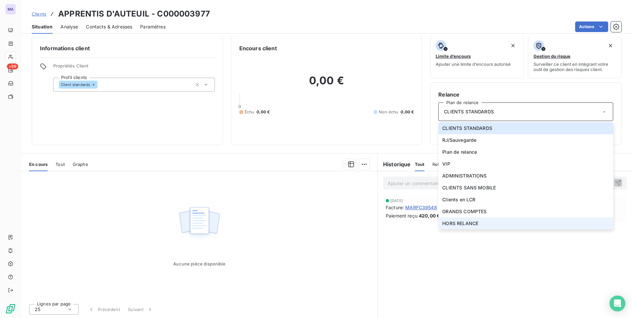
scroll to position [5, 0]
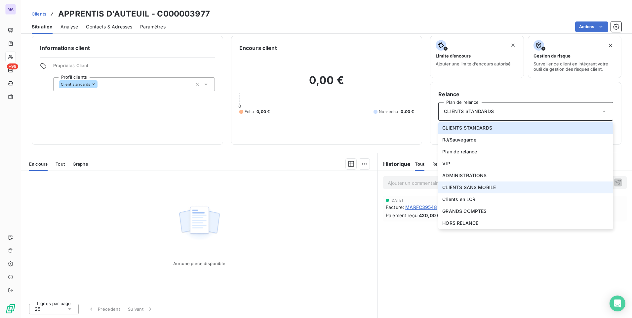
click at [449, 190] on span "CLIENTS SANS MOBILE" at bounding box center [469, 187] width 54 height 7
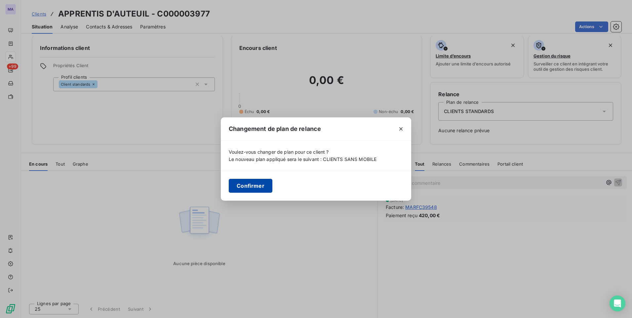
click at [263, 186] on button "Confirmer" at bounding box center [251, 186] width 44 height 14
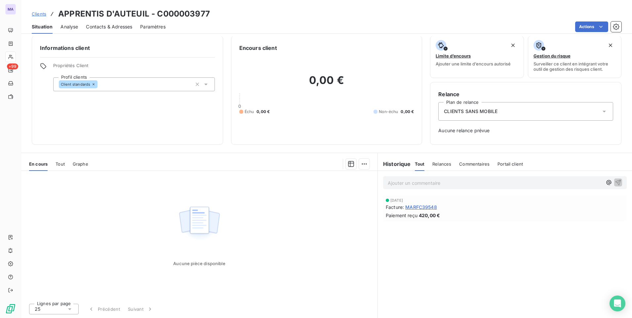
click at [287, 158] on div "En cours Tout Graphe" at bounding box center [199, 164] width 356 height 14
click at [38, 14] on span "Clients" at bounding box center [39, 13] width 15 height 5
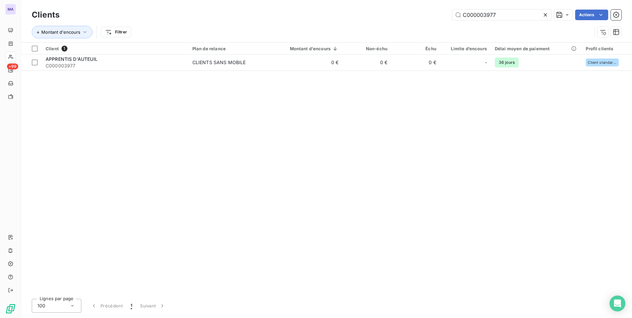
click at [547, 14] on icon at bounding box center [545, 15] width 7 height 7
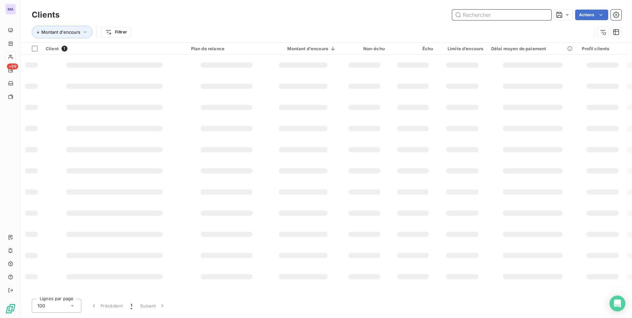
click at [520, 15] on input "text" at bounding box center [501, 15] width 99 height 11
paste input "C000021375"
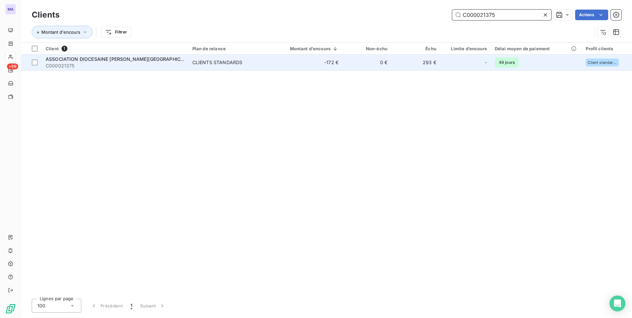
type input "C000021375"
click at [194, 66] on td "CLIENTS STANDARDS" at bounding box center [227, 63] width 79 height 16
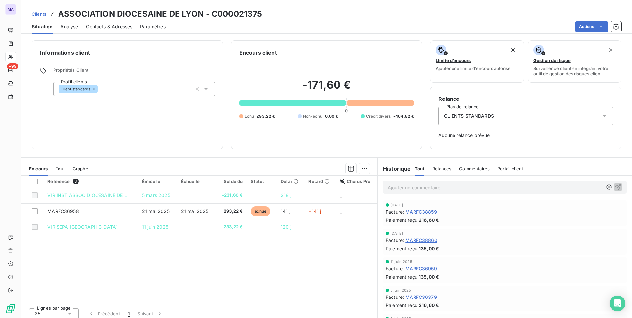
click at [109, 29] on span "Contacts & Adresses" at bounding box center [109, 26] width 46 height 7
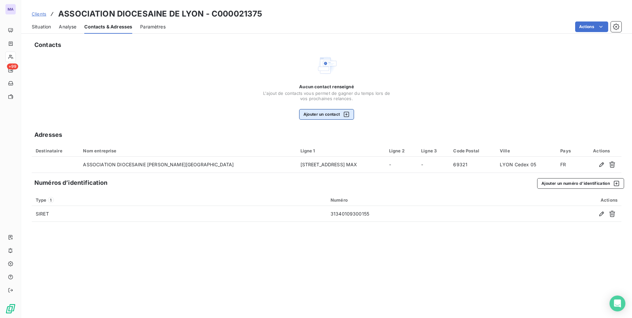
click at [323, 117] on button "Ajouter un contact" at bounding box center [326, 114] width 55 height 11
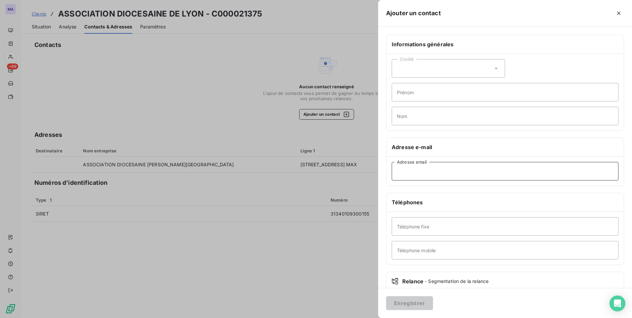
click at [424, 179] on input "Adresse email" at bounding box center [505, 171] width 227 height 19
paste input "progaveglia@orange.fr"
type input "progaveglia@orange.fr"
click at [448, 230] on input "Téléphone fixe" at bounding box center [505, 226] width 227 height 19
paste input "04 78 81 47 56"
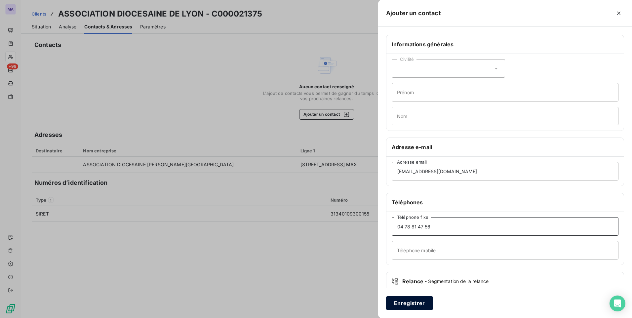
type input "04 78 81 47 56"
click at [421, 305] on button "Enregistrer" at bounding box center [409, 303] width 47 height 14
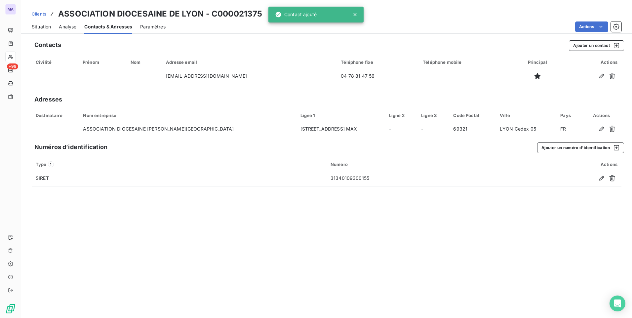
click at [309, 250] on div "Contacts Ajouter un contact Civilité Prénom Nom Adresse email Téléphone fixe Té…" at bounding box center [326, 177] width 611 height 282
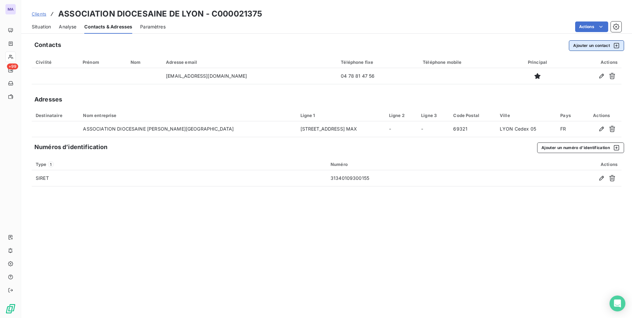
click at [591, 47] on button "Ajouter un contact" at bounding box center [596, 45] width 55 height 11
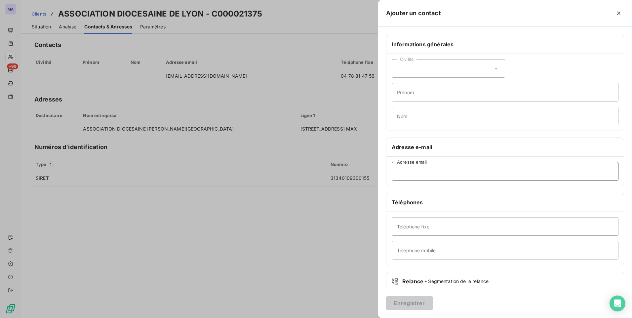
click at [437, 172] on input "Adresse email" at bounding box center [505, 171] width 227 height 19
paste input "progaveglia@free.fr"
type input "progaveglia@free.fr"
click at [418, 307] on button "Enregistrer" at bounding box center [409, 303] width 47 height 14
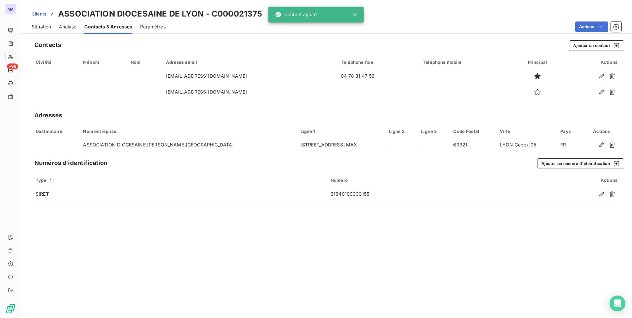
drag, startPoint x: 435, startPoint y: 274, endPoint x: 435, endPoint y: 278, distance: 3.3
click at [435, 276] on div "Contacts Ajouter un contact Civilité Prénom Nom Adresse email Téléphone fixe Té…" at bounding box center [326, 177] width 611 height 282
click at [316, 243] on div "Contacts Ajouter un contact Civilité Prénom Nom Adresse email Téléphone fixe Té…" at bounding box center [326, 177] width 611 height 282
click at [43, 14] on span "Clients" at bounding box center [39, 13] width 15 height 5
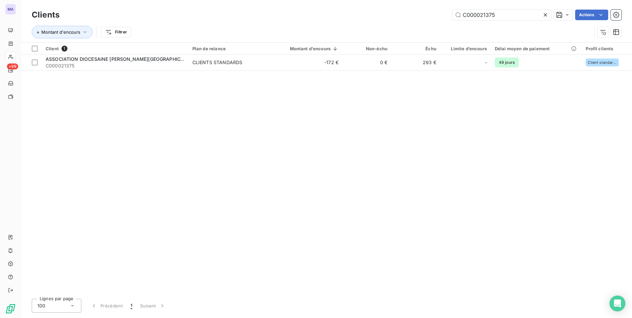
click at [547, 14] on icon at bounding box center [545, 15] width 7 height 7
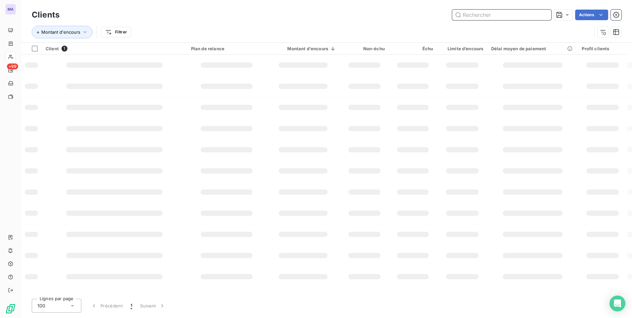
click at [514, 13] on input "text" at bounding box center [501, 15] width 99 height 11
paste input "C000046379"
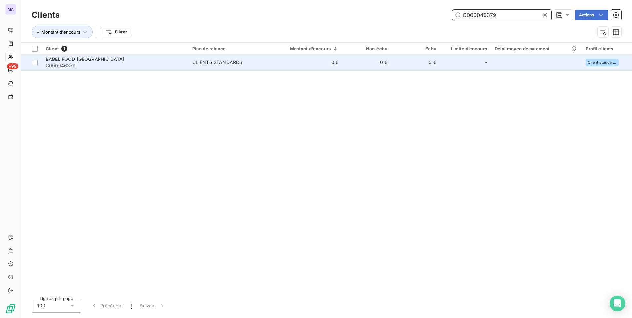
type input "C000046379"
click at [80, 59] on span "BABEL FOOD GRENOBLE" at bounding box center [85, 59] width 79 height 6
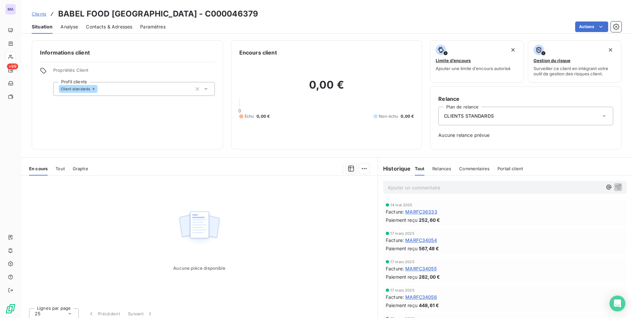
click at [509, 114] on div "CLIENTS STANDARDS" at bounding box center [525, 116] width 175 height 19
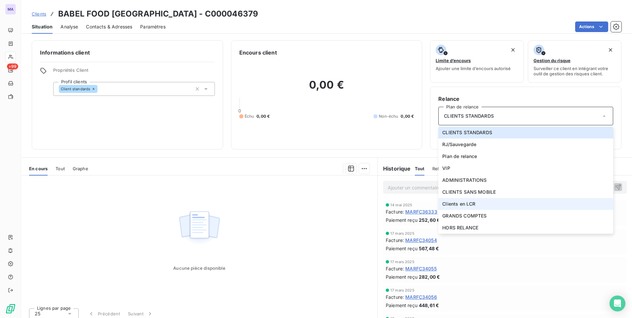
click at [470, 205] on span "Clients en LCR" at bounding box center [458, 204] width 33 height 7
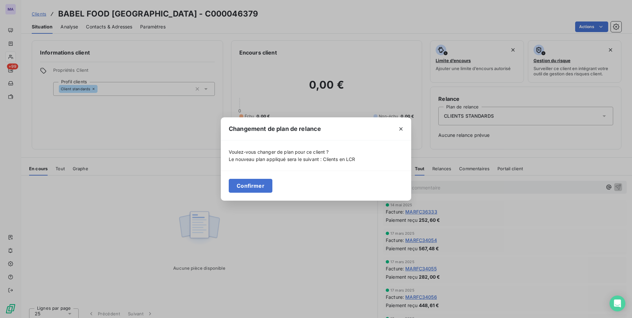
click at [239, 185] on button "Confirmer" at bounding box center [251, 186] width 44 height 14
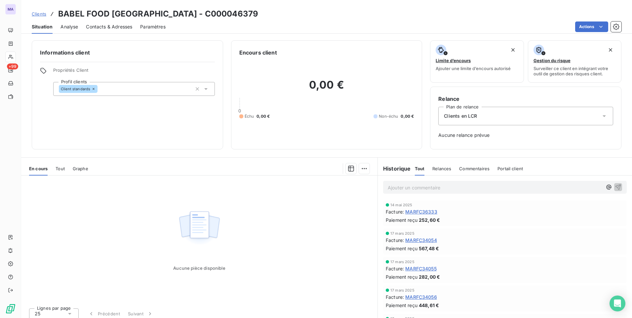
click at [182, 88] on div "Client standards" at bounding box center [134, 89] width 162 height 14
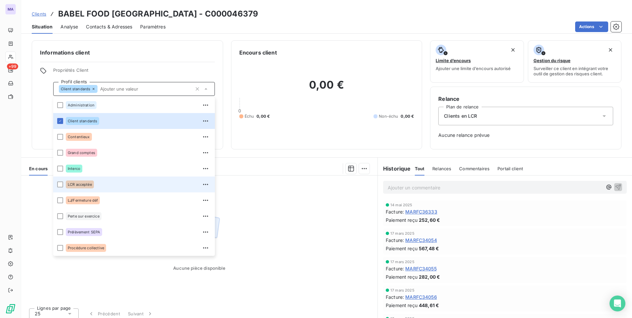
click at [99, 183] on div "LCR acceptée" at bounding box center [138, 184] width 145 height 11
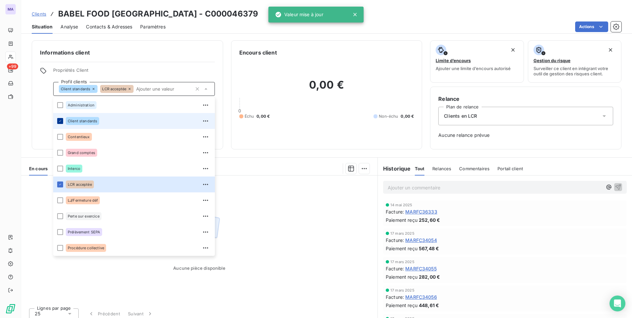
click at [61, 123] on div at bounding box center [60, 121] width 6 height 6
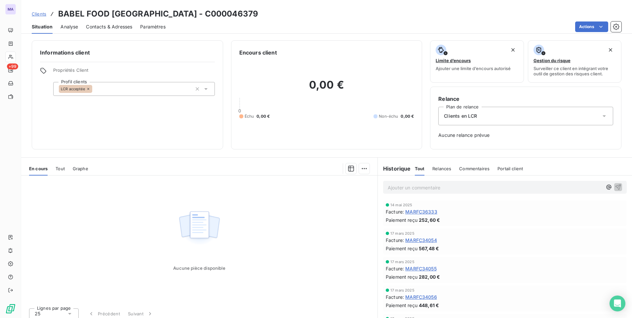
click at [254, 168] on div at bounding box center [232, 168] width 273 height 11
click at [94, 28] on span "Contacts & Adresses" at bounding box center [109, 26] width 46 height 7
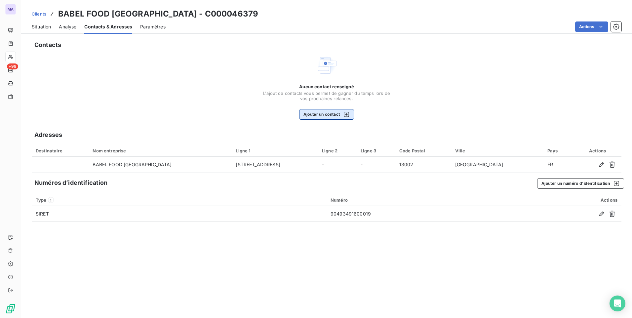
click at [310, 109] on button "Ajouter un contact" at bounding box center [326, 114] width 55 height 11
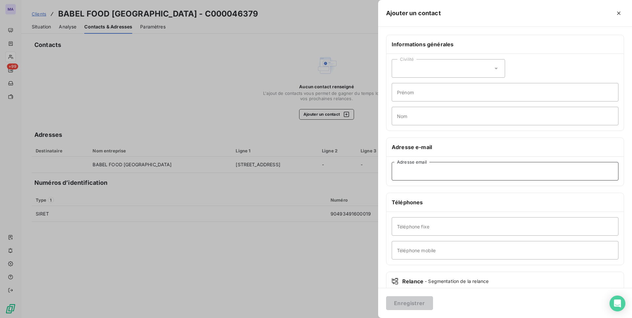
click at [431, 172] on input "Adresse email" at bounding box center [505, 171] width 227 height 19
paste input "alissa@axis-immobilier.com; fournisseur@axis-immobilier.com"
drag, startPoint x: 534, startPoint y: 171, endPoint x: 457, endPoint y: 182, distance: 77.4
click at [457, 182] on div "alissa@axis-immobilier.com; fournisseur@axis-immobilier.com Adresse email" at bounding box center [505, 171] width 237 height 29
type input "alissa@axis-immobilier.com"
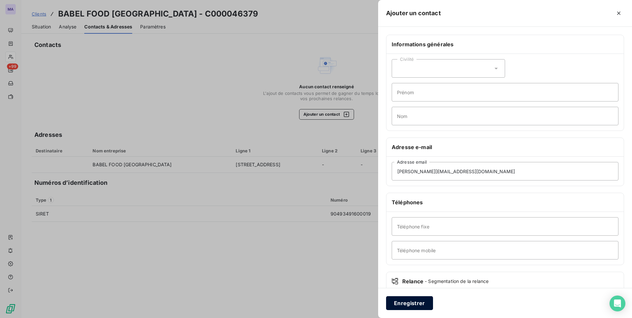
click at [403, 301] on button "Enregistrer" at bounding box center [409, 303] width 47 height 14
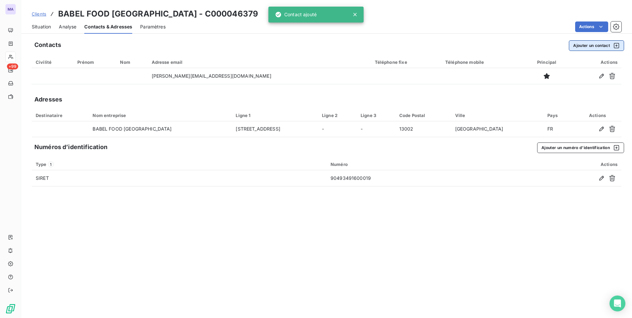
click at [590, 48] on button "Ajouter un contact" at bounding box center [596, 45] width 55 height 11
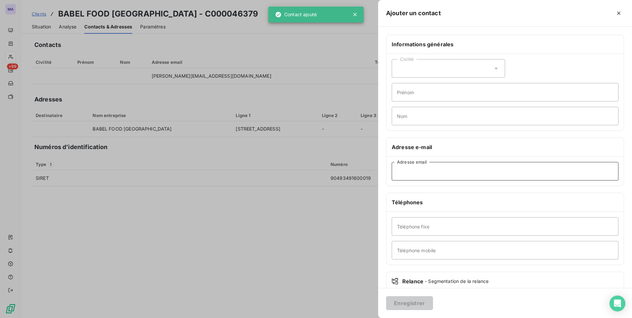
click at [420, 179] on input "Adresse email" at bounding box center [505, 171] width 227 height 19
paste input "; fournisseur@axis-immobilier.com"
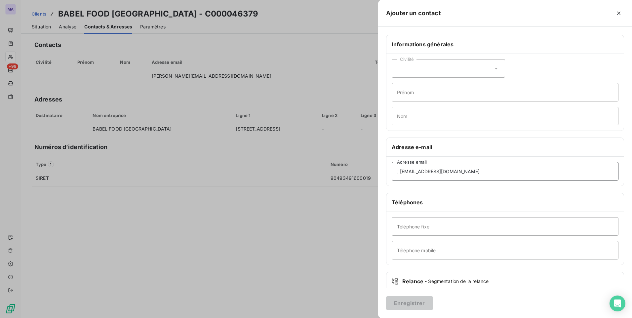
click at [402, 171] on input "; fournisseur@axis-immobilier.com" at bounding box center [505, 171] width 227 height 19
type input "fournisseur@axis-immobilier.com"
click at [405, 303] on button "Enregistrer" at bounding box center [409, 303] width 47 height 14
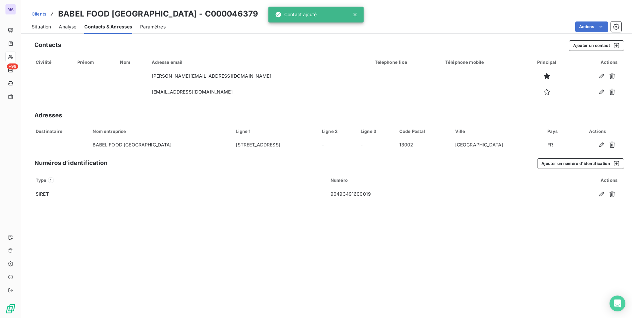
click at [415, 258] on div "Contacts Ajouter un contact Civilité Prénom Nom Adresse email Téléphone fixe Té…" at bounding box center [326, 177] width 611 height 282
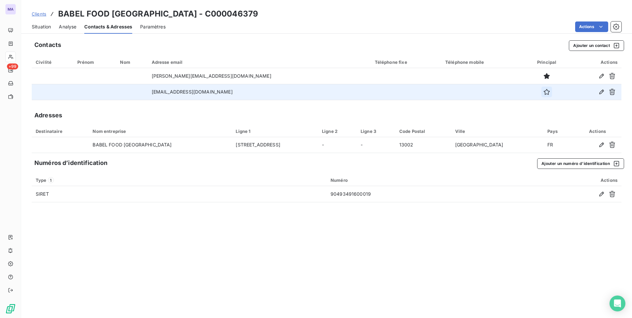
click at [544, 95] on icon "button" at bounding box center [547, 92] width 6 height 6
click at [41, 28] on span "Situation" at bounding box center [41, 26] width 19 height 7
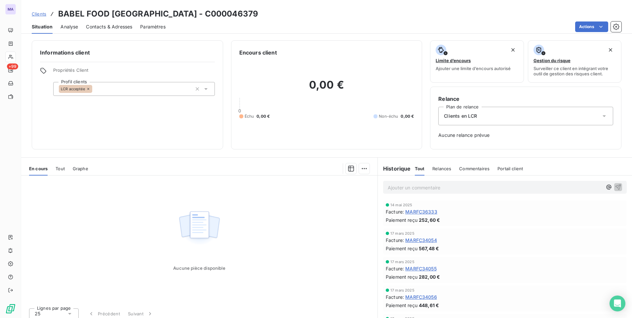
click at [38, 13] on span "Clients" at bounding box center [39, 13] width 15 height 5
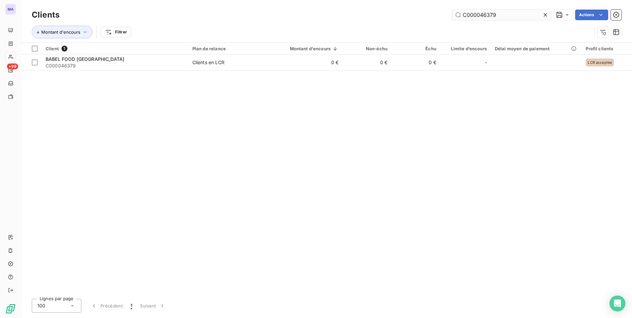
click at [545, 14] on icon at bounding box center [545, 15] width 7 height 7
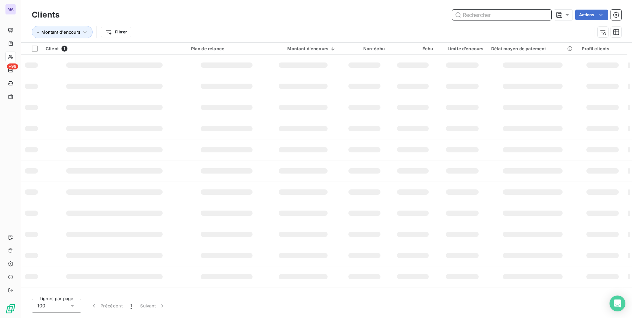
click at [524, 12] on input "text" at bounding box center [501, 15] width 99 height 11
paste input "C000003487"
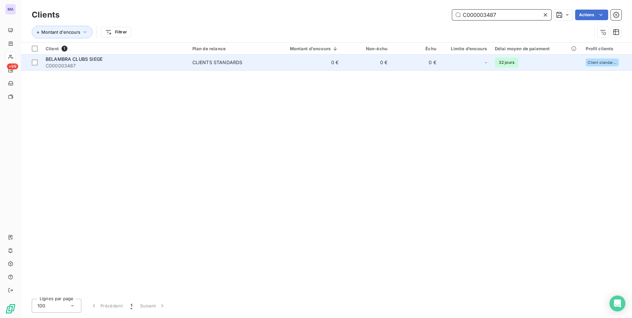
type input "C000003487"
click at [210, 63] on div "CLIENTS STANDARDS" at bounding box center [217, 62] width 50 height 7
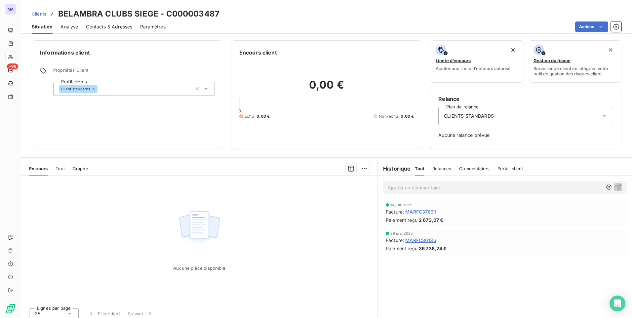
drag, startPoint x: 116, startPoint y: 25, endPoint x: 233, endPoint y: 32, distance: 116.6
click at [116, 26] on span "Contacts & Adresses" at bounding box center [109, 26] width 46 height 7
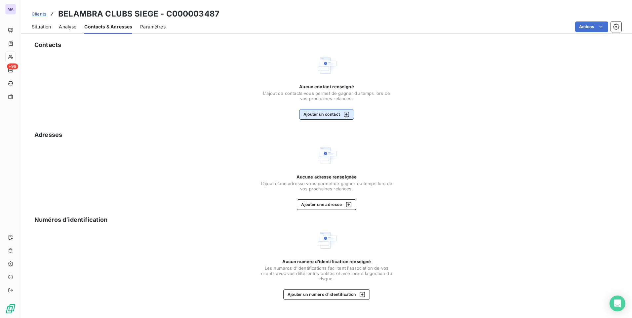
click at [325, 115] on button "Ajouter un contact" at bounding box center [326, 114] width 55 height 11
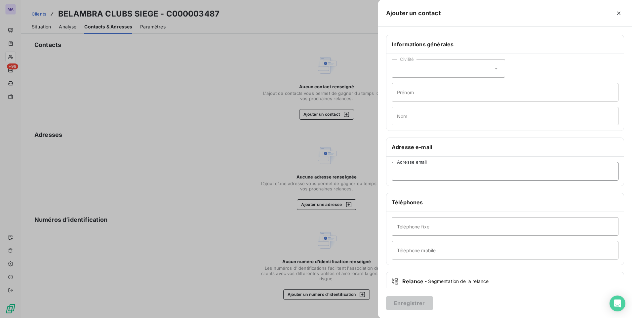
click at [439, 177] on input "Adresse email" at bounding box center [505, 171] width 227 height 19
paste input "contact.four@belambra.fr"
type input "contact.four@belambra.fr"
click at [417, 304] on button "Enregistrer" at bounding box center [409, 303] width 47 height 14
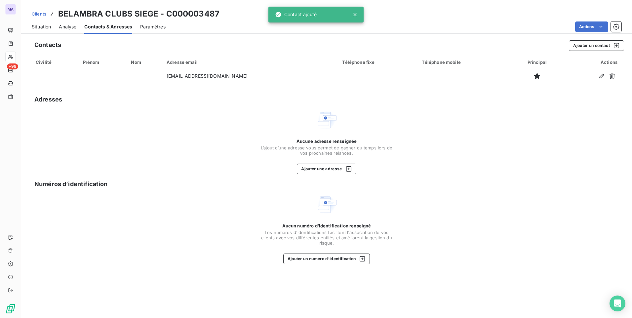
click at [39, 24] on span "Situation" at bounding box center [41, 26] width 19 height 7
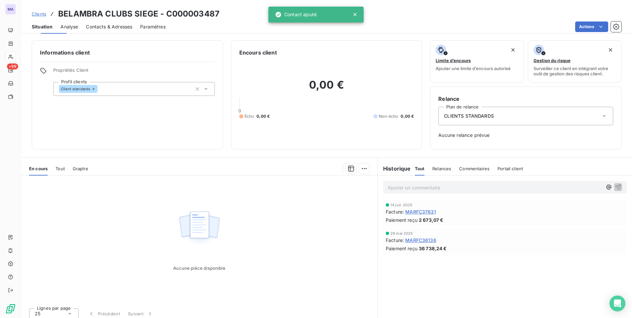
click at [40, 15] on span "Clients" at bounding box center [39, 13] width 15 height 5
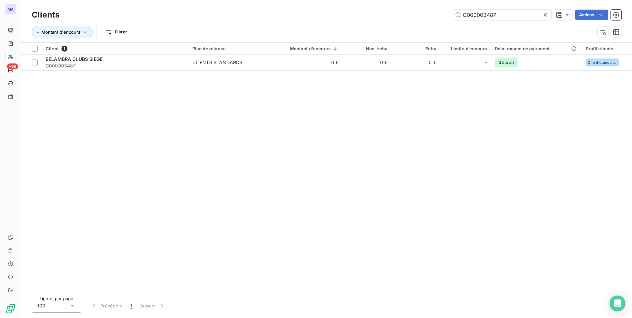
click at [545, 17] on icon at bounding box center [545, 15] width 7 height 7
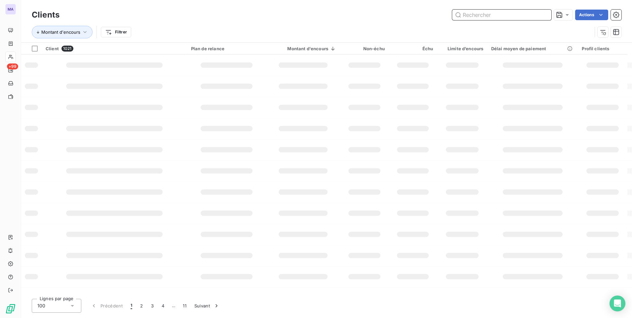
click at [516, 16] on input "text" at bounding box center [501, 15] width 99 height 11
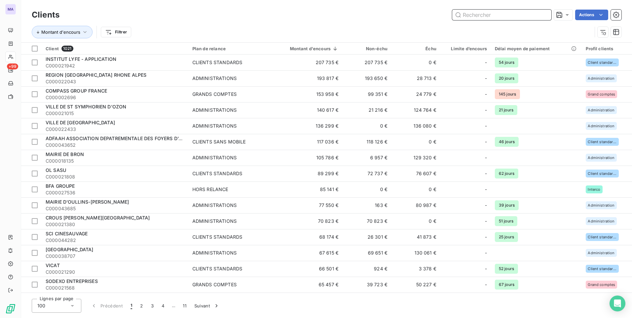
paste input "C000027536"
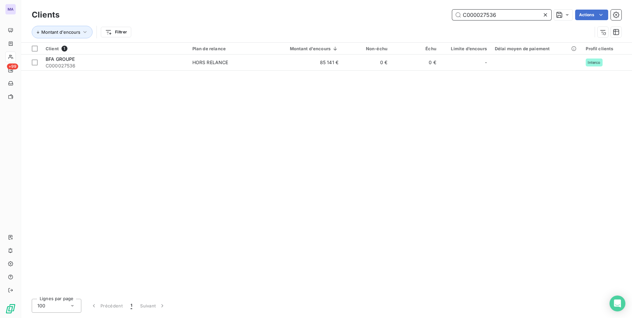
type input "C000027536"
click at [255, 118] on div "Client 1 Plan de relance Montant d'encours Non-échu Échu Limite d’encours Délai…" at bounding box center [326, 168] width 611 height 251
click at [545, 15] on icon at bounding box center [545, 14] width 3 height 3
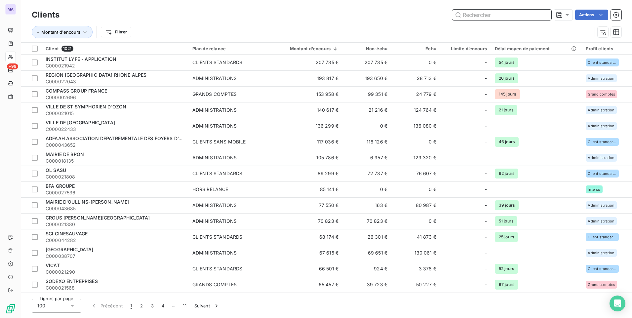
click at [510, 13] on input "text" at bounding box center [501, 15] width 99 height 11
paste input "C000021596"
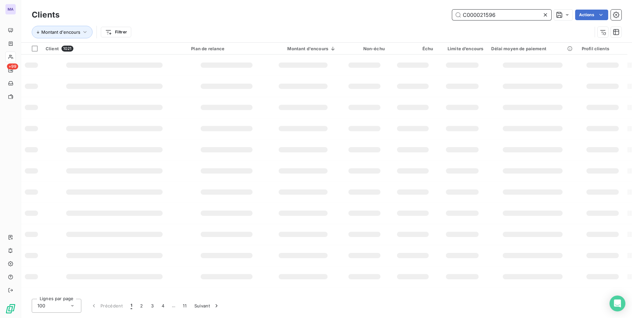
type input "C000021596"
click at [420, 20] on div "C000021596 Actions" at bounding box center [344, 15] width 554 height 11
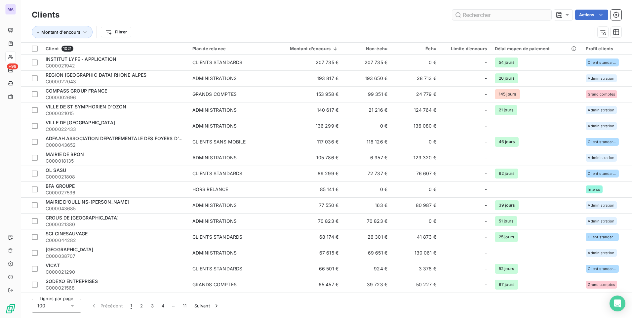
click at [503, 14] on input "text" at bounding box center [501, 15] width 99 height 11
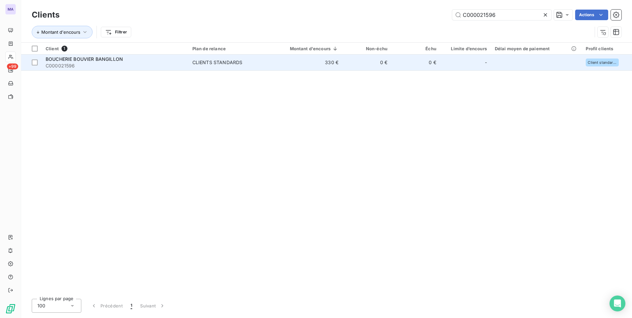
type input "C000021596"
click at [227, 62] on div "CLIENTS STANDARDS" at bounding box center [217, 62] width 50 height 7
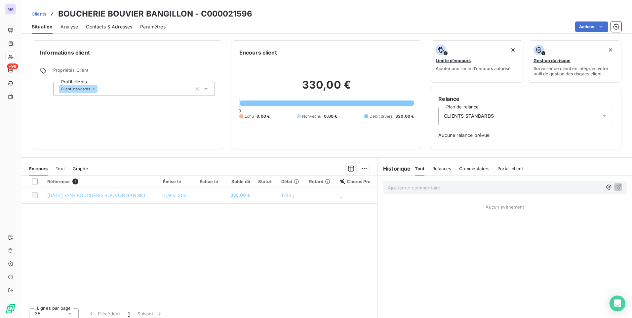
click at [518, 112] on div "CLIENTS STANDARDS" at bounding box center [525, 116] width 175 height 19
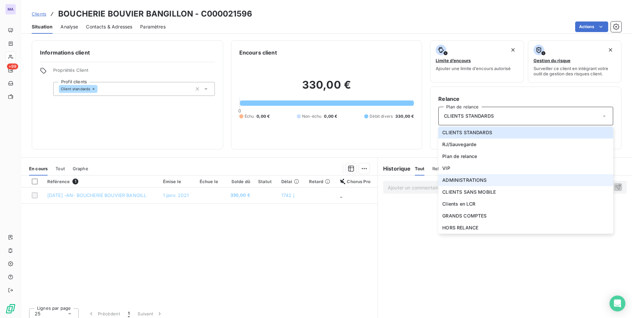
scroll to position [5, 0]
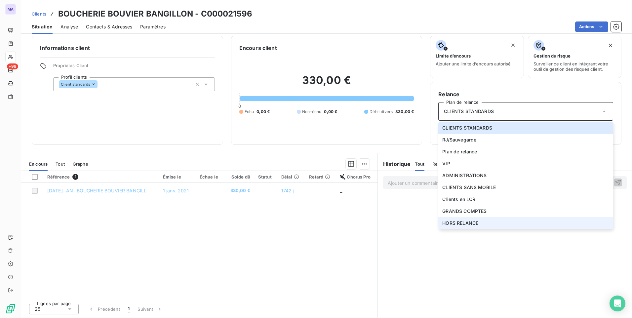
click at [462, 223] on span "HORS RELANCE" at bounding box center [460, 223] width 36 height 7
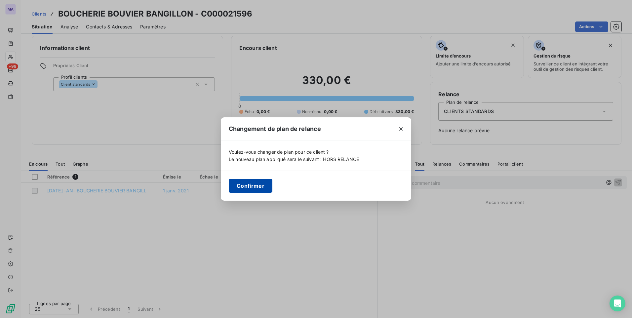
click at [251, 188] on button "Confirmer" at bounding box center [251, 186] width 44 height 14
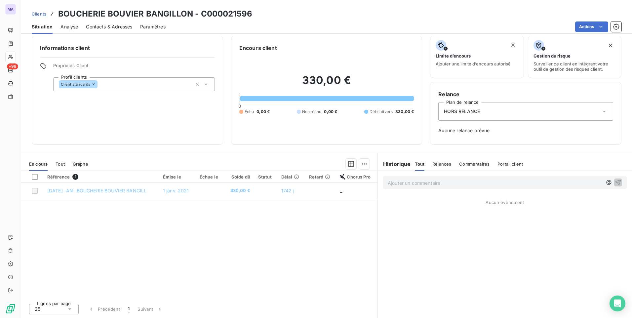
click at [171, 84] on div "Client standards" at bounding box center [134, 84] width 162 height 14
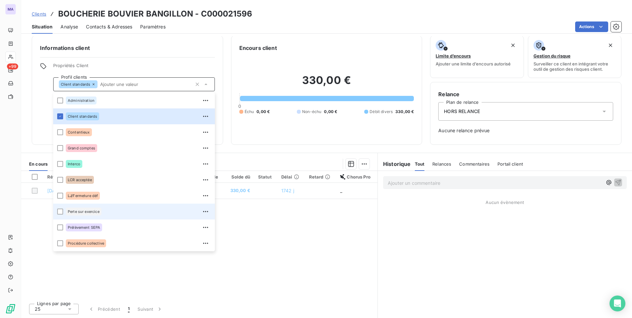
click at [96, 209] on div "Perte sur exercice" at bounding box center [84, 212] width 36 height 8
click at [59, 211] on div at bounding box center [60, 212] width 6 height 6
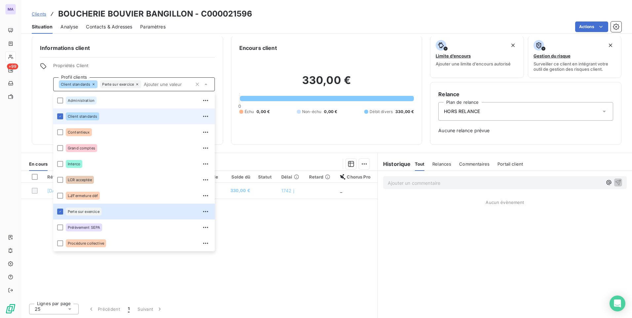
click at [60, 120] on li "Client standards" at bounding box center [134, 116] width 162 height 16
click at [61, 115] on icon at bounding box center [60, 116] width 4 height 4
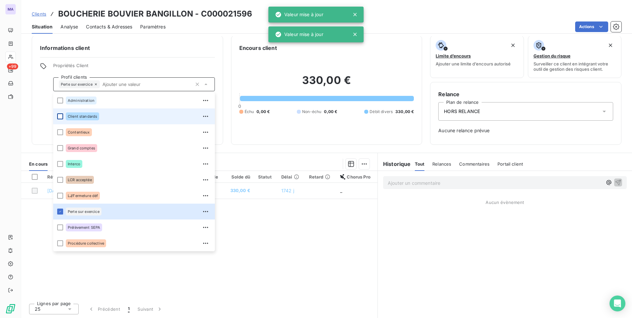
click at [46, 113] on div "Informations client Propriétés Client Profil clients Perte sur exercice Adminis…" at bounding box center [127, 90] width 191 height 109
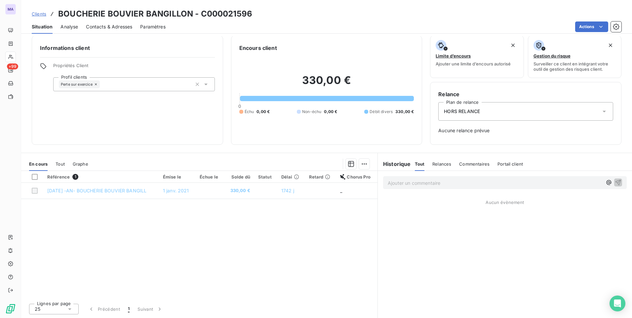
drag, startPoint x: 161, startPoint y: 120, endPoint x: 141, endPoint y: 102, distance: 26.9
click at [154, 113] on div "Informations client Propriétés Client Profil clients Perte sur exercice" at bounding box center [127, 90] width 191 height 109
click at [40, 13] on span "Clients" at bounding box center [39, 13] width 15 height 5
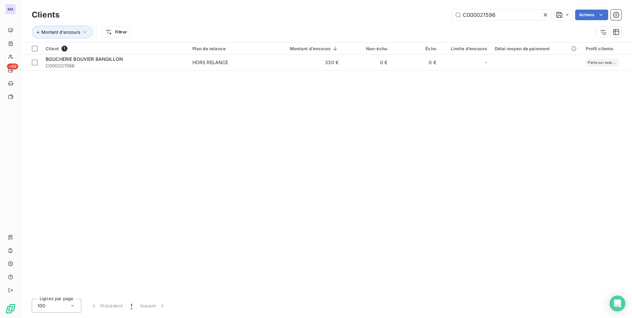
click at [545, 15] on icon at bounding box center [545, 14] width 3 height 3
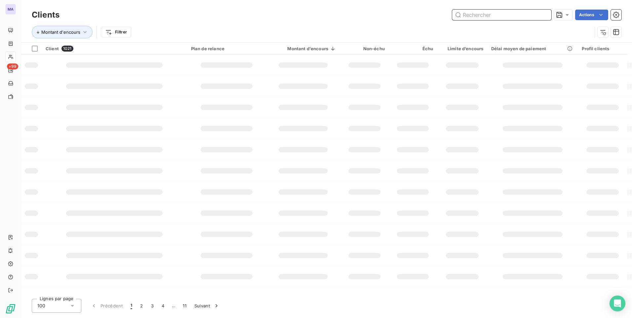
click at [503, 16] on input "text" at bounding box center [501, 15] width 99 height 11
paste input "C000031279"
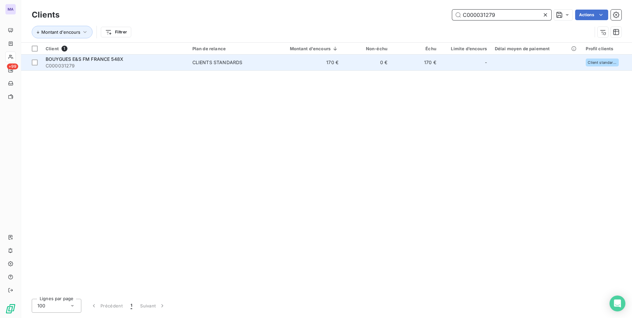
type input "C000031279"
click at [124, 59] on div "BOUYGUES E&S FM FRANCE 548X" at bounding box center [115, 59] width 139 height 7
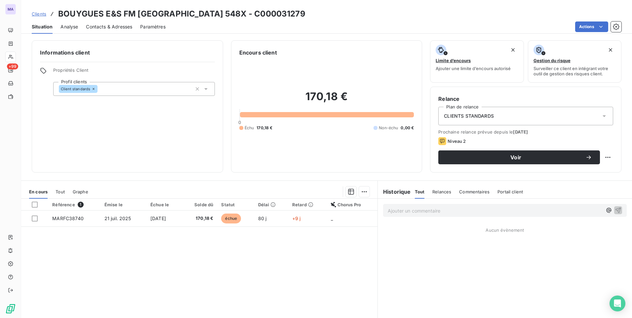
click at [120, 24] on span "Contacts & Adresses" at bounding box center [109, 26] width 46 height 7
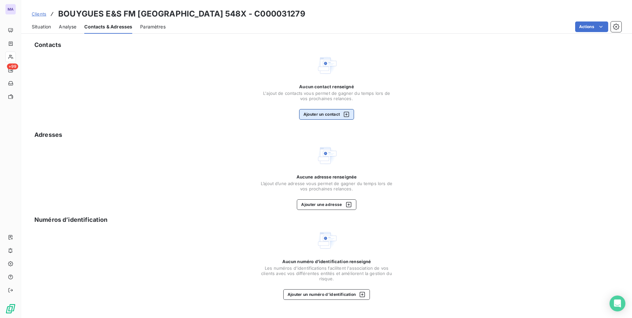
click at [328, 118] on button "Ajouter un contact" at bounding box center [326, 114] width 55 height 11
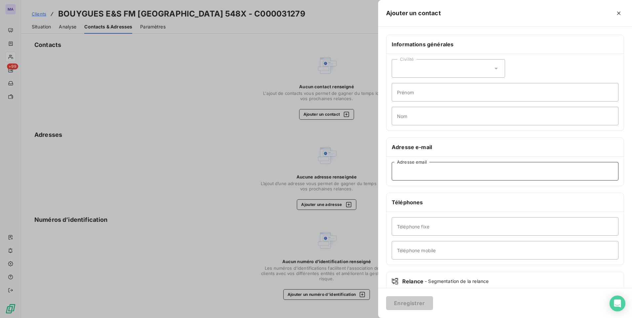
click at [451, 167] on input "Adresse email" at bounding box center [505, 171] width 227 height 19
paste input "[EMAIL_ADDRESS][DOMAIN_NAME]"
type input "[EMAIL_ADDRESS][DOMAIN_NAME]"
drag, startPoint x: 408, startPoint y: 304, endPoint x: 412, endPoint y: 297, distance: 8.1
click at [408, 304] on button "Enregistrer" at bounding box center [409, 303] width 47 height 14
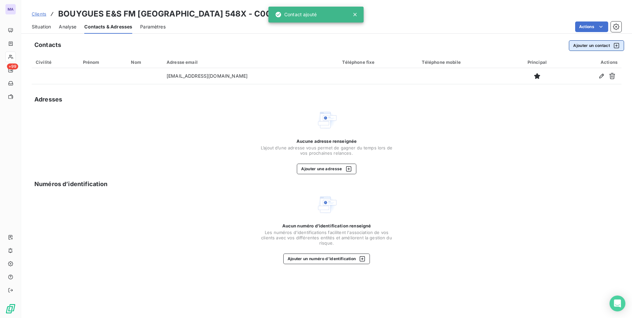
click at [603, 45] on button "Ajouter un contact" at bounding box center [596, 45] width 55 height 11
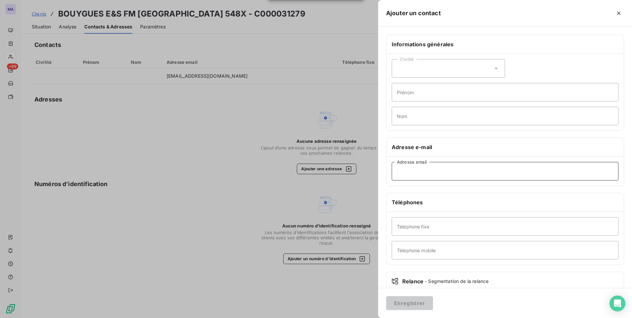
drag, startPoint x: 435, startPoint y: 180, endPoint x: 437, endPoint y: 177, distance: 3.9
click at [435, 180] on input "Adresse email" at bounding box center [505, 171] width 227 height 19
type input "v"
paste input "contact.mediterranee@bouygues-es.com"
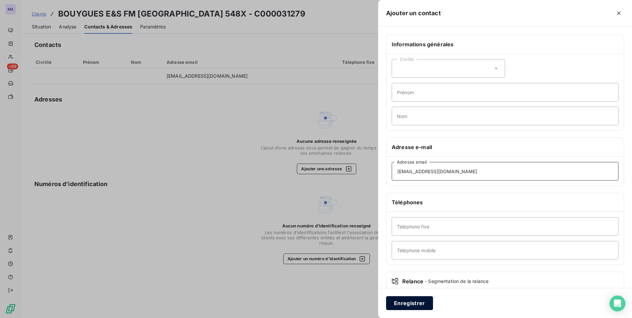
type input "contact.mediterranee@bouygues-es.com"
click at [416, 303] on button "Enregistrer" at bounding box center [409, 303] width 47 height 14
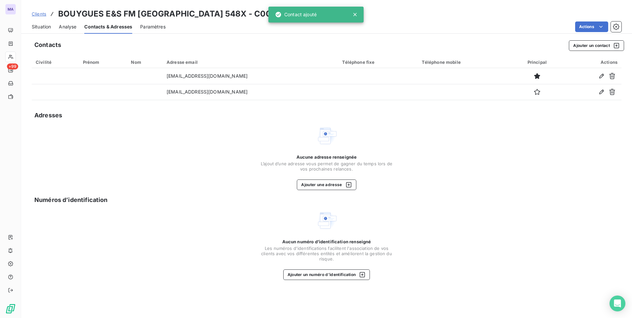
drag, startPoint x: 552, startPoint y: 182, endPoint x: 564, endPoint y: 185, distance: 12.3
click at [552, 183] on div "Aucune adresse renseignée L’ajout d’une adresse vous permet de gagner du temps …" at bounding box center [327, 157] width 590 height 65
click at [50, 27] on span "Situation" at bounding box center [41, 26] width 19 height 7
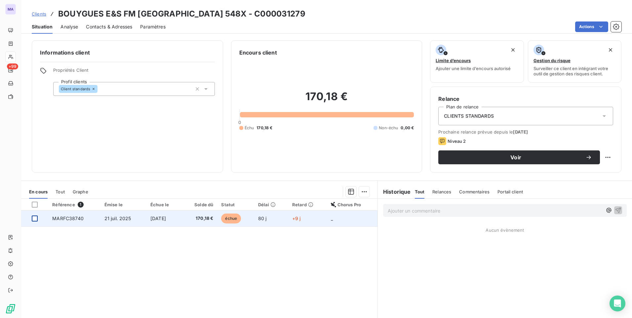
click at [32, 217] on div at bounding box center [35, 219] width 6 height 6
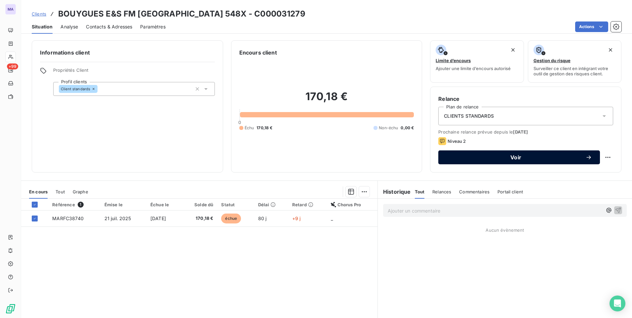
click at [546, 160] on span "Voir" at bounding box center [515, 157] width 139 height 5
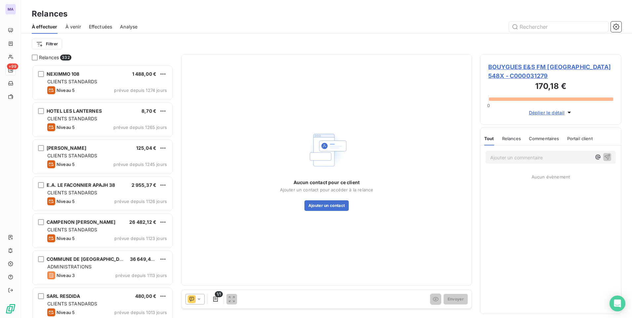
scroll to position [248, 137]
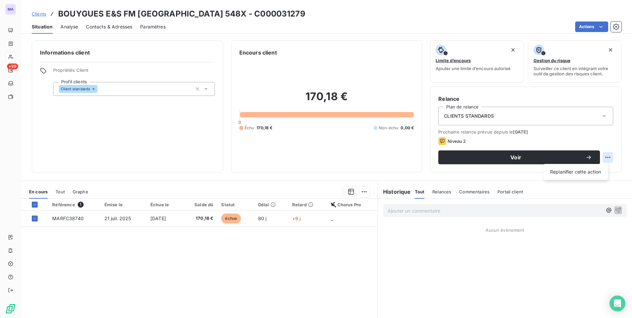
click at [604, 156] on html "MA +99 Clients BOUYGUES E&S FM FRANCE 548X - C000031279 Situation Analyse Conta…" at bounding box center [316, 159] width 632 height 318
click at [604, 157] on html "MA +99 Clients BOUYGUES E&S FM FRANCE 548X - C000031279 Situation Analyse Conta…" at bounding box center [316, 159] width 632 height 318
click at [250, 264] on div "Référence 1 Émise le Échue le Solde dû Statut Délai Retard Chorus Pro MARFC3874…" at bounding box center [199, 262] width 356 height 127
click at [592, 25] on html "MA +99 Clients BOUYGUES E&S FM FRANCE 548X - C000031279 Situation Analyse Conta…" at bounding box center [316, 159] width 632 height 318
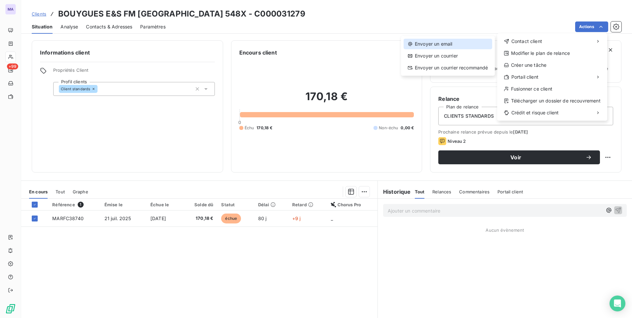
click at [469, 45] on div "Envoyer un email" at bounding box center [448, 44] width 89 height 11
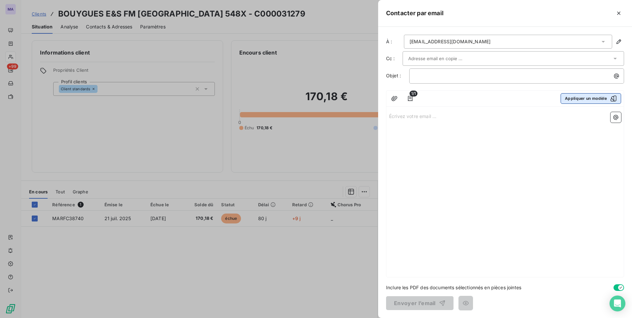
click at [606, 101] on button "Appliquer un modèle" at bounding box center [591, 98] width 61 height 11
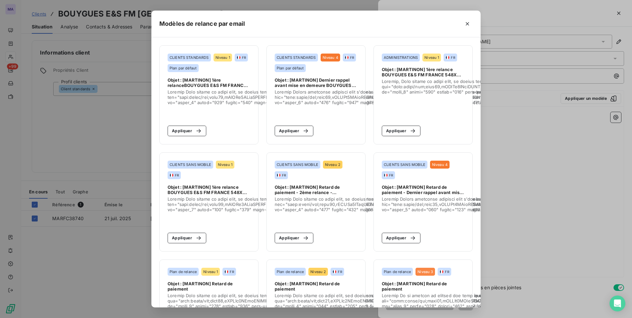
click at [338, 114] on div "Objet : [MARTINON] Dernier rappel avant mise en demeure BOUYGUES E&S FM FRANCE …" at bounding box center [316, 98] width 83 height 43
click at [303, 131] on icon "button" at bounding box center [306, 131] width 7 height 7
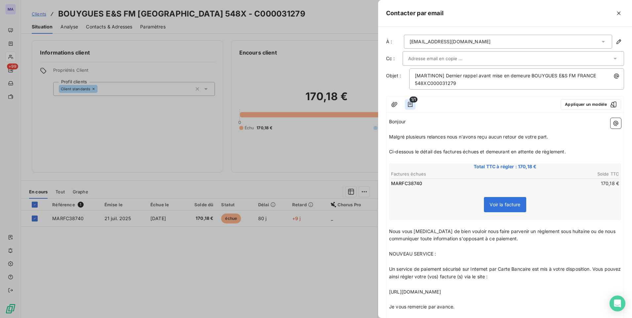
click at [409, 107] on icon "button" at bounding box center [410, 104] width 7 height 7
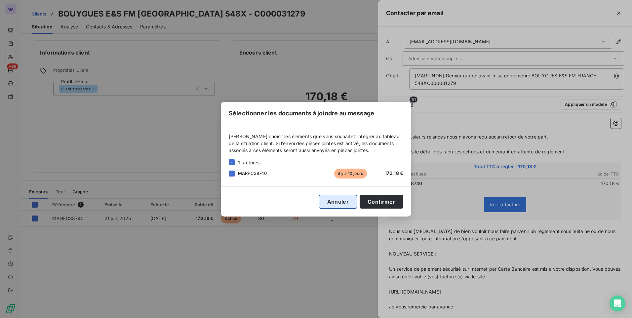
click at [350, 205] on button "Annuler" at bounding box center [338, 202] width 38 height 14
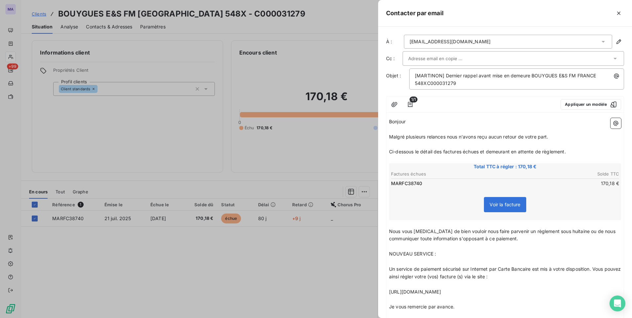
click at [507, 207] on span "Voir la facture" at bounding box center [505, 205] width 31 height 6
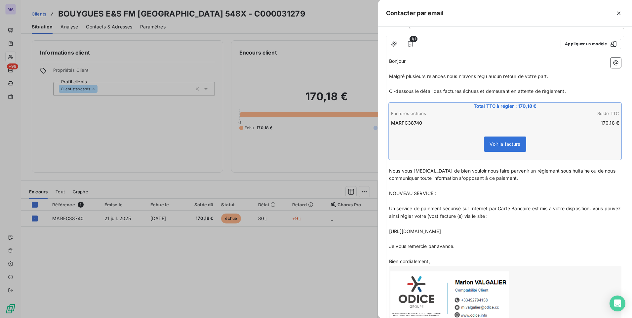
scroll to position [66, 0]
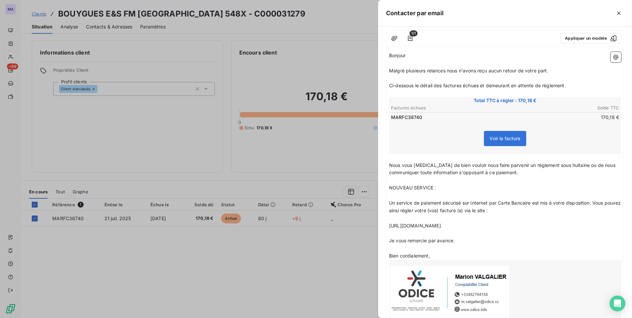
drag, startPoint x: 480, startPoint y: 229, endPoint x: 387, endPoint y: 225, distance: 93.3
click at [387, 225] on div "Bonjour ﻿ ﻿ ﻿ ﻿ Malgré plusieurs relances nous n'avons reçu aucun retour de vot…" at bounding box center [505, 185] width 237 height 272
click at [388, 185] on div "Bonjour ﻿ ﻿ ﻿ ﻿ Malgré plusieurs relances nous n'avons reçu aucun retour de vot…" at bounding box center [505, 185] width 237 height 272
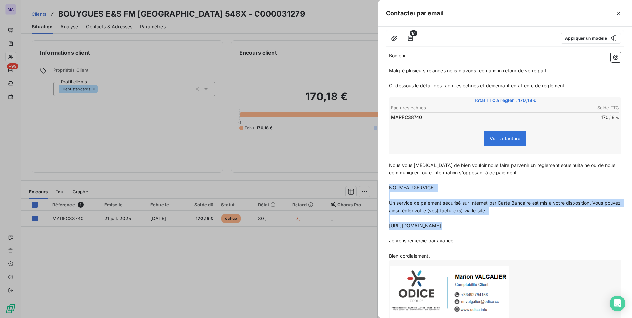
drag, startPoint x: 391, startPoint y: 186, endPoint x: 503, endPoint y: 231, distance: 121.4
click at [503, 231] on div "Bonjour ﻿ ﻿ ﻿ ﻿ Malgré plusieurs relances nous n'avons reçu aucun retour de vot…" at bounding box center [505, 185] width 232 height 267
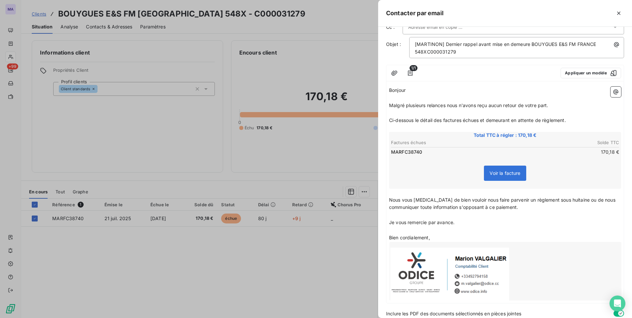
scroll to position [0, 0]
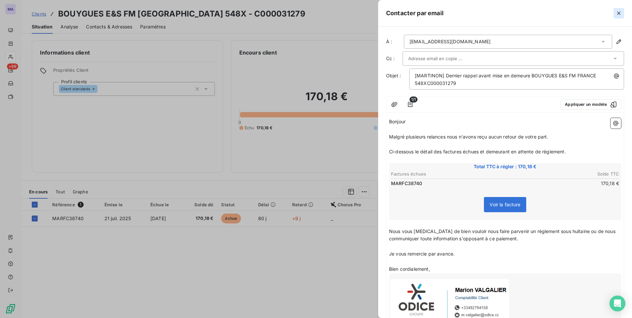
click at [620, 12] on icon "button" at bounding box center [618, 13] width 3 height 3
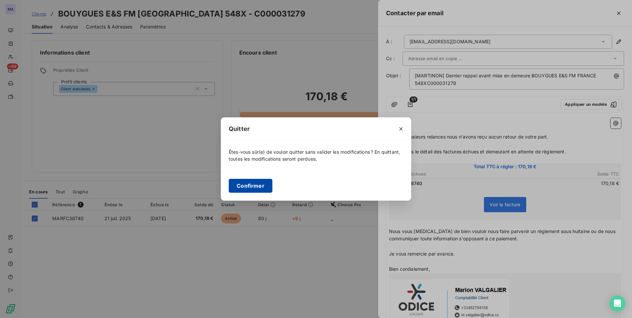
click at [266, 185] on button "Confirmer" at bounding box center [251, 186] width 44 height 14
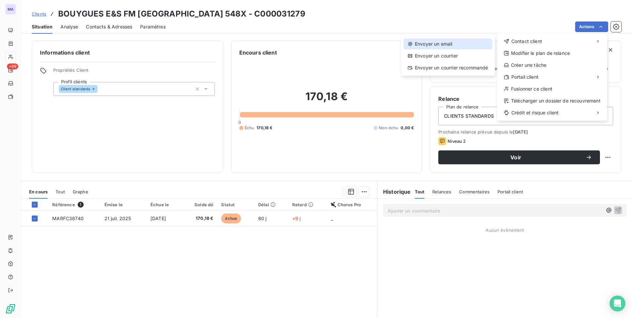
click at [465, 43] on div "Envoyer un email" at bounding box center [448, 44] width 89 height 11
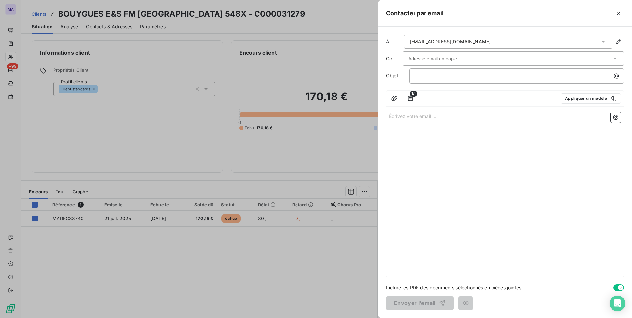
click at [610, 57] on div at bounding box center [510, 59] width 204 height 10
click at [611, 57] on input "text" at bounding box center [510, 59] width 204 height 10
click at [611, 57] on div at bounding box center [510, 59] width 204 height 10
click at [535, 76] on li "contact.mediterranee@bouygues-es.com" at bounding box center [514, 73] width 222 height 12
click at [610, 88] on div "À : factbyes@bouygues-construction.com Cc : contact.mediterranee@bouygues-es.co…" at bounding box center [505, 172] width 254 height 291
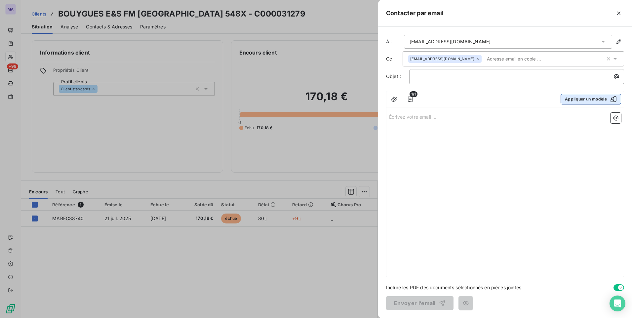
click at [587, 99] on button "Appliquer un modèle" at bounding box center [591, 99] width 61 height 11
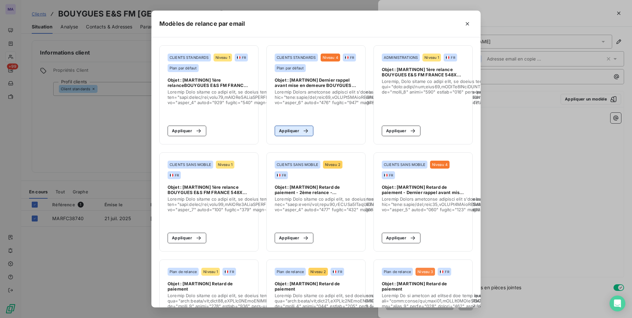
click at [286, 131] on button "Appliquer" at bounding box center [294, 131] width 39 height 11
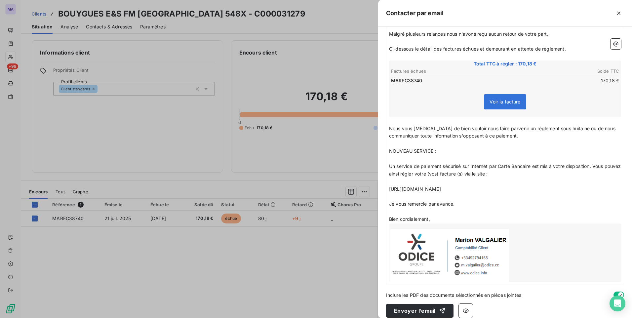
scroll to position [111, 0]
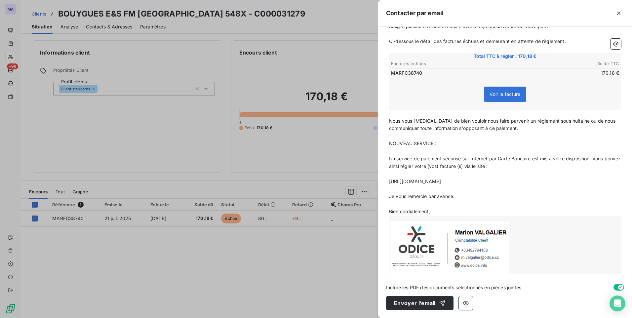
click at [392, 144] on span "NOUVEAU SERVICE :" at bounding box center [412, 144] width 47 height 6
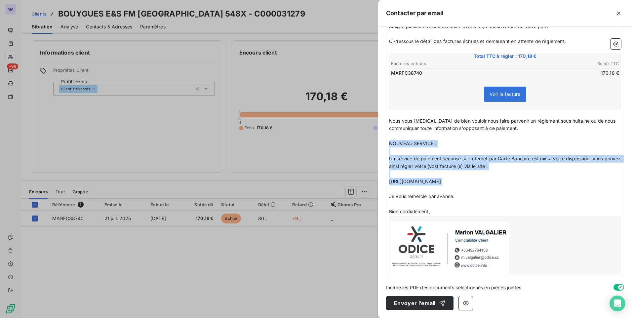
drag, startPoint x: 390, startPoint y: 142, endPoint x: 491, endPoint y: 186, distance: 111.1
click at [491, 186] on div "Bonjour ﻿ ﻿ ﻿ ﻿ Malgré plusieurs relances nous n'avons reçu aucun retour de vot…" at bounding box center [505, 141] width 232 height 267
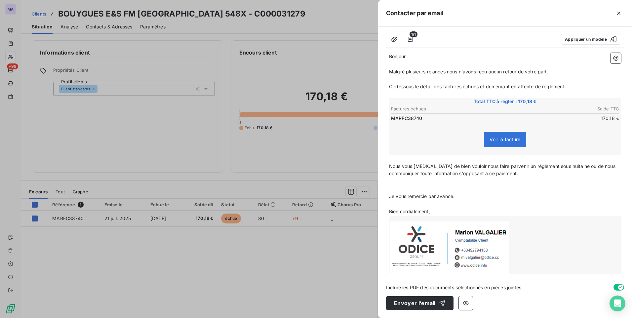
scroll to position [58, 0]
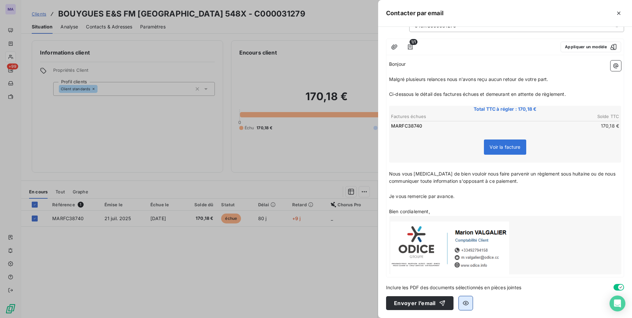
click at [464, 304] on icon "button" at bounding box center [466, 303] width 7 height 7
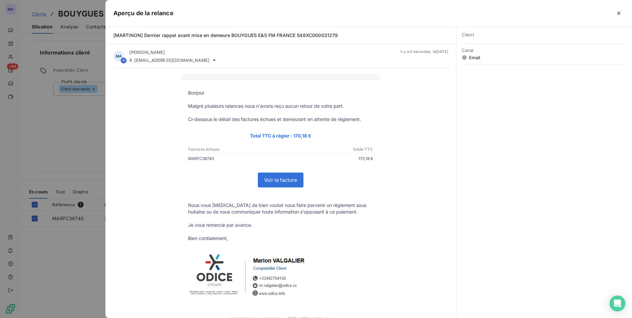
click at [280, 179] on link "Voir la facture" at bounding box center [280, 180] width 45 height 14
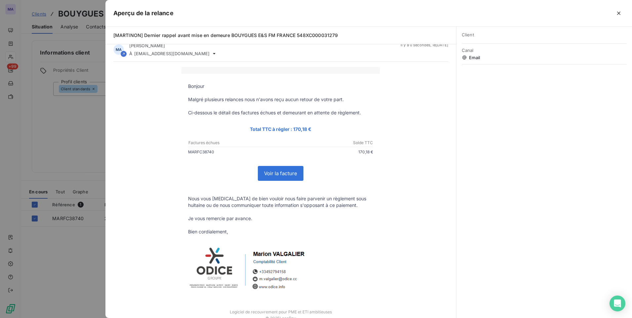
scroll to position [0, 0]
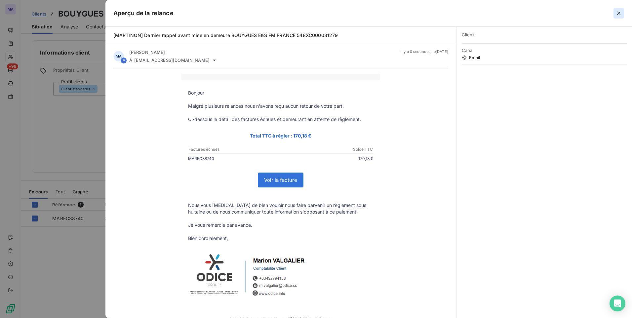
click at [621, 13] on icon "button" at bounding box center [619, 13] width 7 height 7
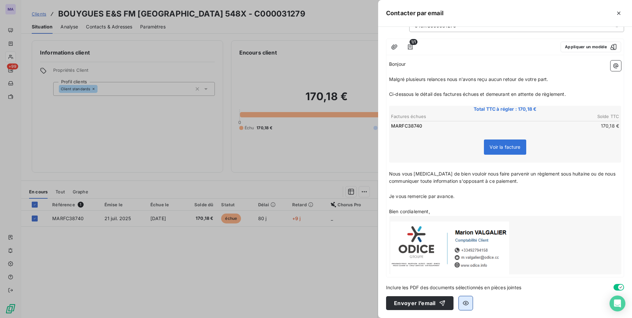
click at [468, 304] on icon "button" at bounding box center [466, 303] width 7 height 7
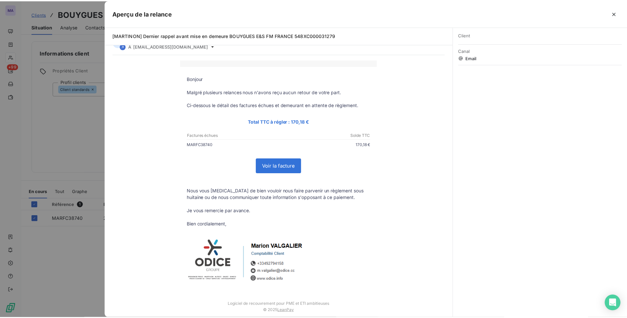
scroll to position [21, 0]
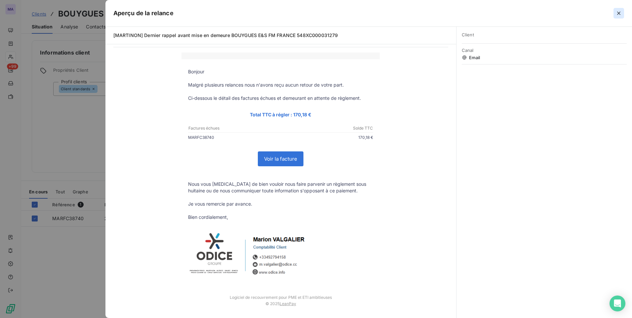
click at [619, 13] on icon "button" at bounding box center [619, 13] width 7 height 7
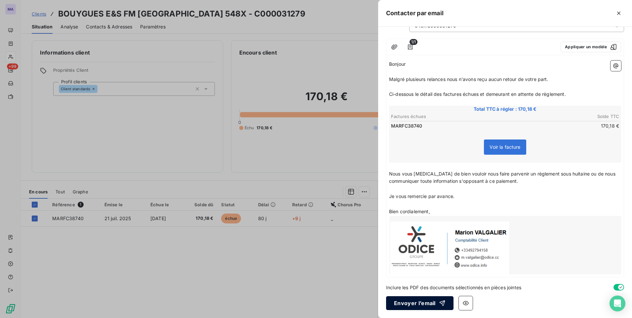
click at [420, 302] on button "Envoyer l’email" at bounding box center [419, 303] width 67 height 14
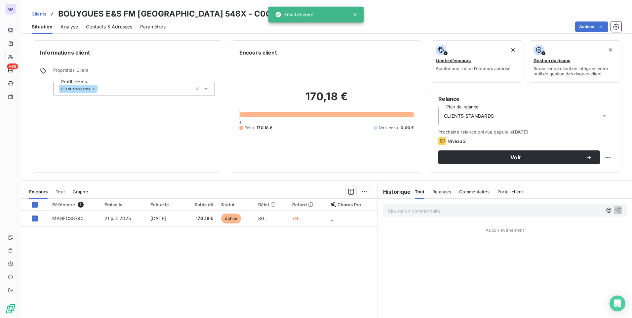
click at [108, 163] on div "Informations client Propriétés Client Profil clients Client standards" at bounding box center [127, 106] width 191 height 132
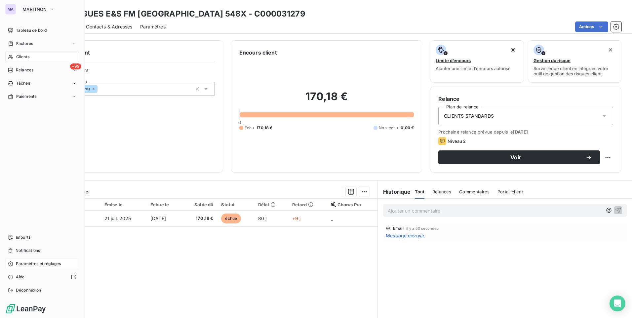
click at [40, 265] on span "Paramètres et réglages" at bounding box center [38, 264] width 45 height 6
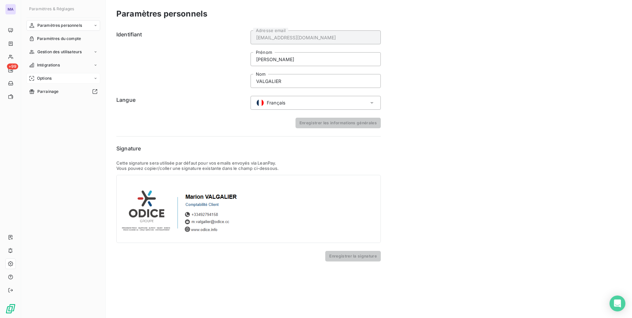
click at [72, 75] on div "Options" at bounding box center [63, 78] width 74 height 11
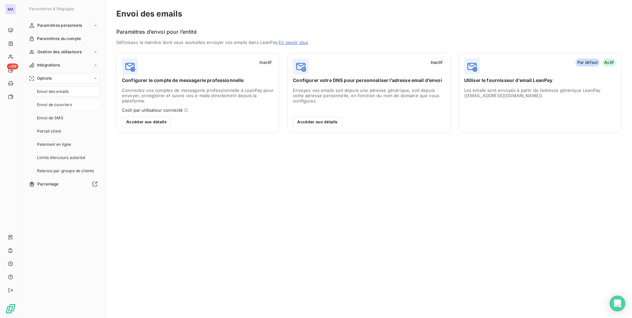
click at [73, 106] on div "Envoi de courriers" at bounding box center [67, 105] width 66 height 11
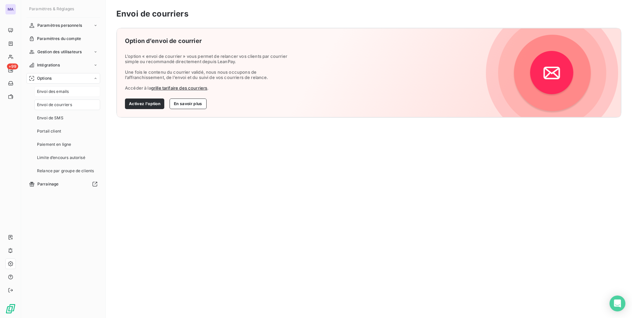
click at [72, 90] on div "Envoi des emails" at bounding box center [67, 91] width 66 height 11
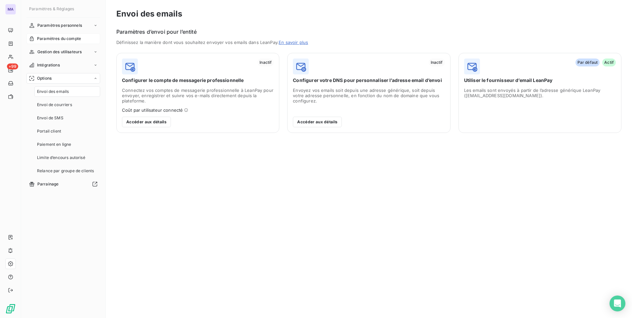
click at [69, 40] on span "Paramètres du compte" at bounding box center [59, 39] width 44 height 6
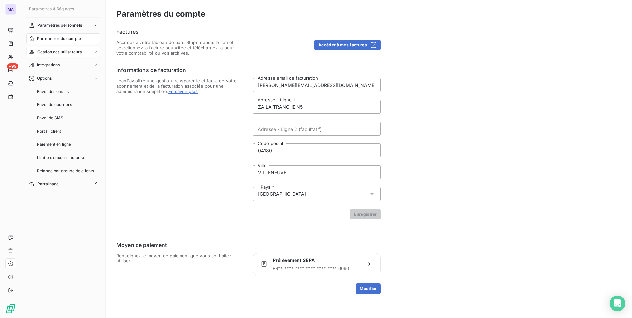
click at [56, 50] on span "Gestion des utilisateurs" at bounding box center [59, 52] width 45 height 6
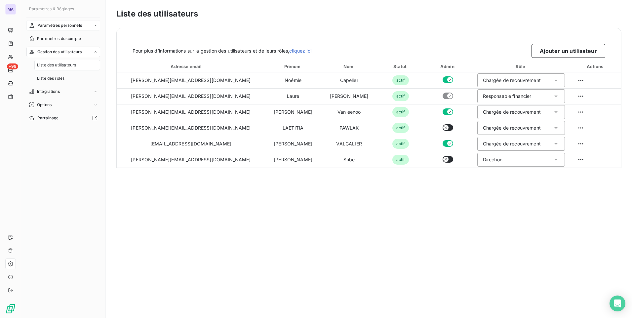
click at [59, 26] on span "Paramètres personnels" at bounding box center [59, 25] width 45 height 6
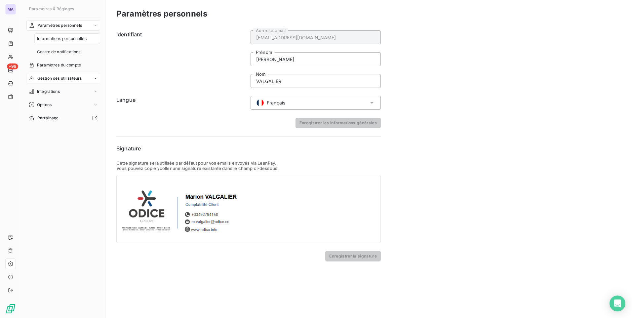
click at [71, 78] on span "Gestion des utilisateurs" at bounding box center [59, 78] width 45 height 6
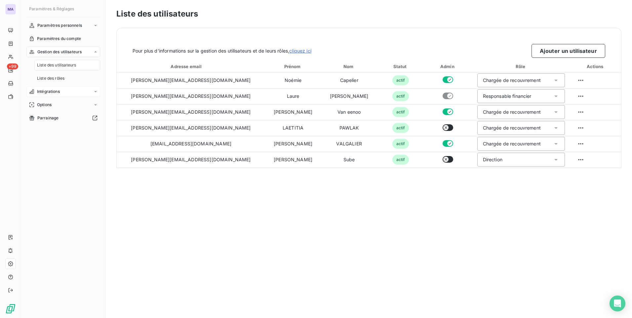
click at [64, 90] on div "Intégrations" at bounding box center [63, 91] width 74 height 11
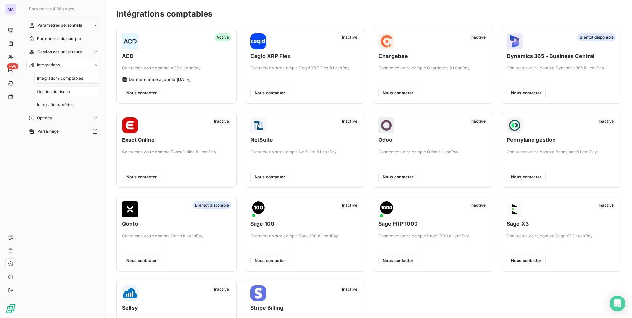
click at [76, 88] on div "Gestion du risque" at bounding box center [67, 91] width 66 height 11
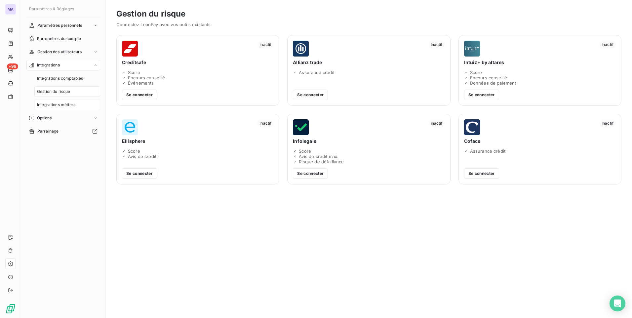
click at [70, 103] on span "Intégrations métiers" at bounding box center [56, 105] width 38 height 6
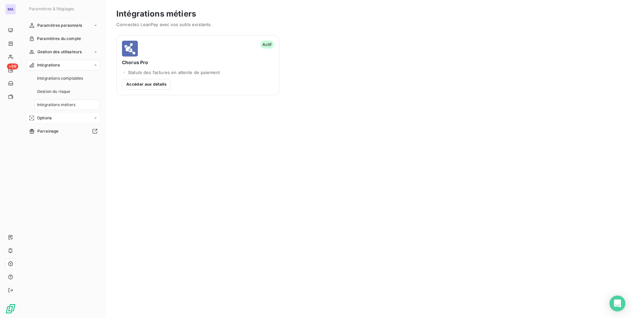
click at [68, 120] on div "Options" at bounding box center [63, 118] width 74 height 11
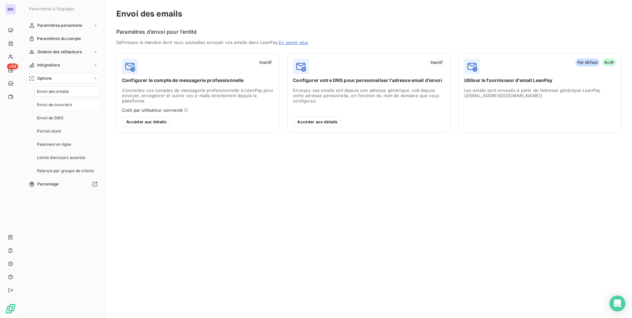
click at [77, 104] on div "Envoi de courriers" at bounding box center [67, 105] width 66 height 11
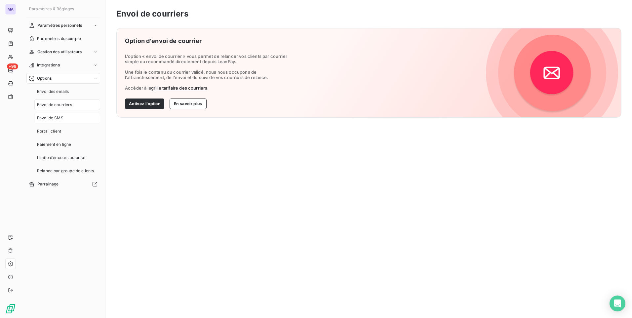
click at [73, 115] on div "Envoi de SMS" at bounding box center [67, 118] width 66 height 11
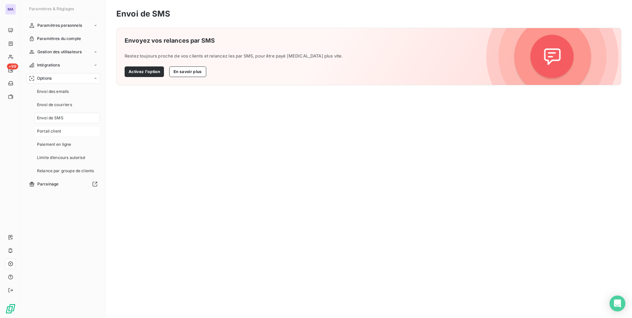
click at [67, 129] on div "Portail client" at bounding box center [67, 131] width 66 height 11
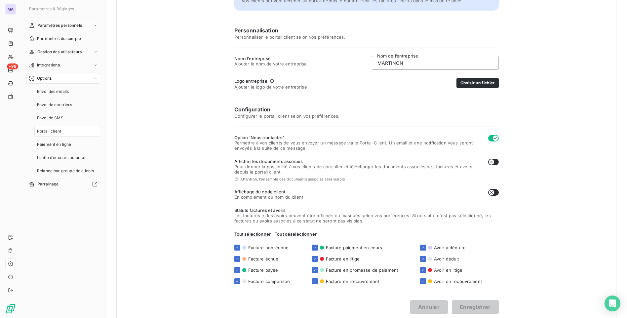
scroll to position [91, 0]
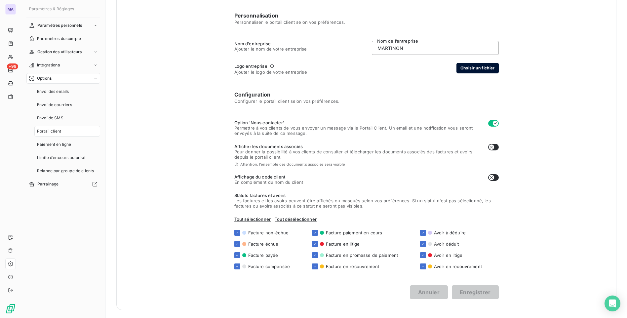
click at [483, 67] on button "Choisir un fichier" at bounding box center [478, 68] width 42 height 11
click at [549, 197] on div "Vos clients ont accès à un portail client en ligne sur lequel ils peuvent : pay…" at bounding box center [366, 123] width 500 height 373
click at [251, 291] on div "Annuler Enregistrer" at bounding box center [366, 292] width 265 height 14
click at [460, 68] on button "Choisir un fichier" at bounding box center [478, 68] width 42 height 11
click at [464, 68] on button "Aperçu du logo" at bounding box center [466, 68] width 39 height 11
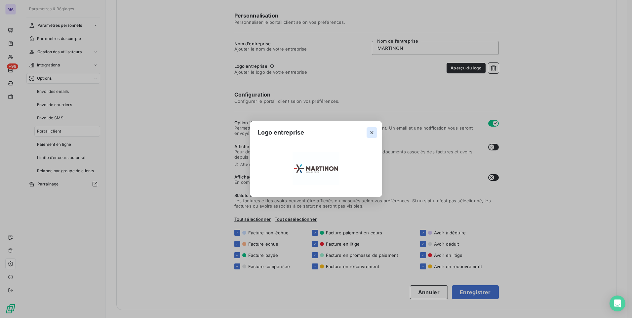
click at [372, 133] on icon "button" at bounding box center [372, 132] width 7 height 7
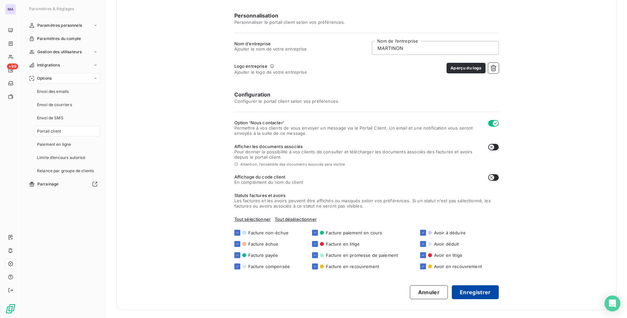
click at [461, 293] on button "Enregistrer" at bounding box center [475, 292] width 47 height 14
click at [472, 67] on button "Aperçu du logo" at bounding box center [466, 68] width 39 height 11
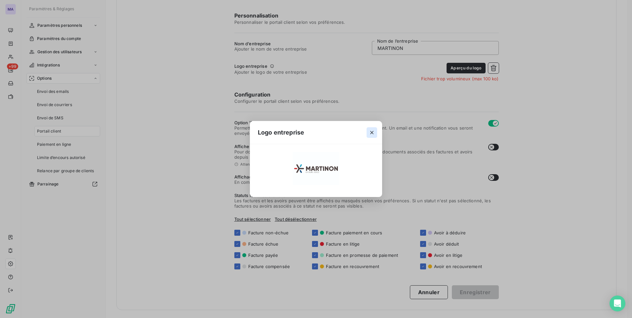
click at [373, 132] on icon "button" at bounding box center [372, 132] width 7 height 7
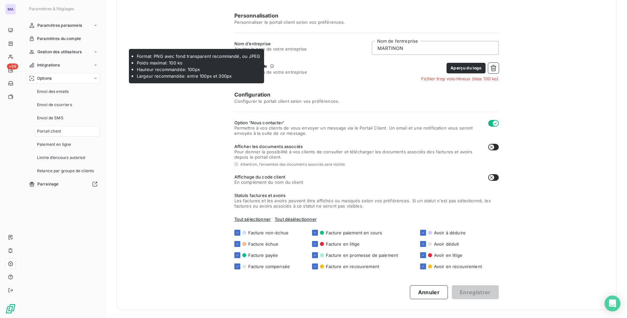
click at [270, 66] on icon at bounding box center [272, 66] width 4 height 7
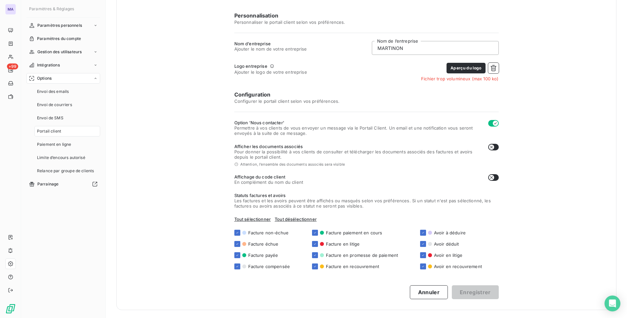
click at [270, 67] on icon at bounding box center [272, 66] width 4 height 7
drag, startPoint x: 211, startPoint y: 134, endPoint x: 210, endPoint y: 138, distance: 4.0
click at [210, 135] on div "Vos clients ont accès à un portail client en ligne sur lequel ils peuvent : pay…" at bounding box center [366, 123] width 500 height 373
click at [491, 69] on icon "button" at bounding box center [493, 68] width 7 height 7
click at [466, 68] on button "Choisir un fichier" at bounding box center [478, 68] width 42 height 11
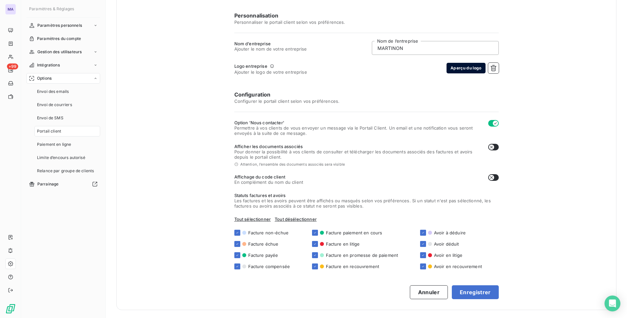
click at [454, 67] on button "Aperçu du logo" at bounding box center [466, 68] width 39 height 11
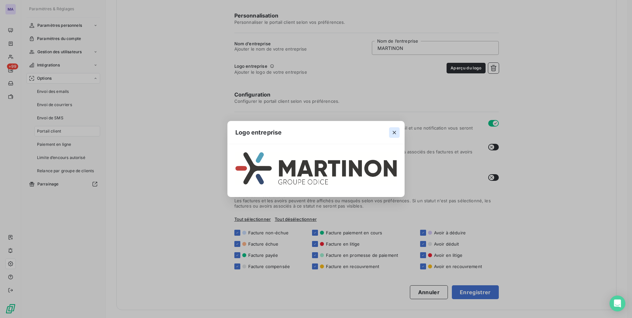
click at [395, 133] on icon "button" at bounding box center [394, 132] width 3 height 3
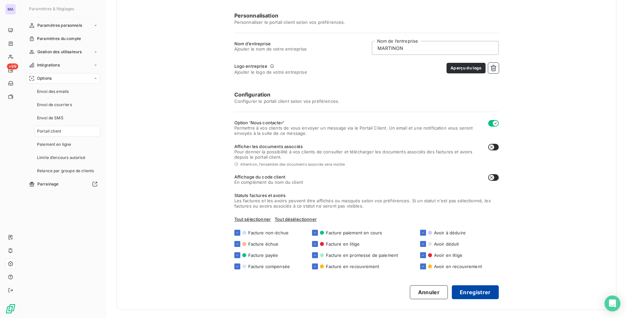
click at [474, 294] on button "Enregistrer" at bounding box center [475, 292] width 47 height 14
click at [519, 84] on div "Vos clients ont accès à un portail client en ligne sur lequel ils peuvent : pay…" at bounding box center [366, 123] width 500 height 373
click at [492, 66] on icon "button" at bounding box center [494, 68] width 6 height 6
click at [465, 68] on button "Choisir un fichier" at bounding box center [478, 68] width 42 height 11
click at [455, 67] on button "Aperçu du logo" at bounding box center [466, 68] width 39 height 11
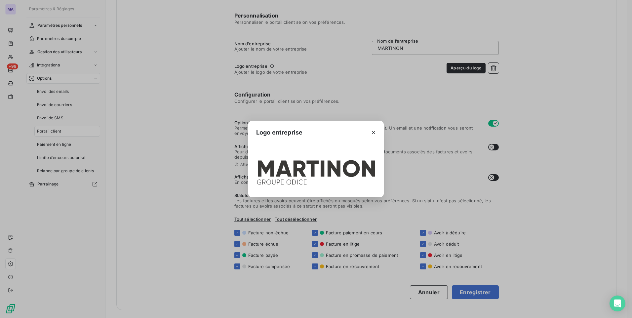
drag, startPoint x: 373, startPoint y: 131, endPoint x: 355, endPoint y: 136, distance: 18.7
click at [373, 131] on icon "button" at bounding box center [373, 132] width 7 height 7
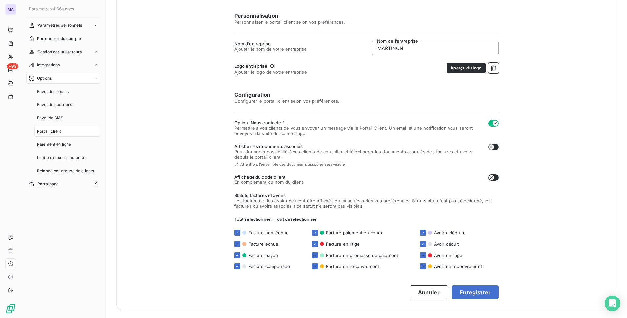
click at [78, 295] on div "Paramètres personnels Paramètres du compte Gestion des utilisateurs Intégration…" at bounding box center [63, 163] width 74 height 286
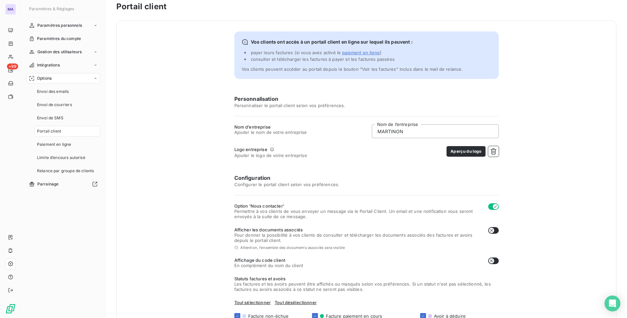
scroll to position [0, 0]
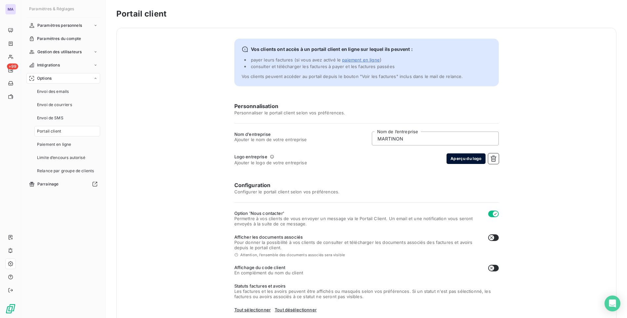
click at [453, 164] on div "Aperçu du logo" at bounding box center [473, 159] width 52 height 12
click at [455, 162] on button "Aperçu du logo" at bounding box center [466, 158] width 39 height 11
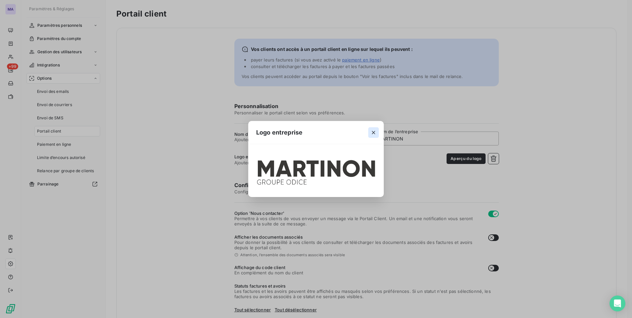
click at [373, 131] on icon "button" at bounding box center [373, 132] width 3 height 3
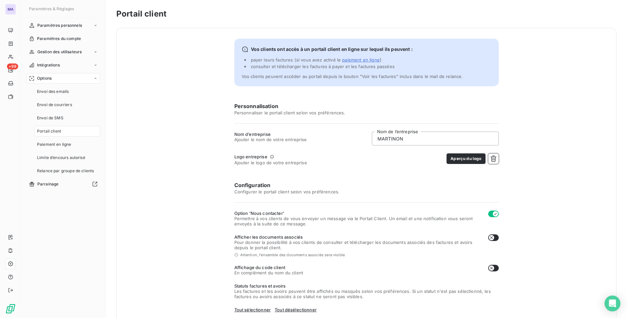
click at [453, 181] on div "Personnalisation Personnaliser le portail client selon vos préférences. Nom d’e…" at bounding box center [366, 246] width 265 height 288
click at [463, 159] on button "Aperçu du logo" at bounding box center [466, 158] width 39 height 11
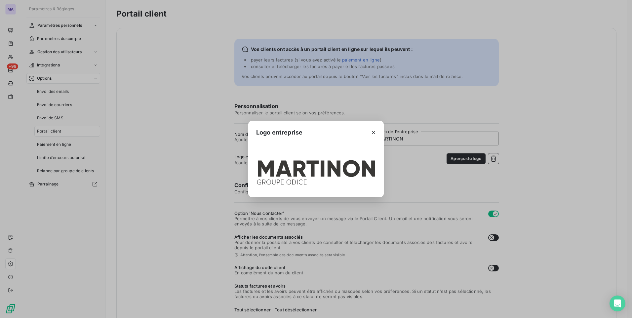
click at [437, 184] on div "Logo entreprise" at bounding box center [316, 159] width 632 height 318
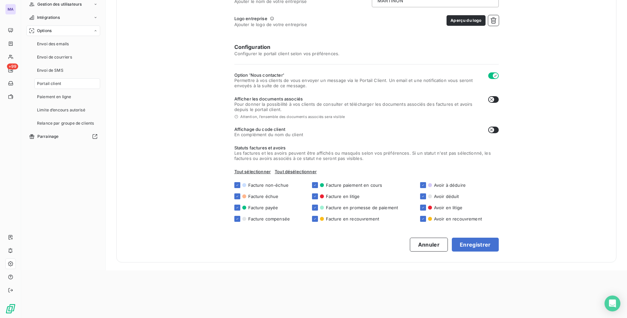
scroll to position [48, 0]
click at [476, 248] on button "Enregistrer" at bounding box center [475, 244] width 47 height 14
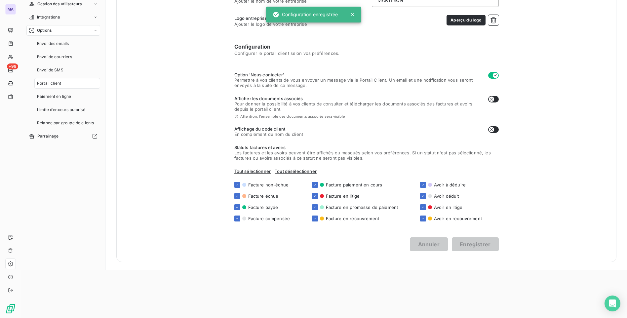
click at [205, 261] on div "Vos clients ont accès à un portail client en ligne sur lequel ils peuvent : pay…" at bounding box center [366, 75] width 500 height 373
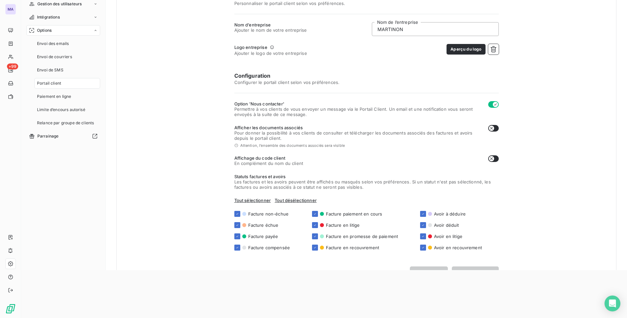
scroll to position [0, 0]
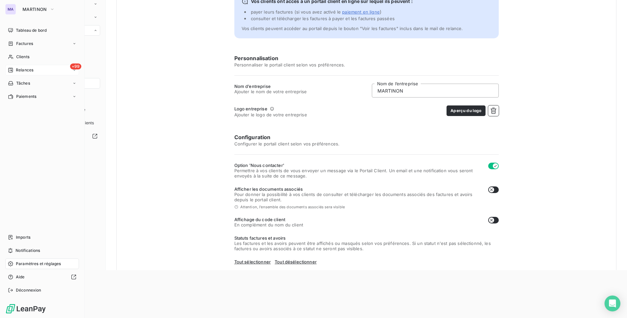
click at [21, 69] on span "Relances" at bounding box center [25, 70] width 18 height 6
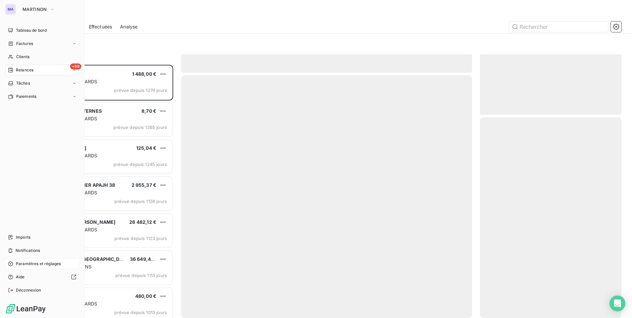
scroll to position [248, 137]
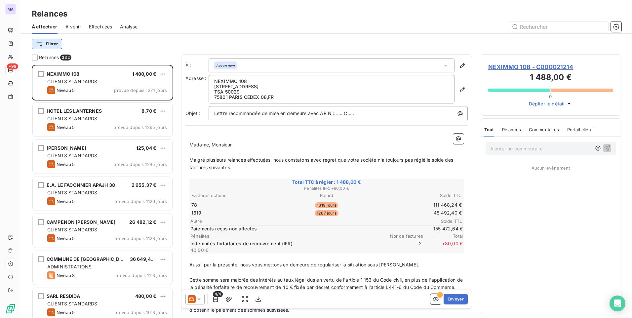
click at [56, 44] on html "MA +99 Relances À effectuer À venir Effectuées Analyse Filtrer Relances 332 NEX…" at bounding box center [316, 159] width 632 height 318
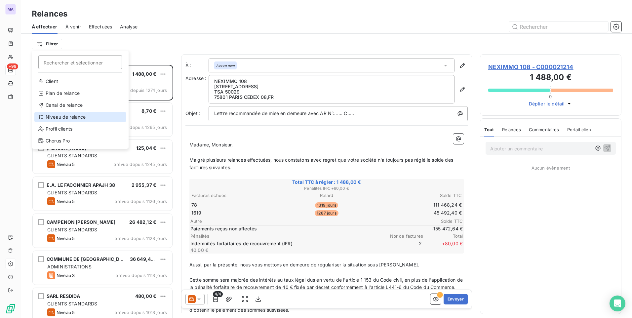
click at [59, 116] on div "Niveau de relance" at bounding box center [80, 117] width 92 height 11
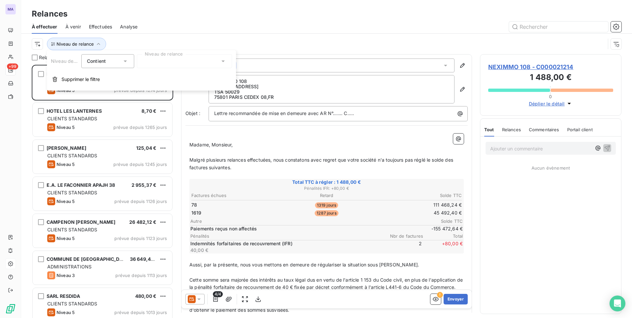
click at [168, 60] on div at bounding box center [184, 61] width 95 height 14
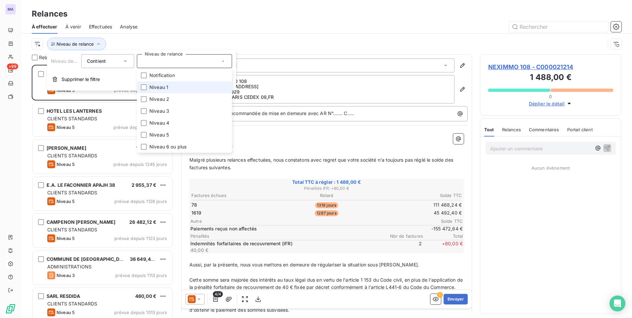
drag, startPoint x: 169, startPoint y: 87, endPoint x: 165, endPoint y: 93, distance: 7.4
click at [169, 87] on li "Niveau 1" at bounding box center [184, 87] width 95 height 12
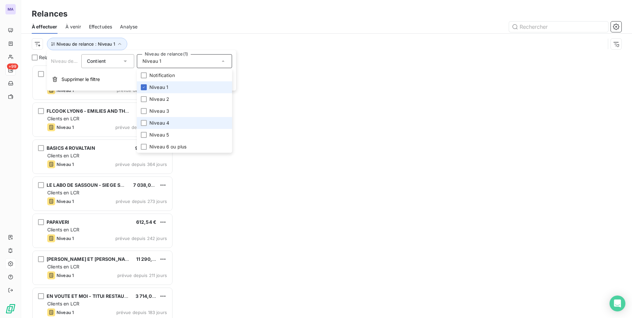
scroll to position [248, 137]
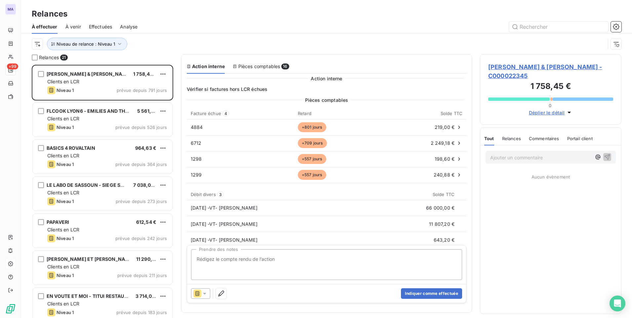
click at [247, 22] on div at bounding box center [383, 26] width 476 height 11
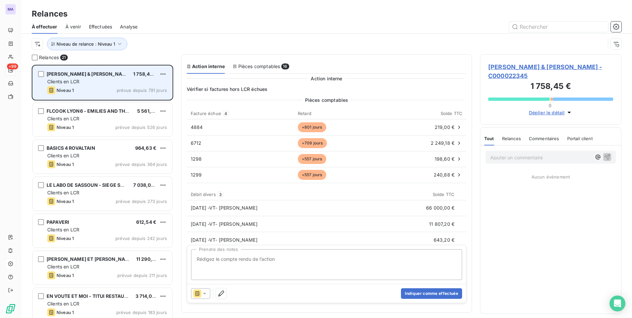
click at [70, 75] on span "DEAN & DAVID MERIEUX" at bounding box center [89, 74] width 84 height 6
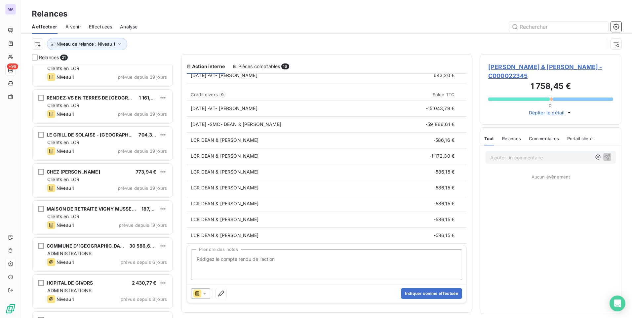
scroll to position [364, 0]
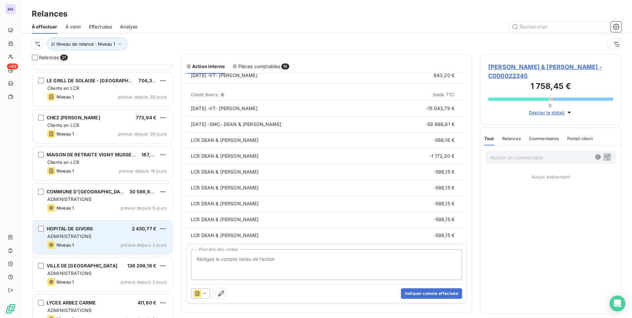
click at [84, 238] on span "ADMINISTRATIONS" at bounding box center [69, 236] width 44 height 6
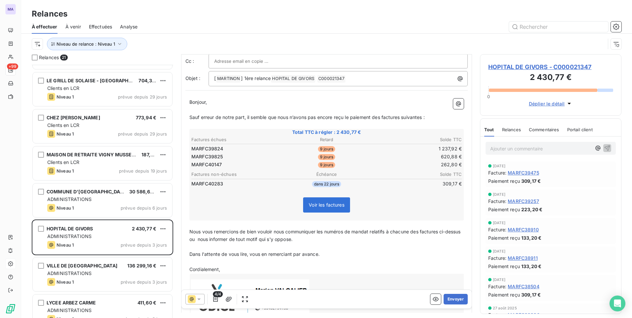
scroll to position [86, 0]
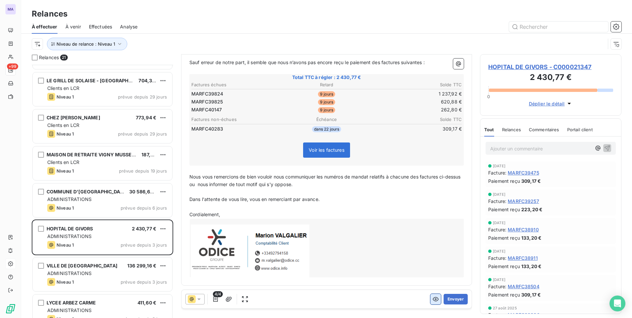
click at [433, 301] on icon "button" at bounding box center [436, 299] width 7 height 7
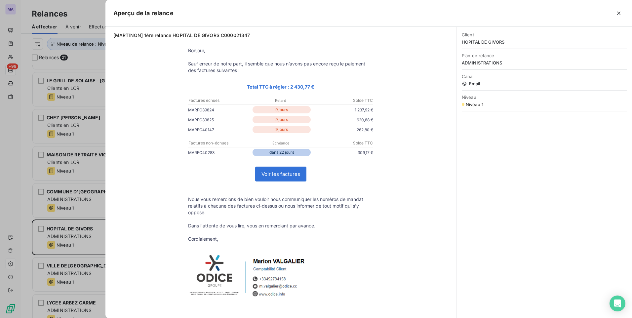
scroll to position [0, 0]
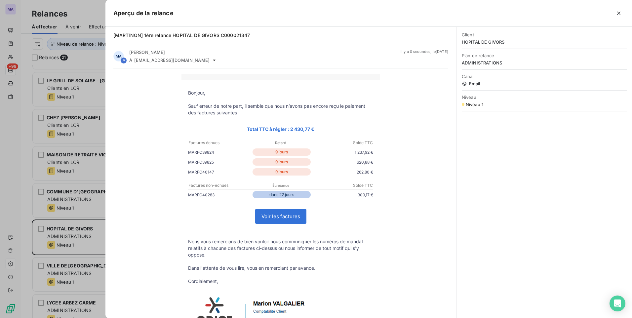
click at [12, 122] on div at bounding box center [316, 159] width 632 height 318
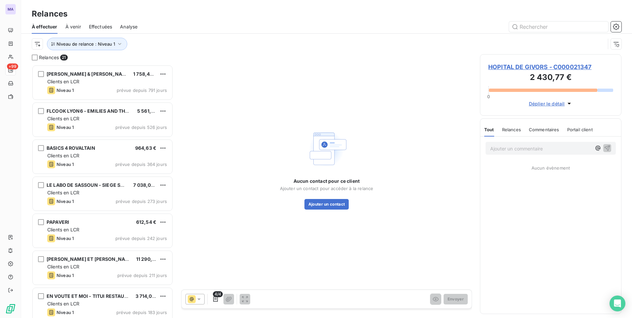
scroll to position [248, 137]
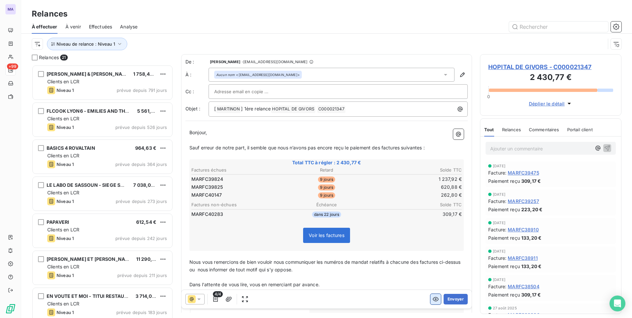
click at [433, 299] on icon "button" at bounding box center [436, 299] width 7 height 7
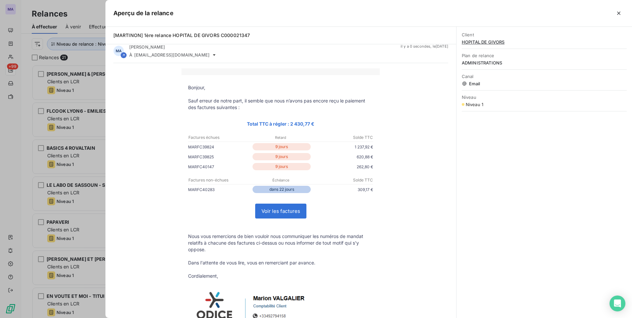
scroll to position [0, 0]
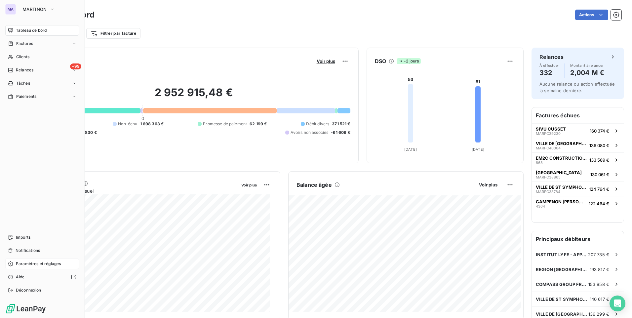
click at [34, 266] on span "Paramètres et réglages" at bounding box center [38, 264] width 45 height 6
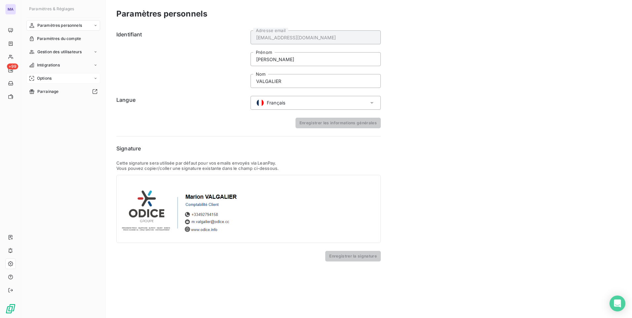
click at [62, 80] on div "Options" at bounding box center [63, 78] width 74 height 11
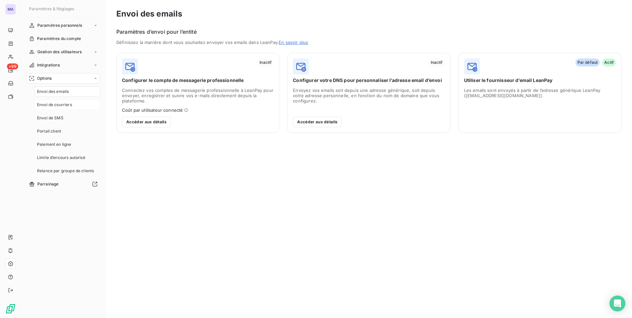
click at [59, 104] on span "Envoi de courriers" at bounding box center [54, 105] width 35 height 6
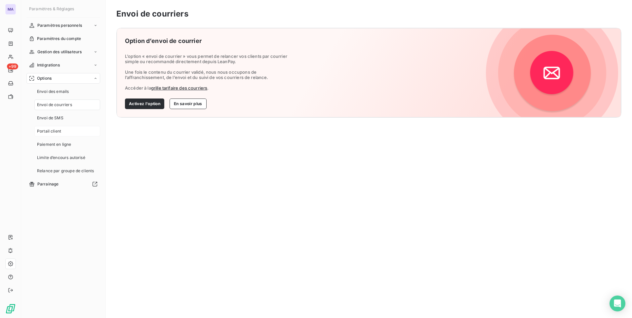
click at [54, 129] on span "Portail client" at bounding box center [49, 131] width 24 height 6
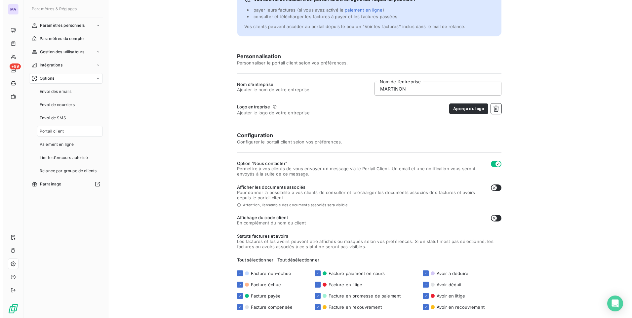
scroll to position [66, 0]
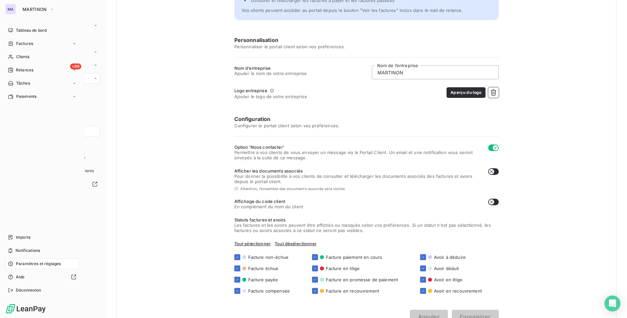
click at [14, 12] on div "MA" at bounding box center [10, 9] width 11 height 11
click at [42, 11] on span "MARTINON" at bounding box center [34, 9] width 24 height 5
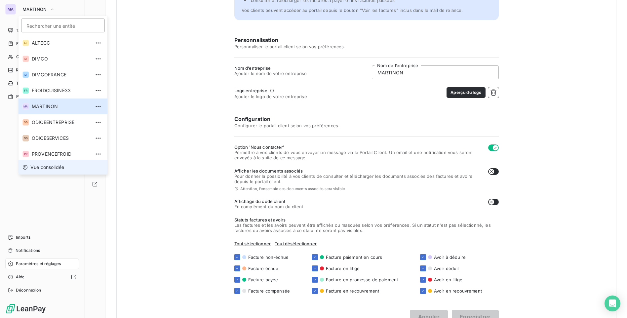
click at [63, 168] on span "Vue consolidée" at bounding box center [47, 167] width 34 height 7
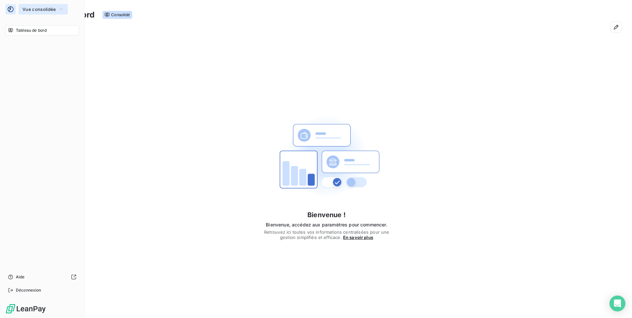
click at [29, 13] on button "Vue consolidée" at bounding box center [43, 9] width 49 height 11
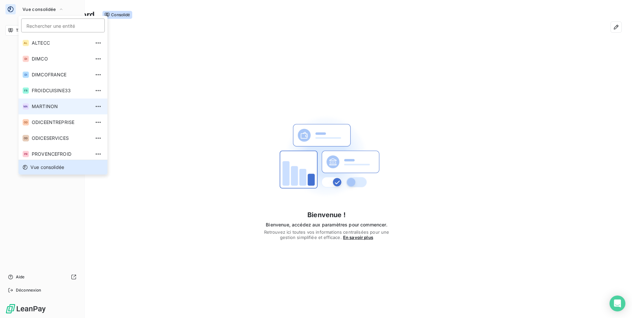
click at [53, 112] on li "MA MARTINON" at bounding box center [63, 107] width 89 height 16
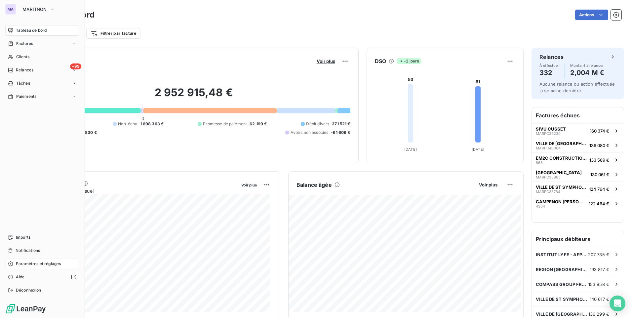
click at [33, 268] on div "Paramètres et réglages" at bounding box center [42, 264] width 74 height 11
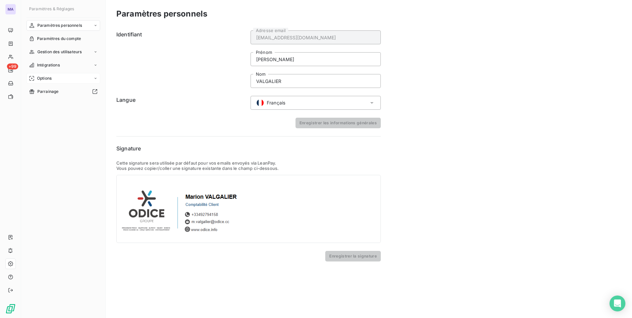
click at [54, 78] on div "Options" at bounding box center [63, 78] width 74 height 11
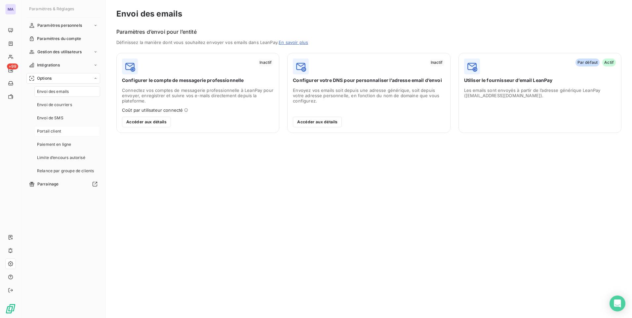
click at [55, 133] on span "Portail client" at bounding box center [49, 131] width 24 height 6
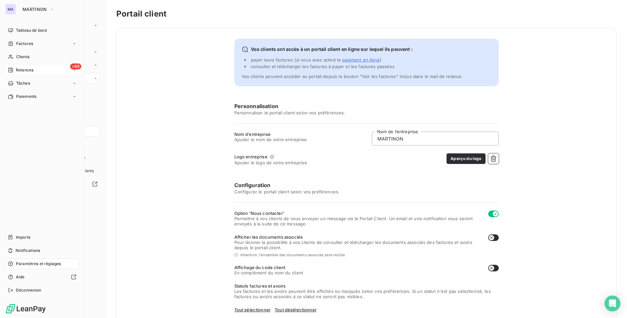
click at [27, 70] on span "Relances" at bounding box center [25, 70] width 18 height 6
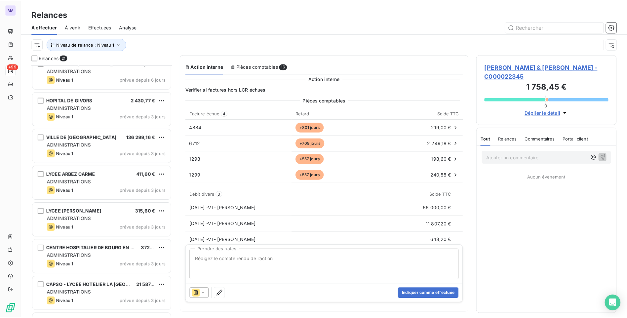
scroll to position [496, 0]
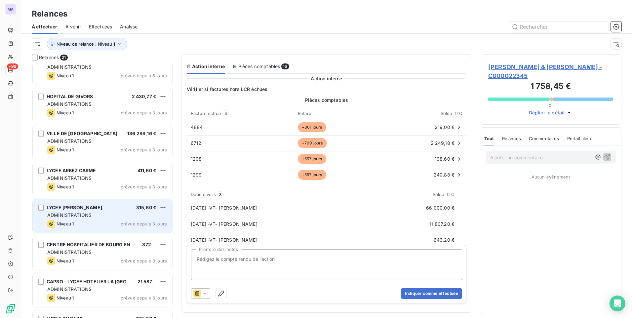
click at [85, 216] on span "ADMINISTRATIONS" at bounding box center [69, 215] width 44 height 6
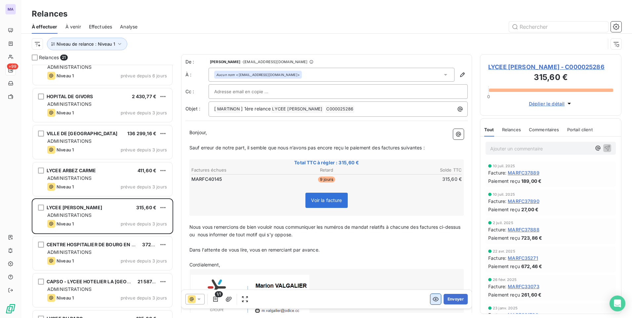
click at [433, 297] on icon "button" at bounding box center [436, 299] width 7 height 7
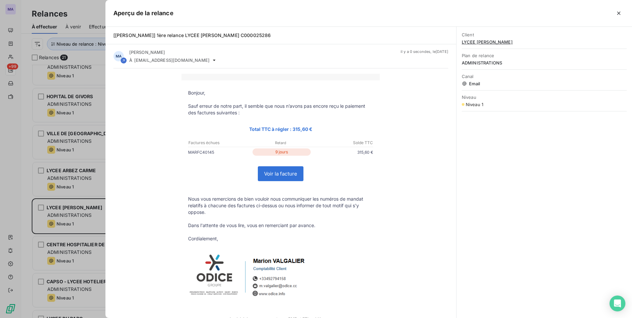
click at [287, 175] on link "Voir la facture" at bounding box center [280, 174] width 45 height 14
click at [618, 14] on icon "button" at bounding box center [619, 13] width 7 height 7
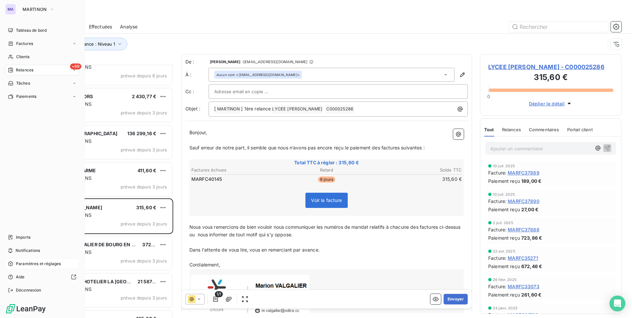
click at [33, 263] on span "Paramètres et réglages" at bounding box center [38, 264] width 45 height 6
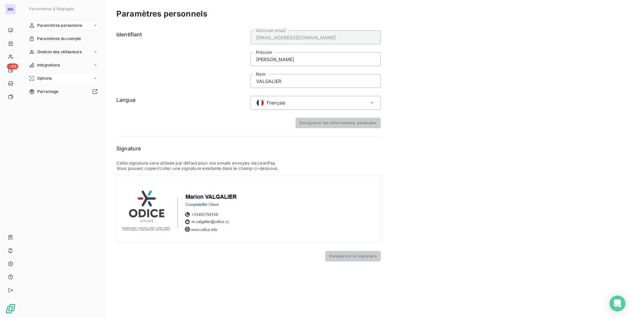
click at [70, 81] on div "Options" at bounding box center [63, 78] width 74 height 11
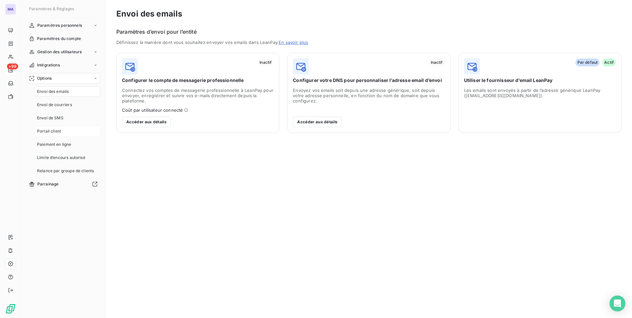
click at [63, 133] on div "Portail client" at bounding box center [67, 131] width 66 height 11
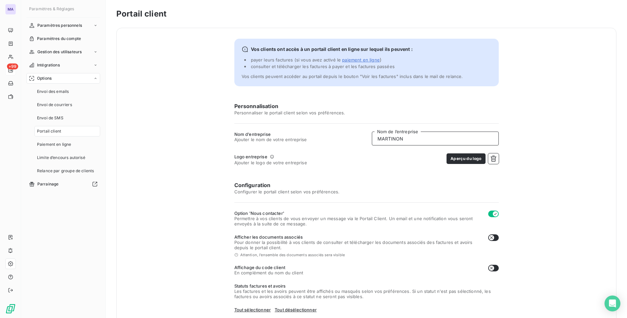
click at [439, 136] on input "MARTINON" at bounding box center [435, 139] width 127 height 14
click at [471, 155] on button "Aperçu du logo" at bounding box center [466, 158] width 39 height 11
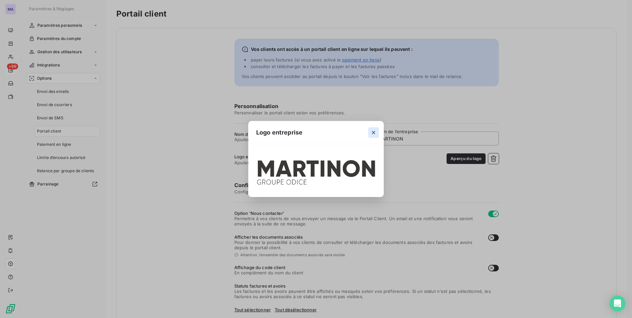
click at [375, 133] on icon "button" at bounding box center [373, 132] width 7 height 7
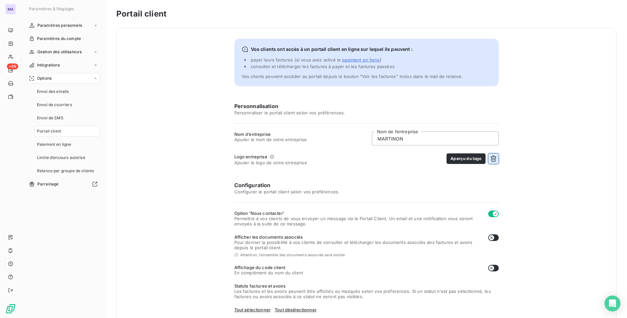
click at [492, 161] on icon "button" at bounding box center [493, 158] width 7 height 7
click at [476, 158] on button "Choisir un fichier" at bounding box center [478, 158] width 42 height 11
click at [468, 159] on button "Aperçu du logo" at bounding box center [466, 158] width 39 height 11
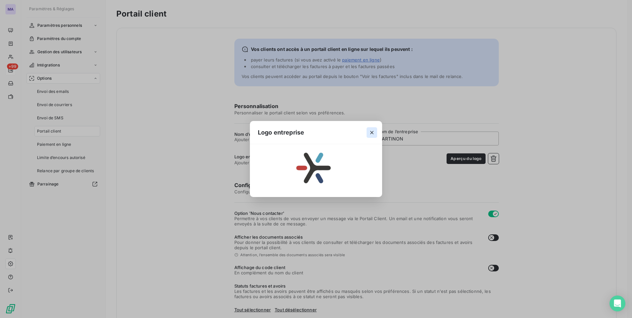
click at [373, 131] on icon "button" at bounding box center [372, 132] width 7 height 7
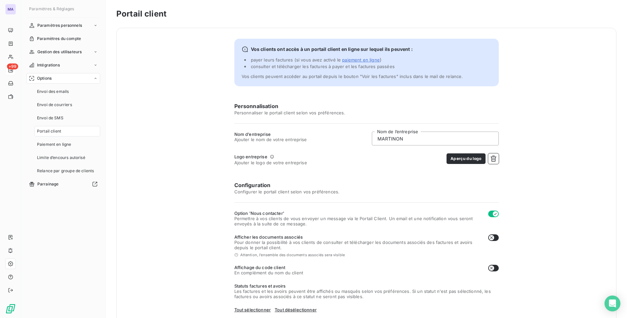
drag, startPoint x: 547, startPoint y: 189, endPoint x: 541, endPoint y: 188, distance: 5.9
click at [541, 188] on div "Vos clients ont accès à un portail client en ligne sur lequel ils peuvent : pay…" at bounding box center [366, 214] width 500 height 373
click at [197, 195] on div "Vos clients ont accès à un portail client en ligne sur lequel ils peuvent : pay…" at bounding box center [366, 214] width 500 height 373
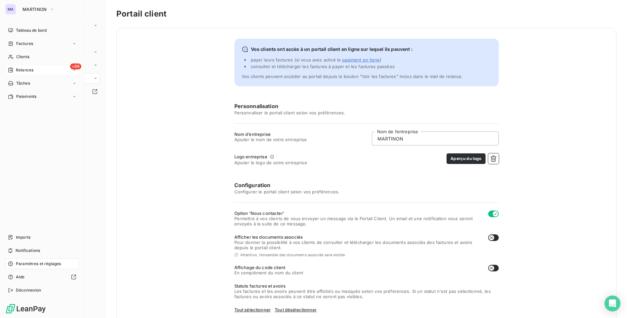
click at [21, 71] on span "Relances" at bounding box center [25, 70] width 18 height 6
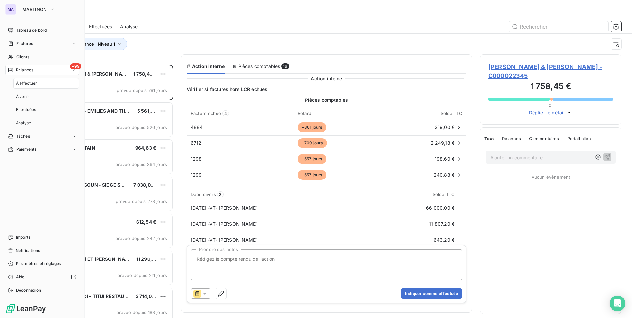
scroll to position [248, 137]
click at [38, 82] on div "À effectuer" at bounding box center [46, 83] width 66 height 11
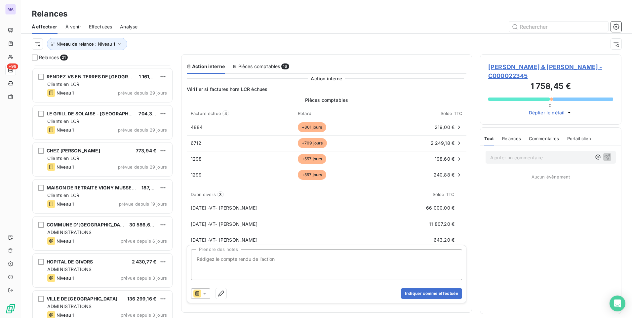
scroll to position [364, 0]
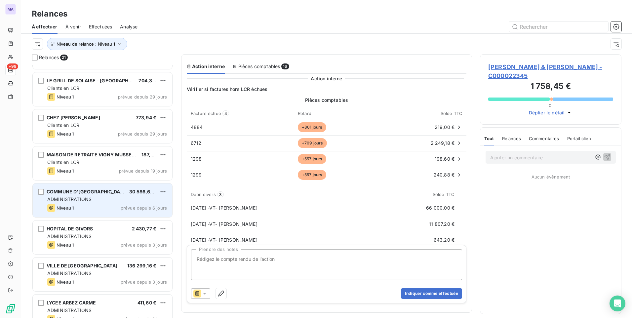
click at [84, 207] on div "Niveau 1 prévue depuis 6 jours" at bounding box center [107, 208] width 120 height 8
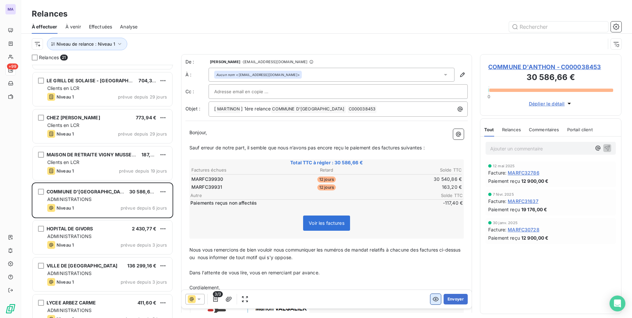
click at [431, 303] on button "button" at bounding box center [436, 299] width 11 height 11
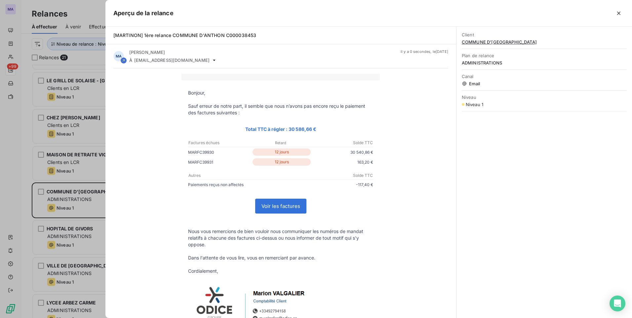
click at [297, 206] on link "Voir les factures" at bounding box center [281, 206] width 51 height 14
click at [96, 60] on div at bounding box center [316, 159] width 632 height 318
